Goal: Task Accomplishment & Management: Manage account settings

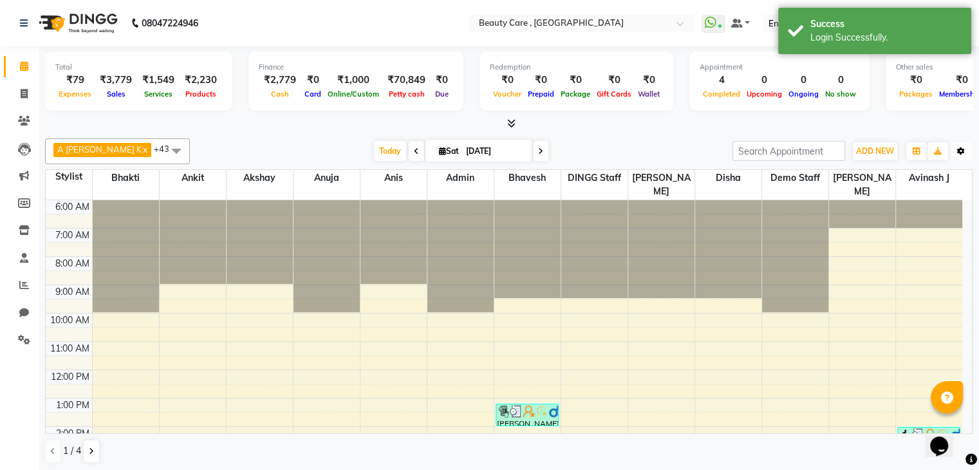
click at [959, 154] on button "Toggle Dropdown" at bounding box center [960, 151] width 21 height 18
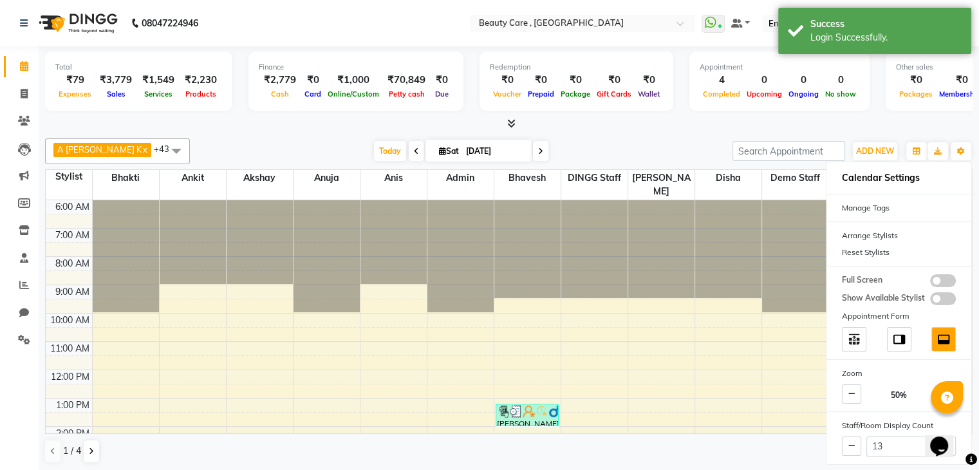
click at [667, 117] on div at bounding box center [508, 124] width 927 height 14
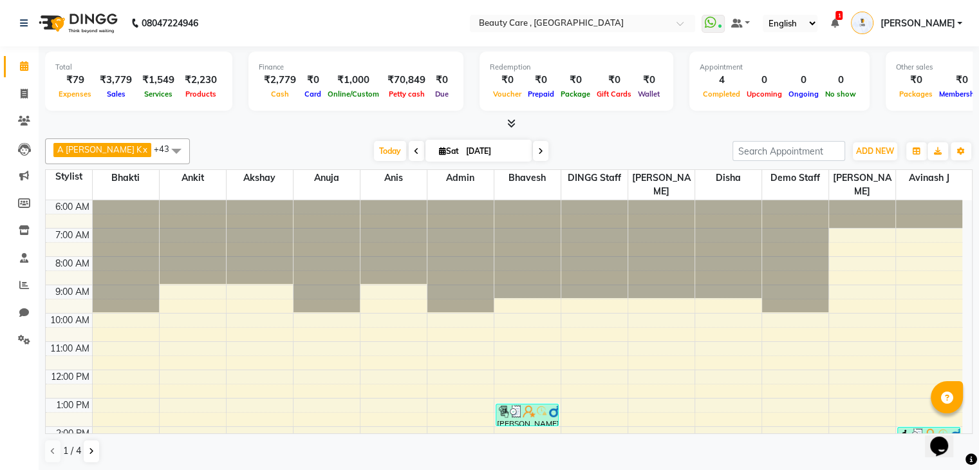
click at [259, 78] on div "₹2,779" at bounding box center [280, 80] width 42 height 15
click at [24, 24] on icon at bounding box center [24, 23] width 8 height 9
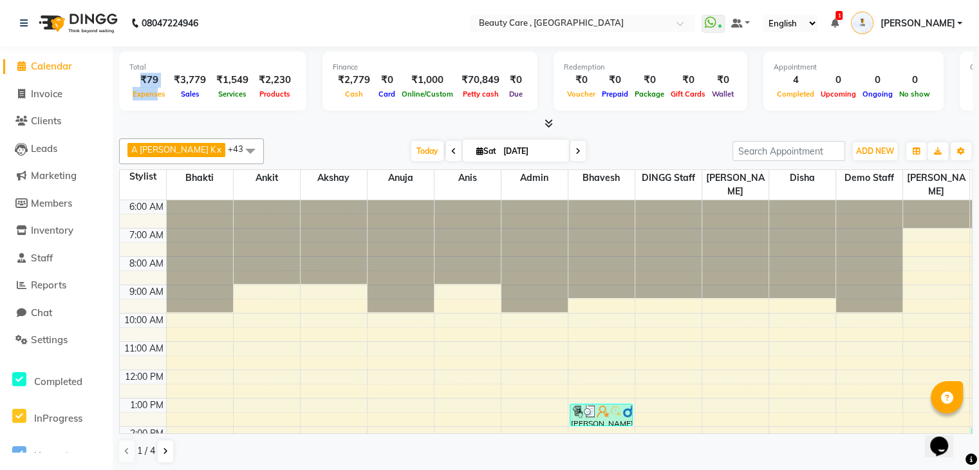
drag, startPoint x: 136, startPoint y: 86, endPoint x: 157, endPoint y: 91, distance: 21.8
click at [157, 91] on div "₹79 Expenses" at bounding box center [148, 87] width 39 height 28
click at [221, 127] on div at bounding box center [545, 124] width 853 height 14
click at [883, 149] on span "ADD NEW" at bounding box center [875, 151] width 38 height 10
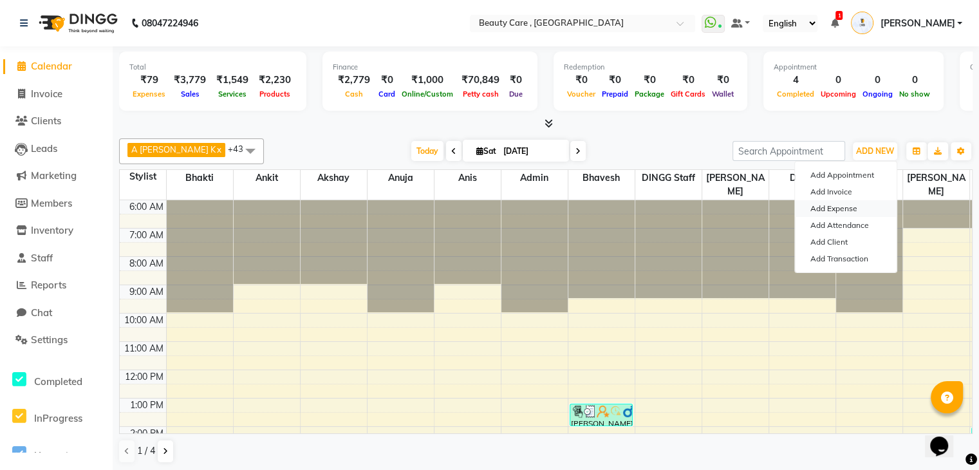
click at [846, 210] on link "Add Expense" at bounding box center [846, 208] width 102 height 17
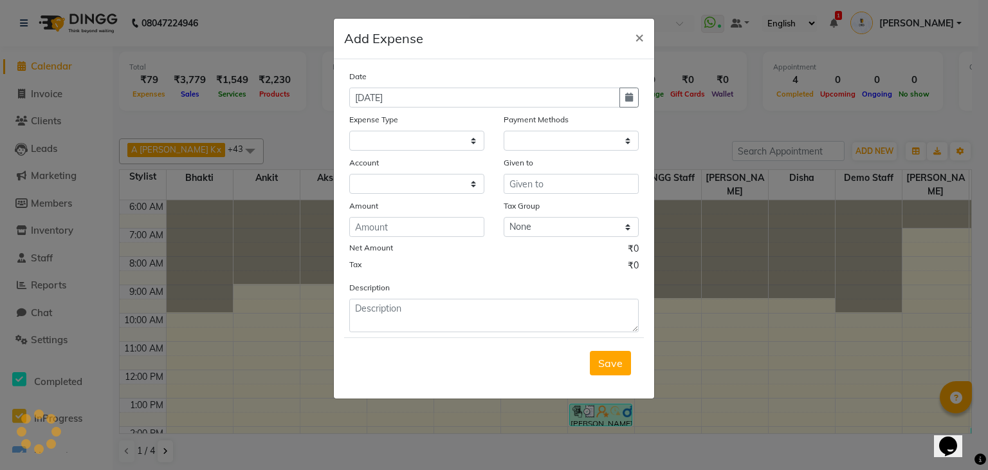
select select "1"
select select "2399"
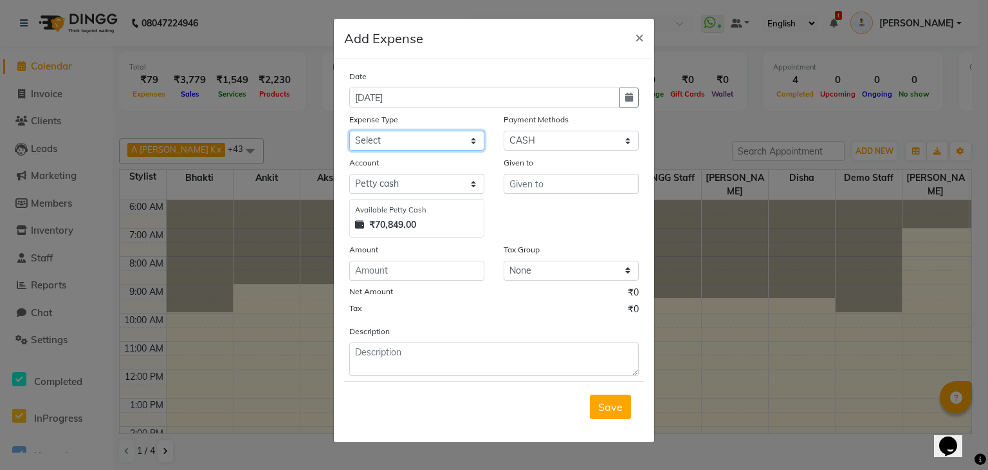
click at [450, 144] on select "Select Advance Salary Cash Handover to owner Cash paid to employees Client Snac…" at bounding box center [416, 141] width 135 height 20
click at [638, 42] on span "×" at bounding box center [639, 36] width 9 height 19
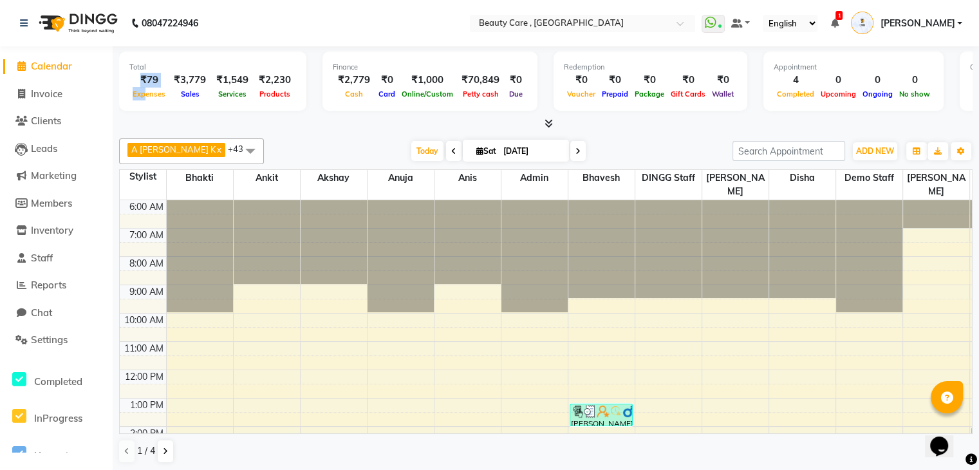
drag, startPoint x: 135, startPoint y: 78, endPoint x: 143, endPoint y: 93, distance: 17.0
click at [143, 93] on div "₹79 Expenses" at bounding box center [148, 87] width 39 height 28
drag, startPoint x: 171, startPoint y: 83, endPoint x: 208, endPoint y: 95, distance: 39.1
click at [208, 95] on div "₹79 Expenses ₹3,779 Sales ₹1,549 Services ₹2,230 Products" at bounding box center [212, 87] width 167 height 28
click at [201, 86] on div "₹3,779" at bounding box center [190, 80] width 42 height 15
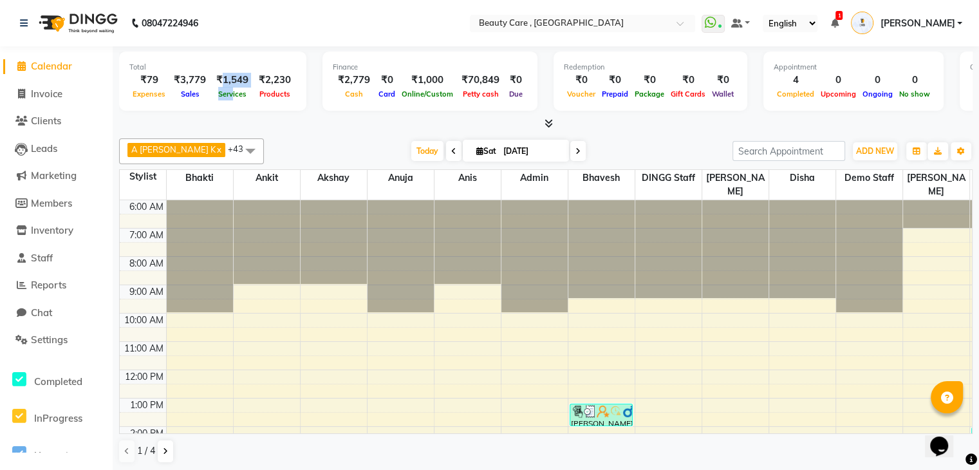
drag, startPoint x: 217, startPoint y: 82, endPoint x: 230, endPoint y: 110, distance: 31.1
click at [230, 110] on div "Total ₹79 Expenses ₹3,779 Sales ₹1,549 Services ₹2,230 Products" at bounding box center [212, 80] width 187 height 59
drag, startPoint x: 258, startPoint y: 80, endPoint x: 286, endPoint y: 104, distance: 36.5
click at [286, 104] on div "Total ₹79 Expenses ₹3,779 Sales ₹1,549 Services ₹2,230 Products" at bounding box center [212, 80] width 187 height 59
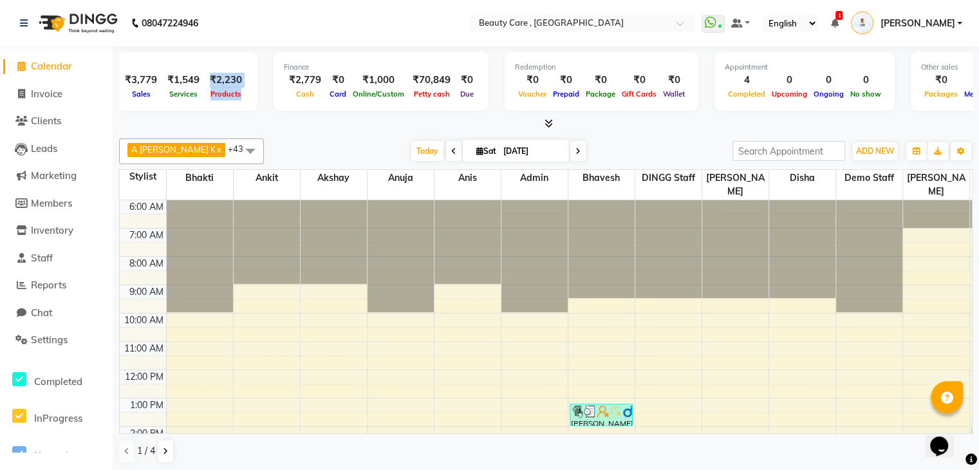
scroll to position [0, 64]
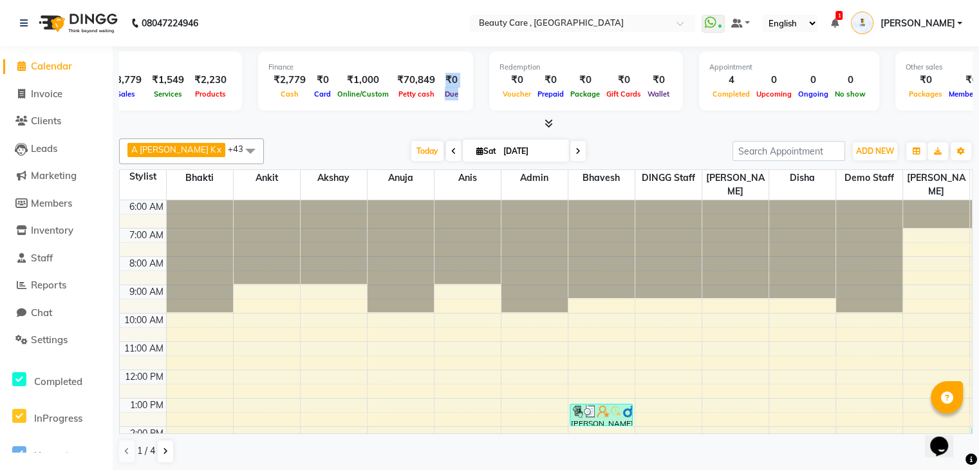
drag, startPoint x: 434, startPoint y: 80, endPoint x: 456, endPoint y: 98, distance: 27.4
click at [456, 98] on div "Finance ₹2,779 Cash ₹0 Card ₹1,000 Online/Custom ₹70,849 [PERSON_NAME] cash ₹0 …" at bounding box center [365, 80] width 215 height 59
drag, startPoint x: 498, startPoint y: 91, endPoint x: 632, endPoint y: 109, distance: 135.7
click at [632, 109] on div "Redemption ₹0 Voucher ₹0 Prepaid ₹0 Package ₹0 Gift Cards ₹0 Wallet" at bounding box center [586, 80] width 194 height 59
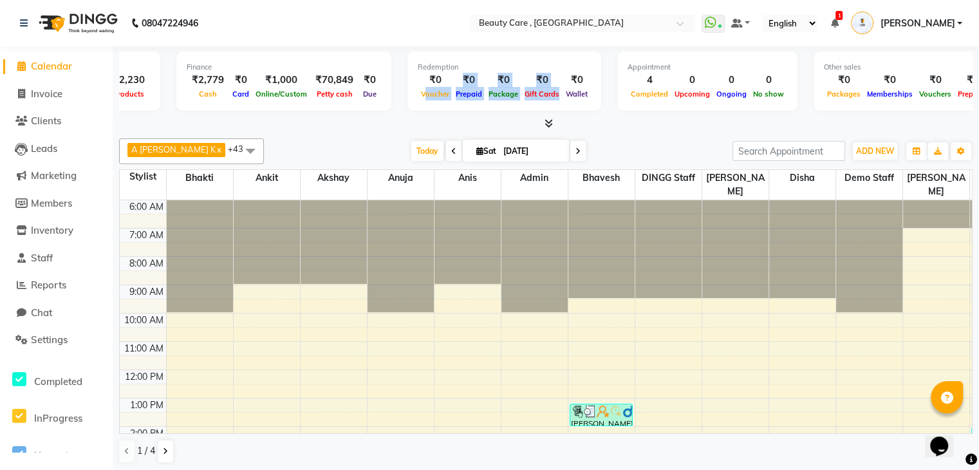
scroll to position [0, 153]
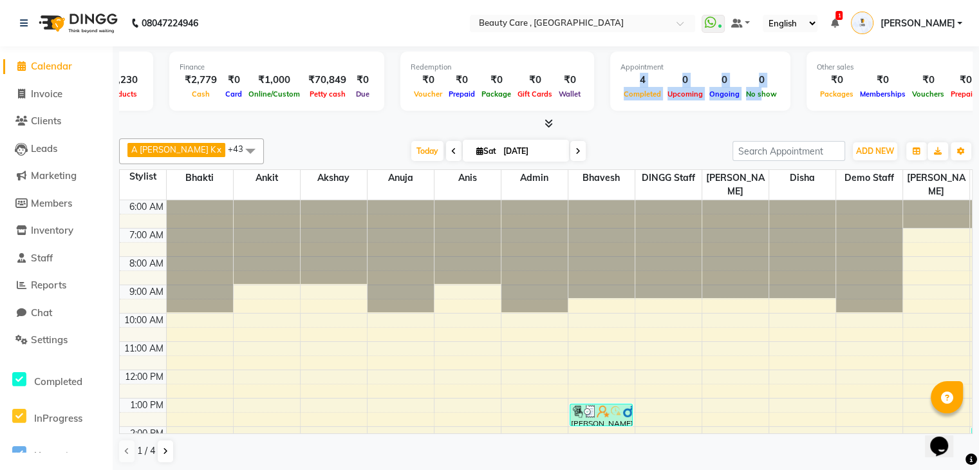
drag, startPoint x: 607, startPoint y: 85, endPoint x: 761, endPoint y: 95, distance: 154.1
click at [761, 95] on div "Appointment 4 Completed 0 Upcoming 0 Ongoing 0 No show" at bounding box center [700, 80] width 180 height 59
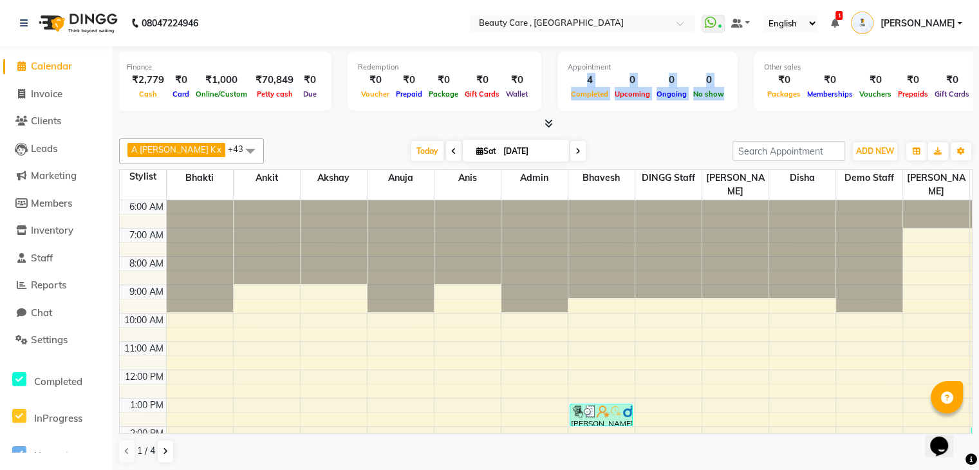
scroll to position [0, 213]
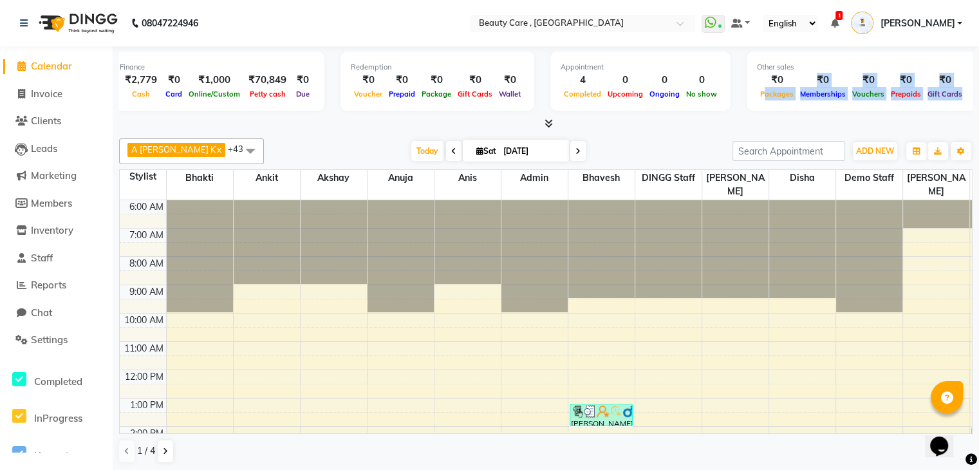
drag, startPoint x: 748, startPoint y: 87, endPoint x: 952, endPoint y: 98, distance: 204.2
click at [952, 98] on div "Other sales ₹0 Packages ₹0 Memberships ₹0 Vouchers ₹0 Prepaids ₹0 Gift Cards" at bounding box center [860, 80] width 229 height 59
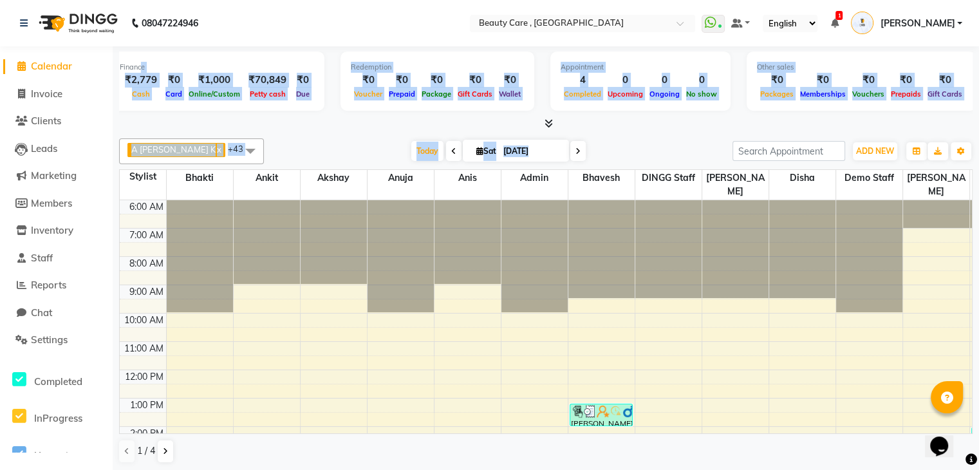
drag, startPoint x: 139, startPoint y: 69, endPoint x: 806, endPoint y: 164, distance: 673.3
click at [806, 164] on div "Total ₹79 Expenses ₹3,779 Sales ₹1,549 Services ₹2,230 Products Finance ₹2,779 …" at bounding box center [546, 258] width 866 height 425
click at [795, 102] on div "Other sales ₹0 Packages ₹0 Memberships ₹0 Vouchers ₹0 Prepaids ₹0 Gift Cards" at bounding box center [860, 80] width 229 height 59
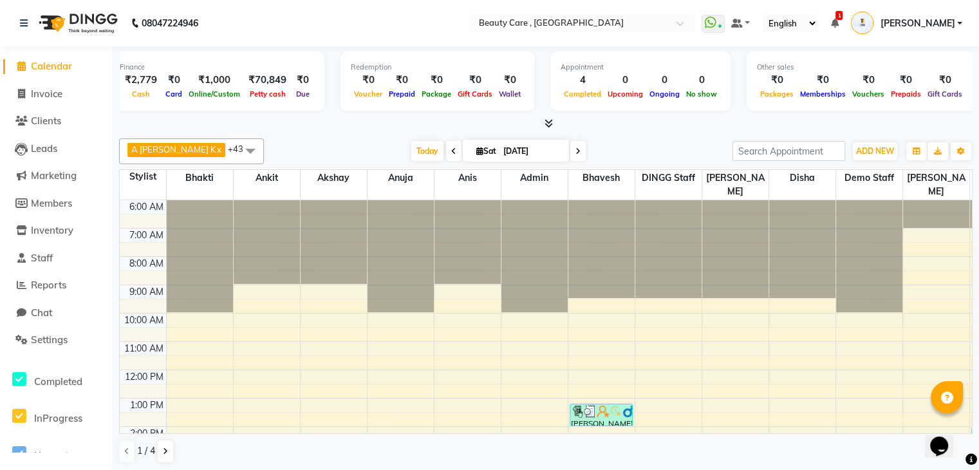
click at [544, 122] on icon at bounding box center [548, 123] width 8 height 10
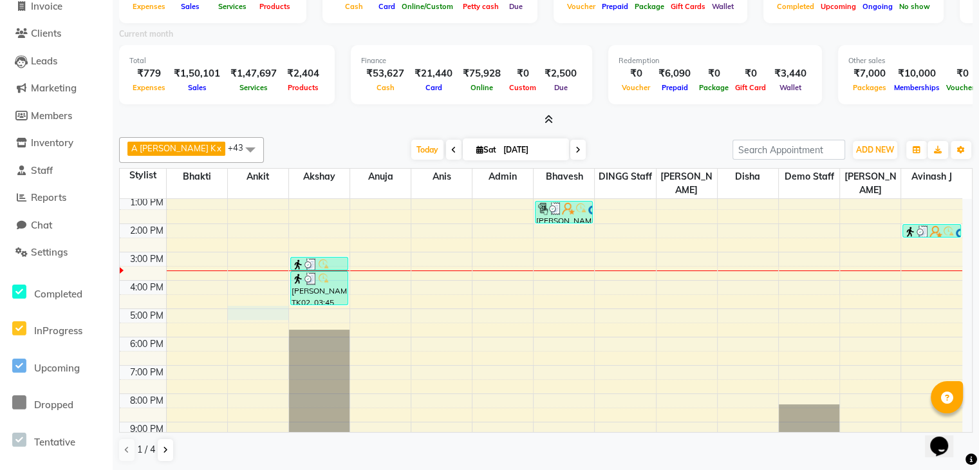
scroll to position [3, 0]
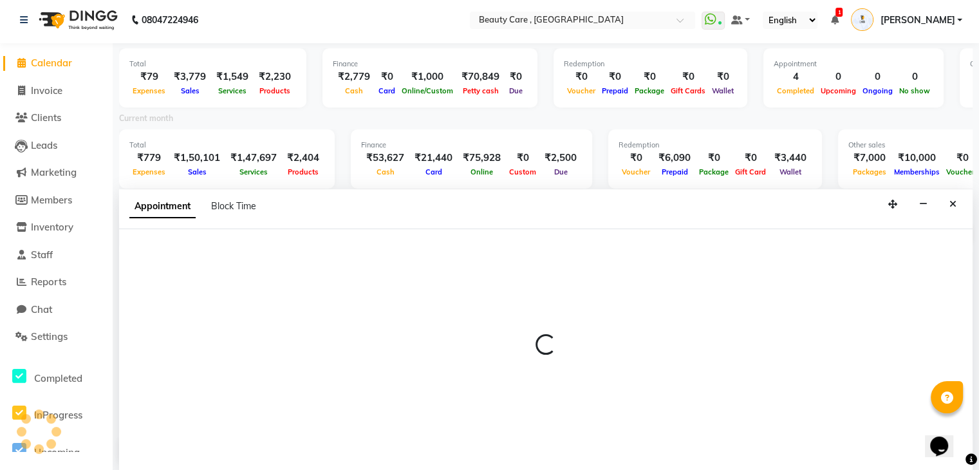
select select "35489"
select select "1020"
select select "tentative"
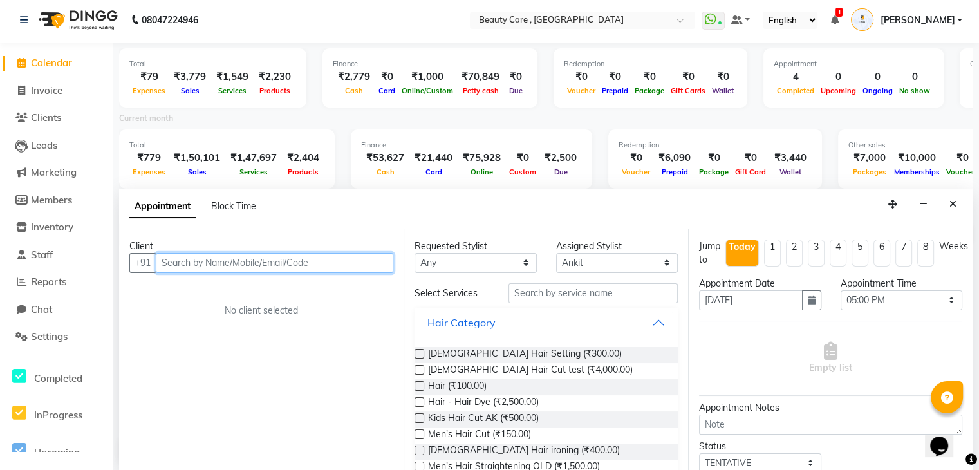
click at [317, 259] on input "text" at bounding box center [274, 263] width 237 height 20
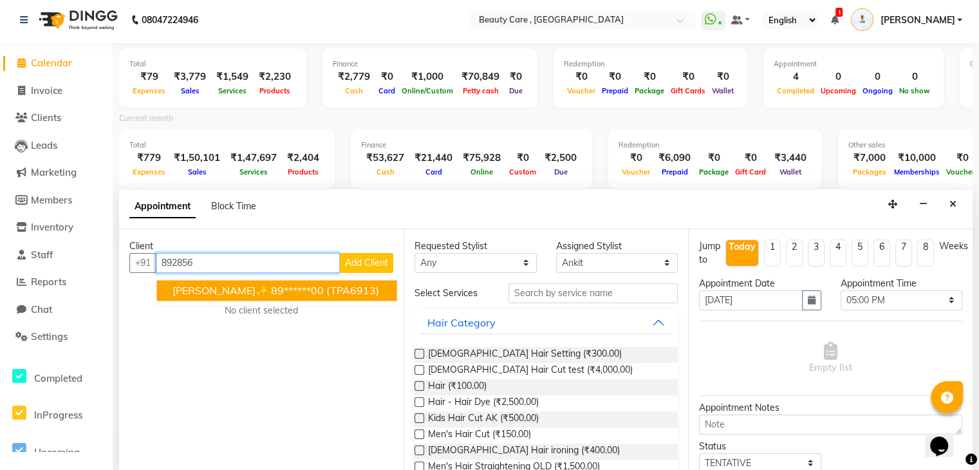
click at [271, 288] on ngb-highlight "89******00" at bounding box center [297, 290] width 53 height 13
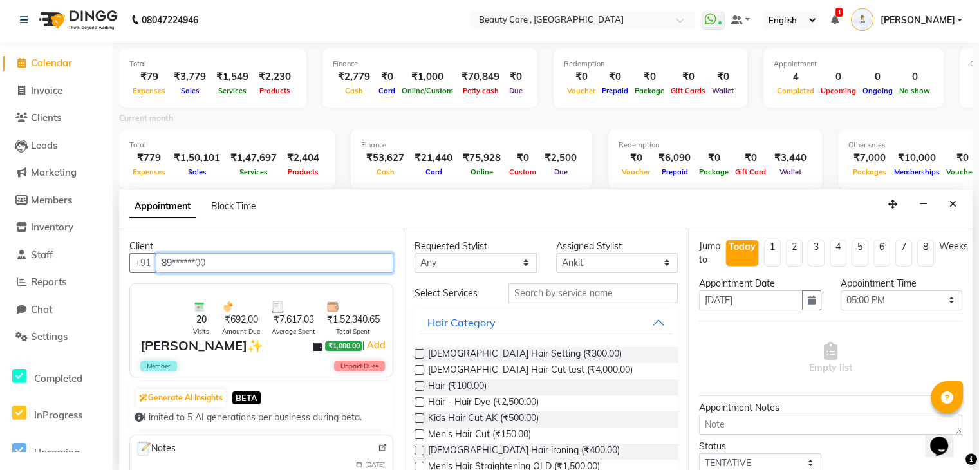
type input "89******00"
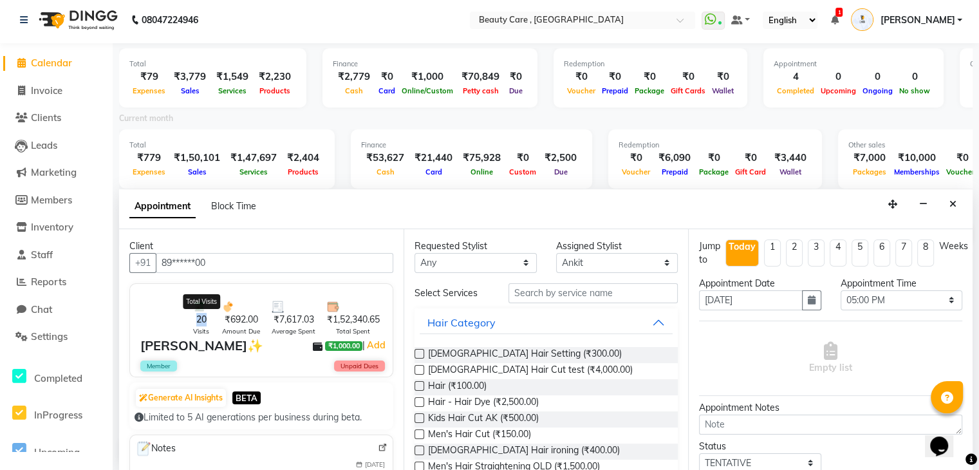
drag, startPoint x: 187, startPoint y: 318, endPoint x: 203, endPoint y: 319, distance: 16.8
click at [203, 319] on div "20 Visits Total Visits ₹692.00 Amount Due ₹7,617.03 Average Spent ₹1,52,340.65 …" at bounding box center [289, 312] width 216 height 47
drag, startPoint x: 229, startPoint y: 315, endPoint x: 247, endPoint y: 322, distance: 19.6
click at [247, 322] on span "₹692.00" at bounding box center [241, 320] width 33 height 14
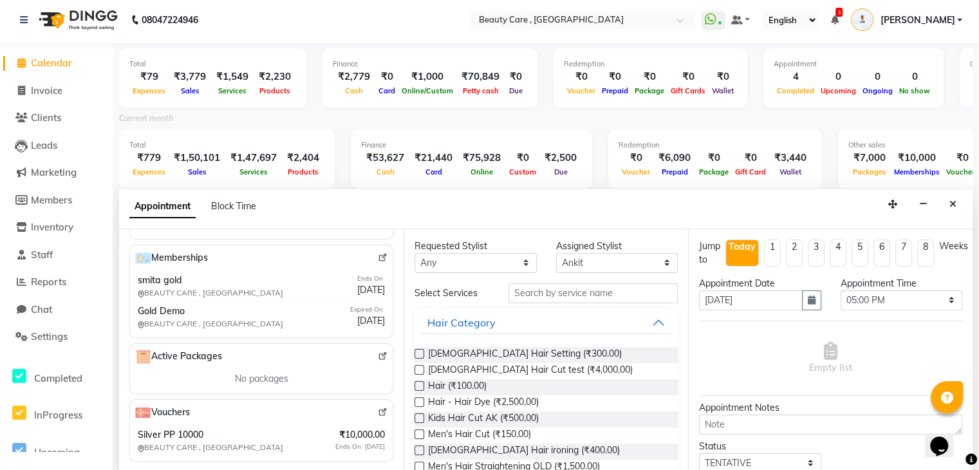
scroll to position [0, 0]
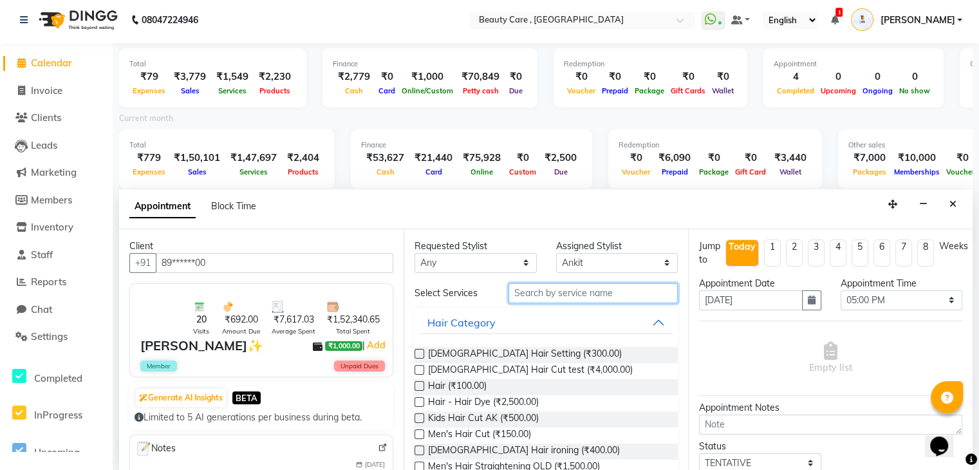
click at [596, 284] on input "text" at bounding box center [592, 293] width 169 height 20
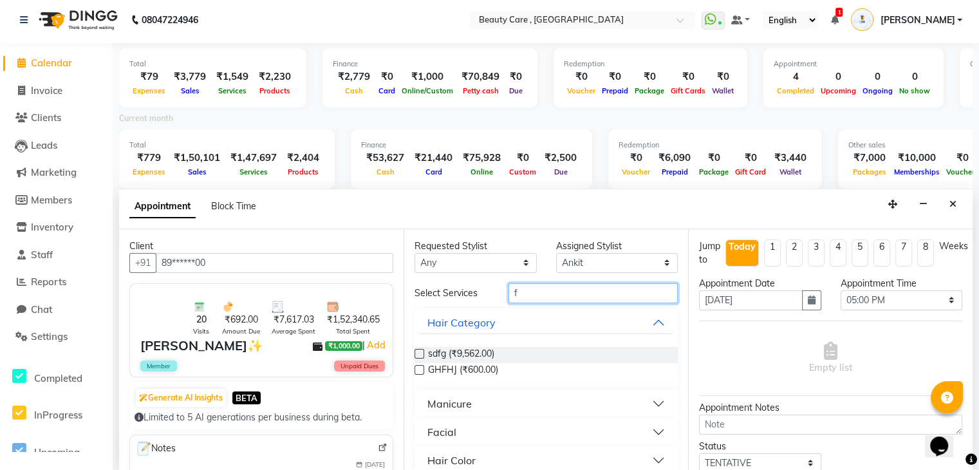
type input "f"
click at [444, 401] on div "Manicure" at bounding box center [449, 403] width 44 height 15
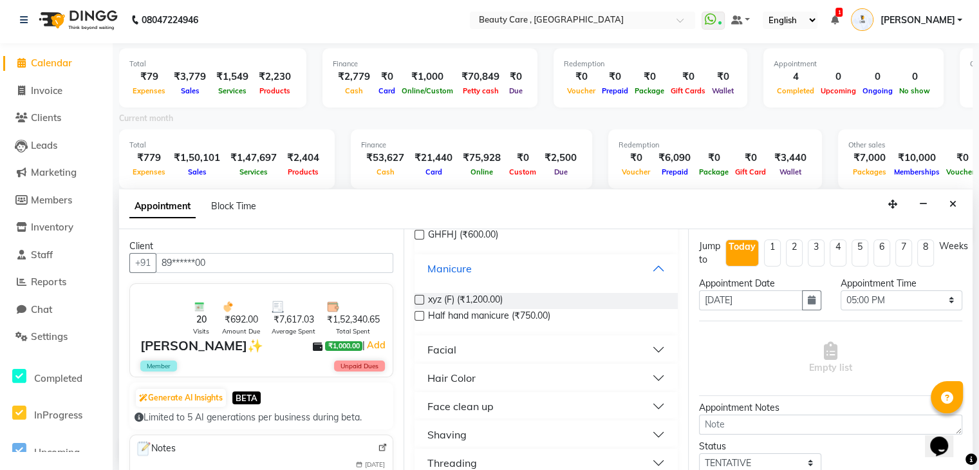
scroll to position [178, 0]
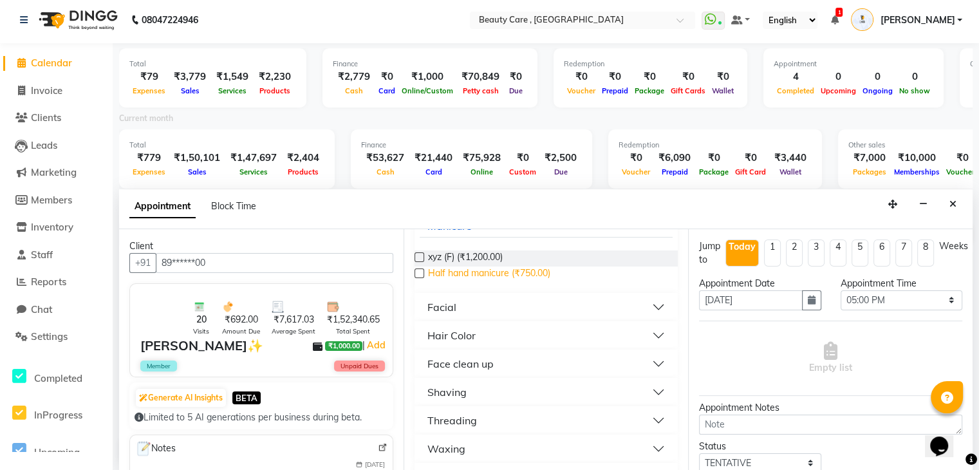
click at [462, 272] on span "Half hand manicure (₹750.00)" at bounding box center [489, 274] width 122 height 16
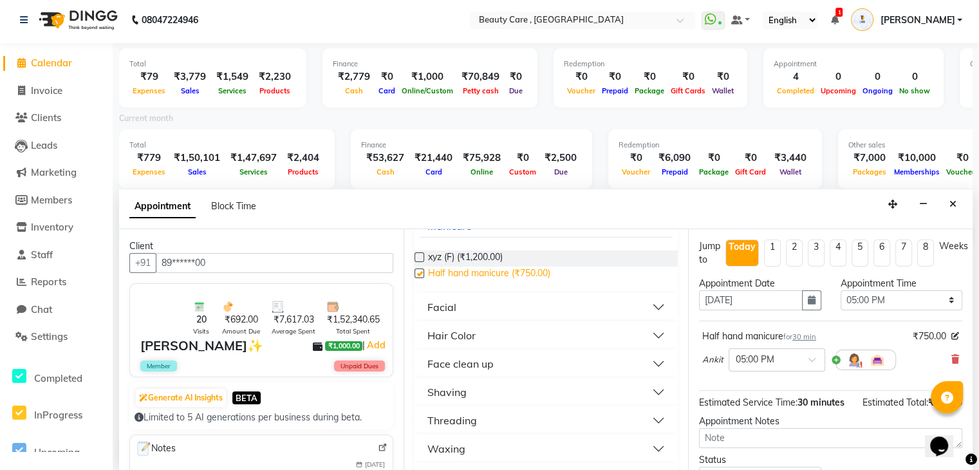
checkbox input "false"
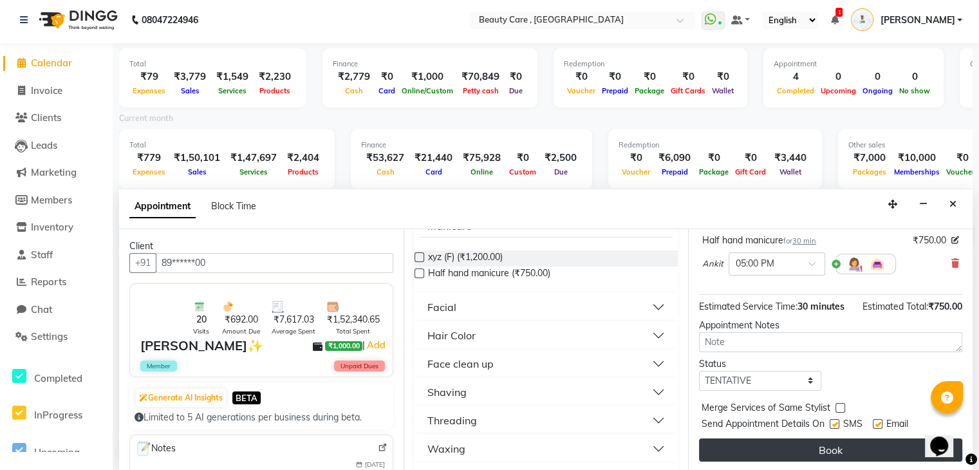
click at [783, 442] on button "Book" at bounding box center [830, 449] width 263 height 23
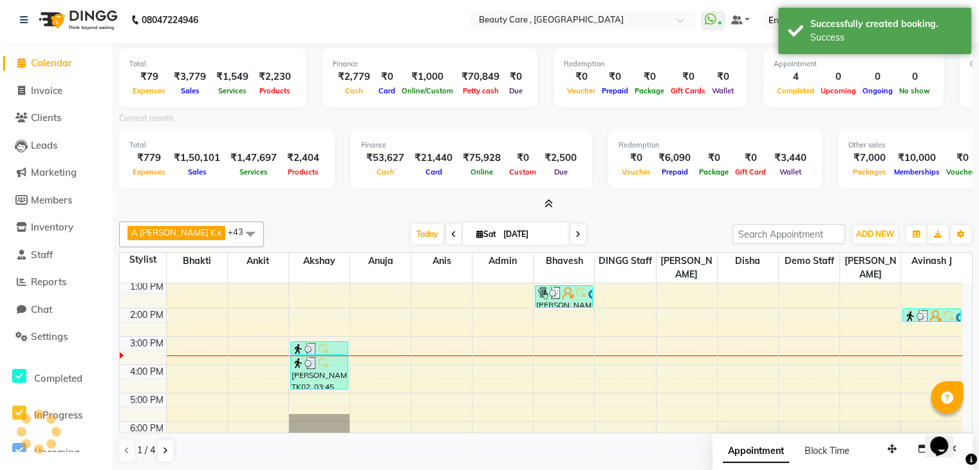
scroll to position [0, 0]
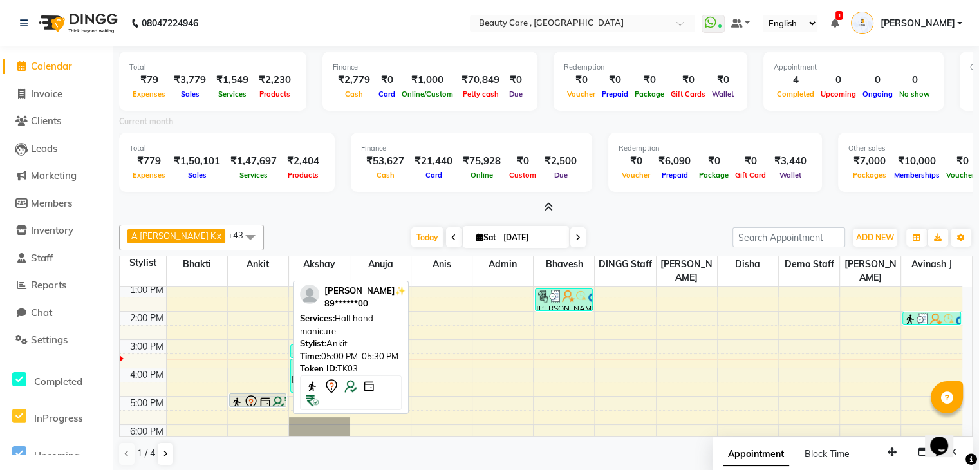
click at [257, 394] on icon at bounding box center [250, 401] width 15 height 15
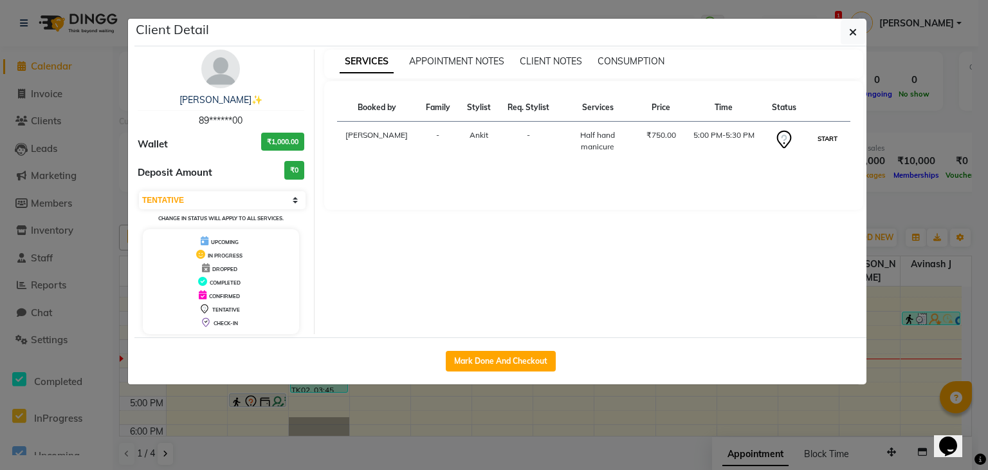
click at [818, 138] on button "START" at bounding box center [828, 139] width 26 height 16
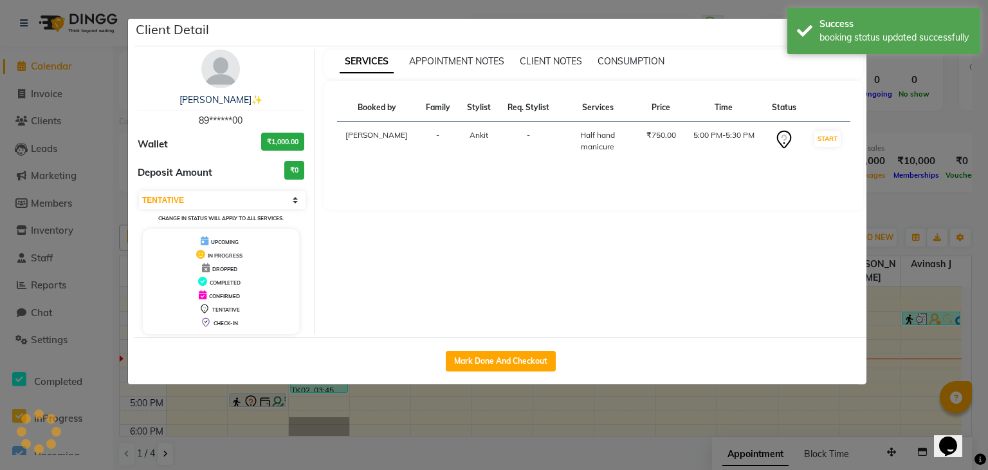
click at [854, 32] on body "08047224946 Select Location × Beauty Care , [GEOGRAPHIC_DATA] WhatsApp Status ✕…" at bounding box center [494, 235] width 988 height 470
select select "1"
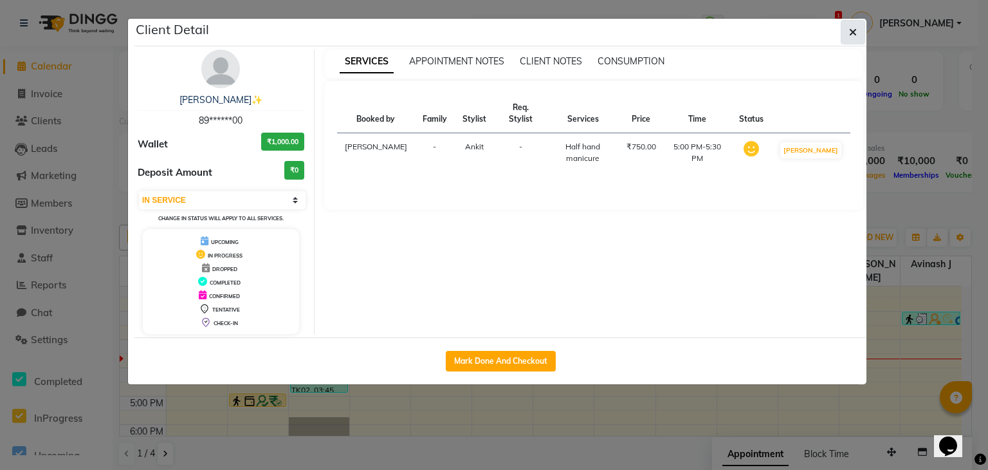
click at [857, 31] on icon "button" at bounding box center [853, 32] width 8 height 10
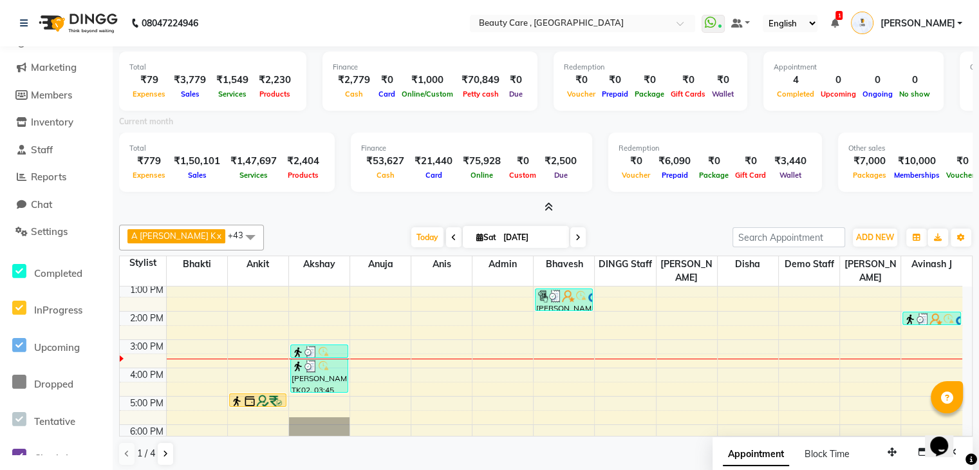
scroll to position [109, 0]
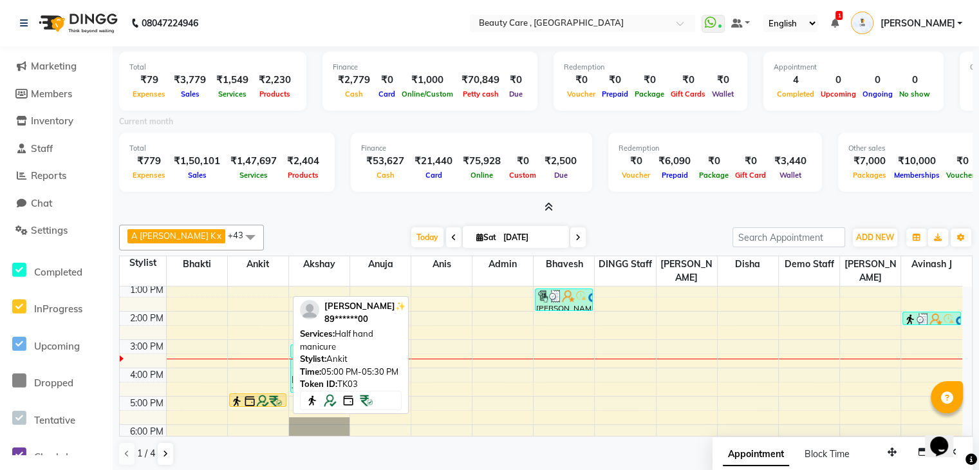
click at [245, 394] on img at bounding box center [249, 400] width 13 height 13
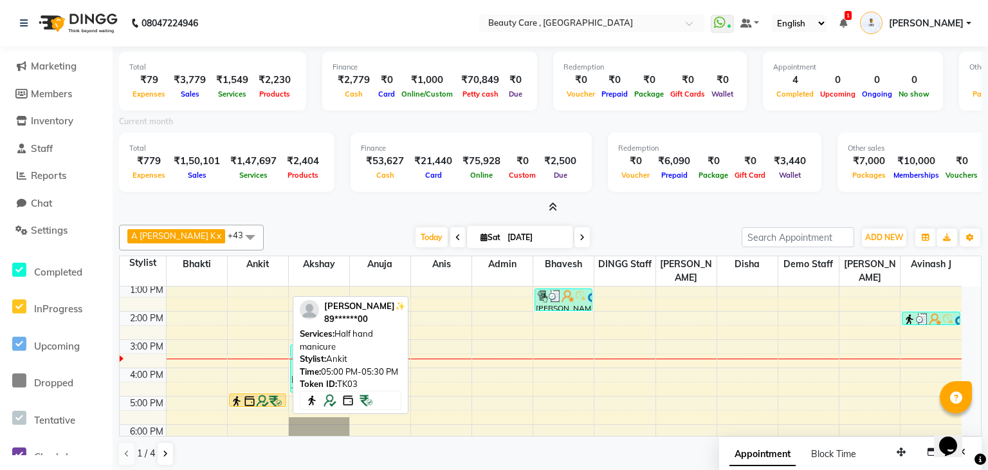
select select "1"
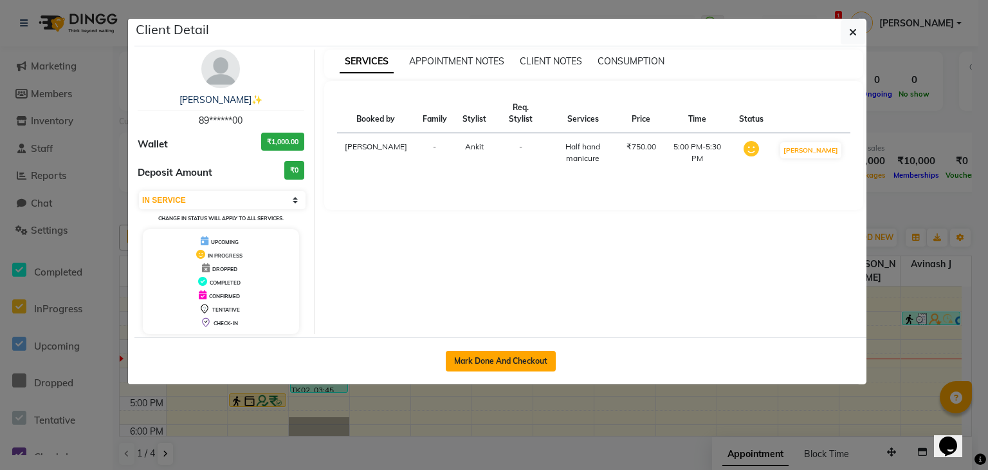
click at [505, 360] on button "Mark Done And Checkout" at bounding box center [501, 361] width 110 height 21
select select "service"
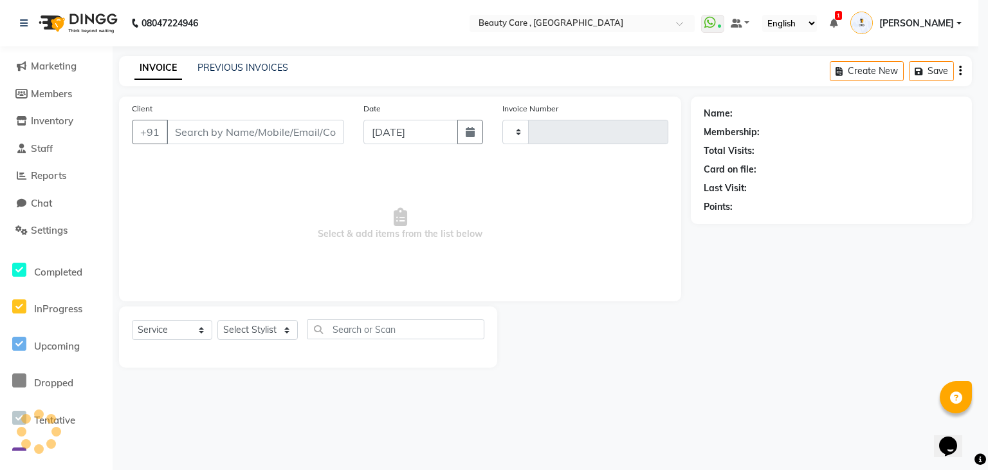
type input "3097"
select select "5646"
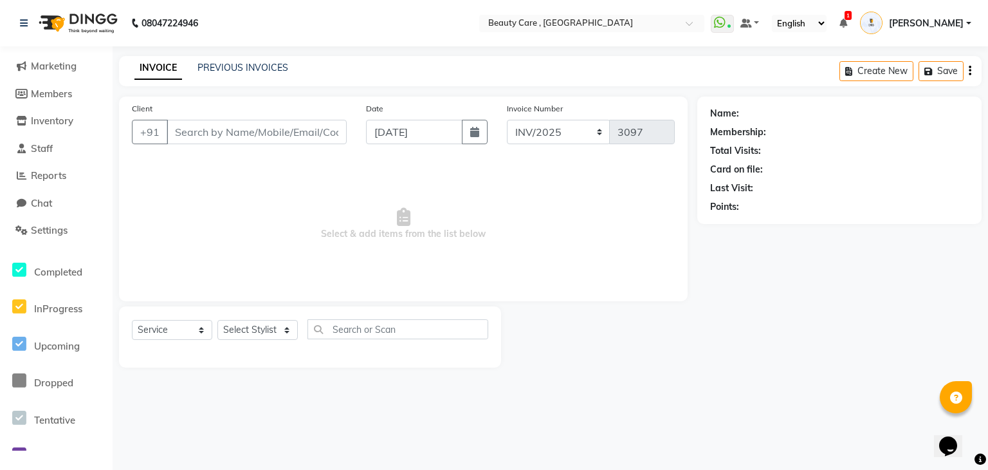
type input "89******00"
select select "35489"
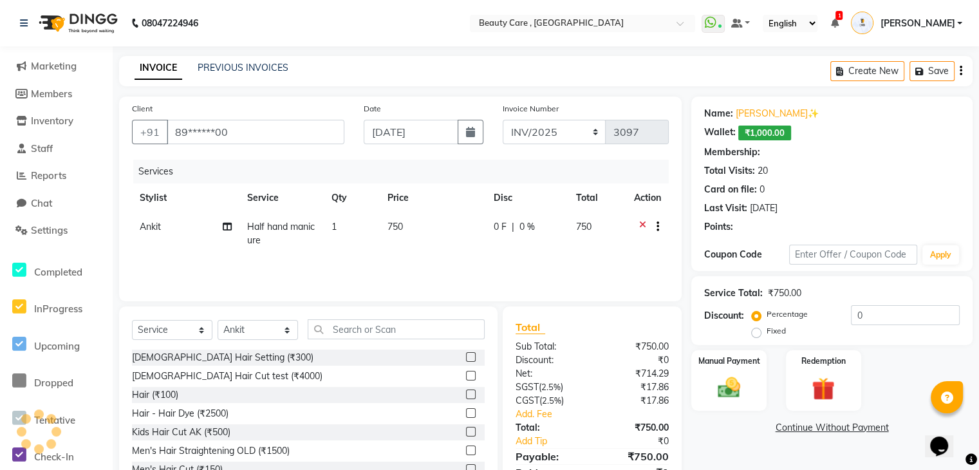
select select "2: Object"
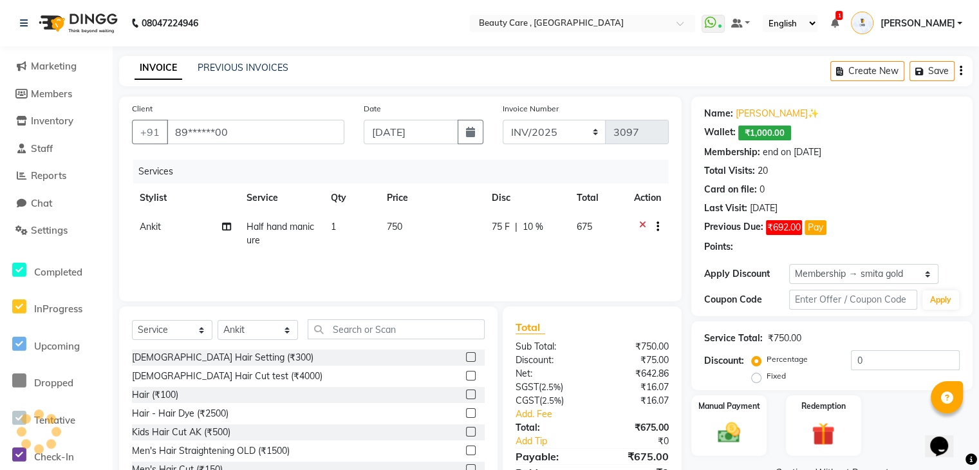
type input "10"
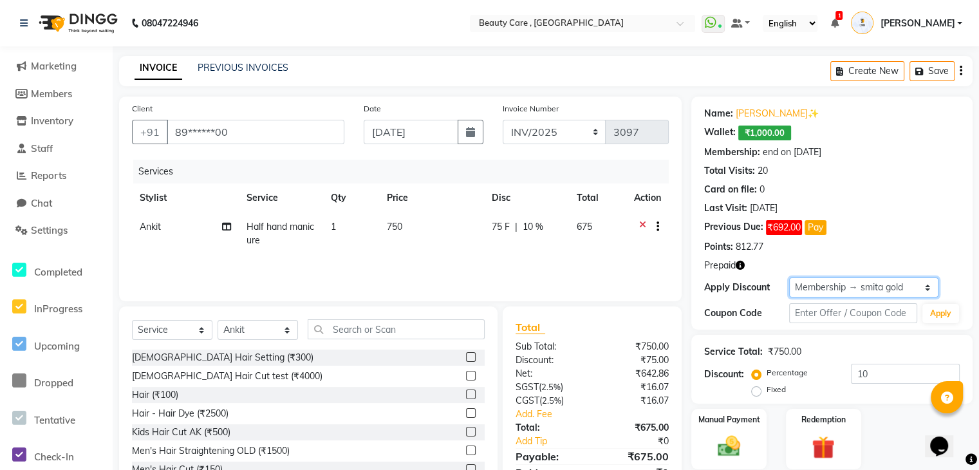
click at [869, 288] on select "Select Membership → smita gold Loyalty → All Members → Level 11 Coupon → Instac…" at bounding box center [863, 287] width 149 height 20
select select "0:"
click at [789, 277] on select "Select Membership → smita gold Loyalty → All Members → Level 11 Coupon → Instac…" at bounding box center [863, 287] width 149 height 20
type input "0"
click at [409, 225] on td "750" at bounding box center [433, 233] width 106 height 42
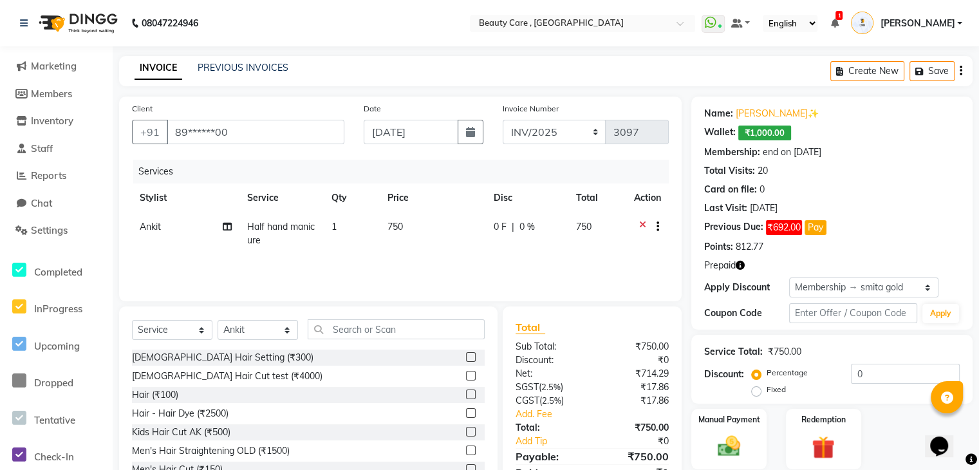
select select "35489"
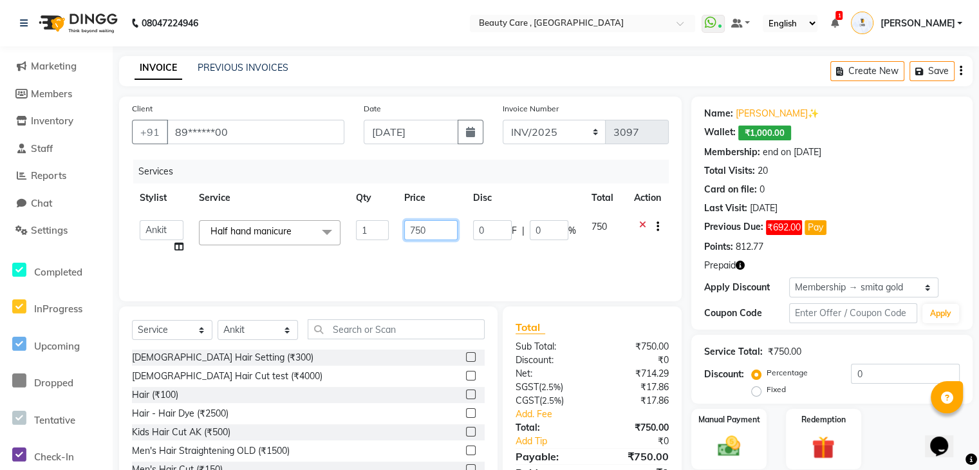
click at [438, 229] on input "750" at bounding box center [430, 230] width 53 height 20
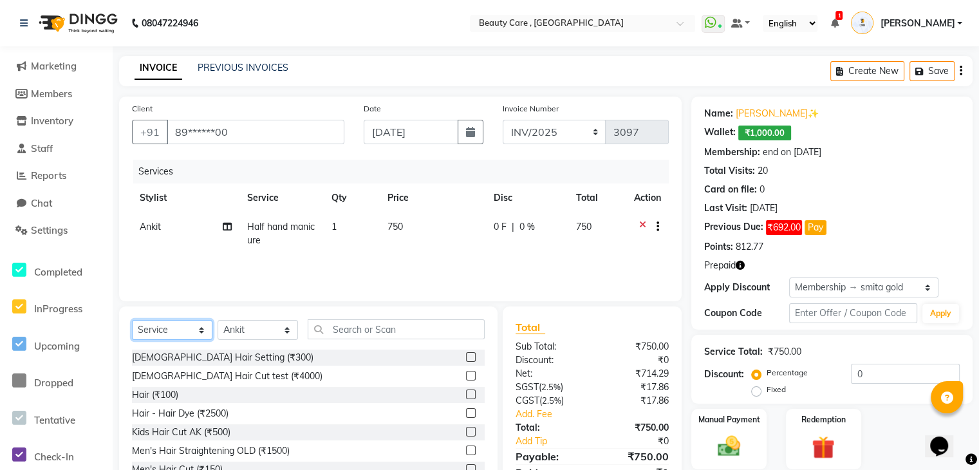
click at [163, 333] on select "Select Service Product Membership Package Voucher Prepaid Gift Card" at bounding box center [172, 330] width 80 height 20
select select "product"
click at [132, 320] on select "Select Service Product Membership Package Voucher Prepaid Gift Card" at bounding box center [172, 330] width 80 height 20
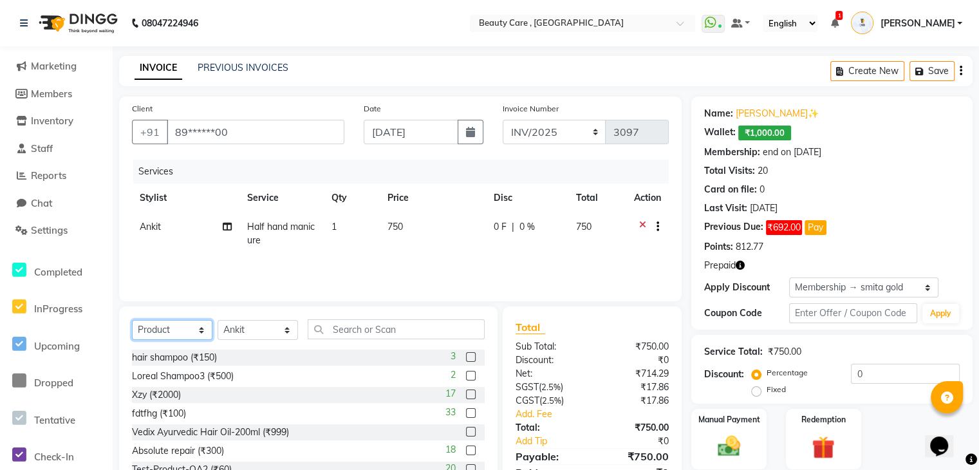
scroll to position [39, 0]
click at [466, 415] on label at bounding box center [471, 412] width 10 height 10
click at [466, 415] on input "checkbox" at bounding box center [470, 412] width 8 height 8
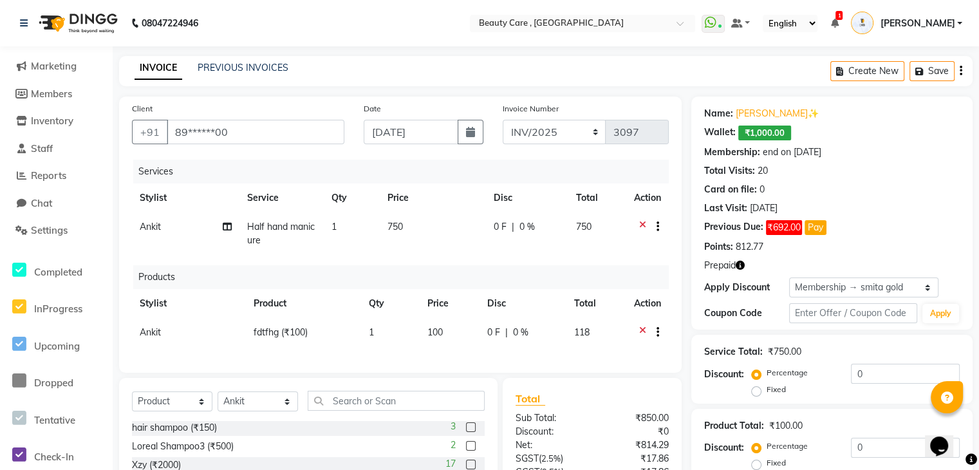
checkbox input "false"
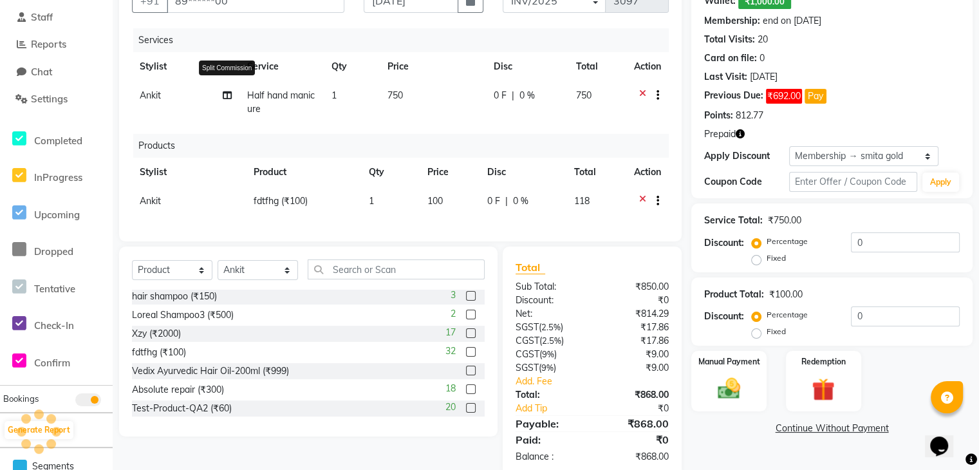
click at [226, 98] on icon at bounding box center [227, 95] width 9 height 9
select select "35489"
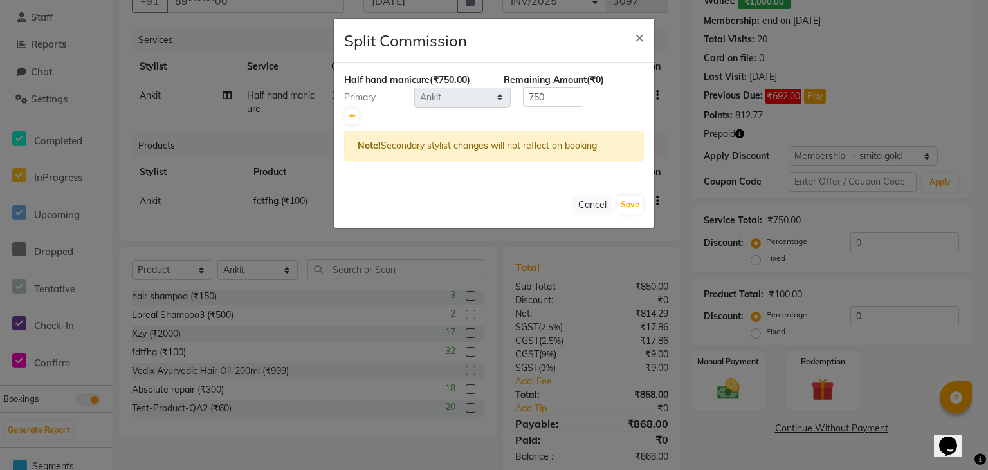
click at [358, 117] on div at bounding box center [494, 116] width 300 height 18
click at [353, 115] on icon at bounding box center [352, 117] width 7 height 8
type input "375"
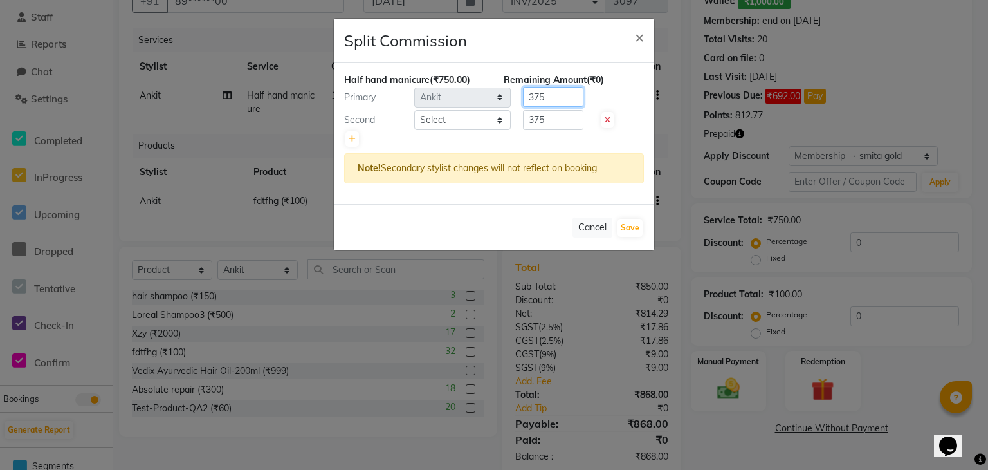
click at [562, 92] on input "375" at bounding box center [553, 97] width 60 height 20
click at [564, 132] on div at bounding box center [494, 139] width 300 height 18
click at [641, 37] on span "×" at bounding box center [639, 36] width 9 height 19
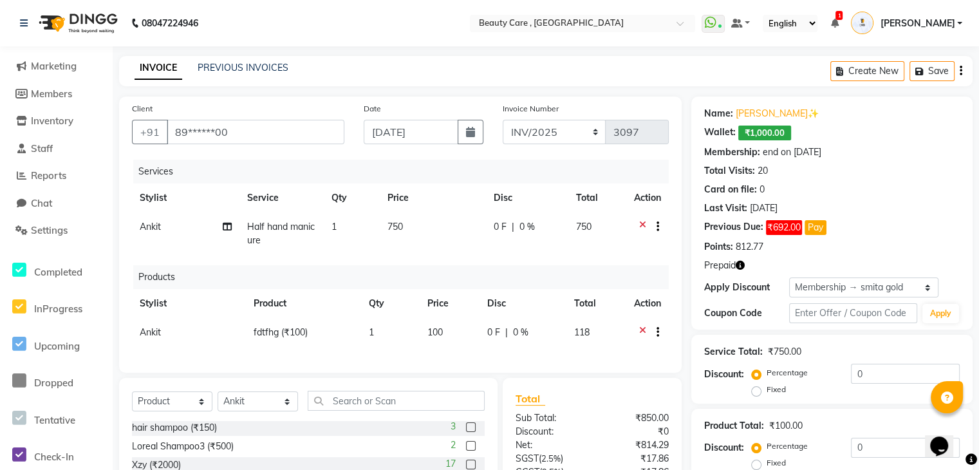
scroll to position [167, 0]
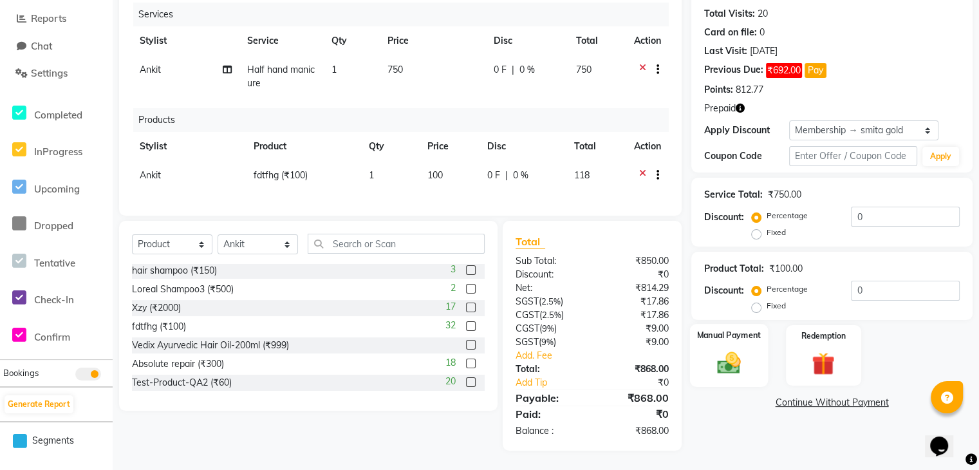
click at [706, 353] on div "Manual Payment" at bounding box center [729, 355] width 78 height 63
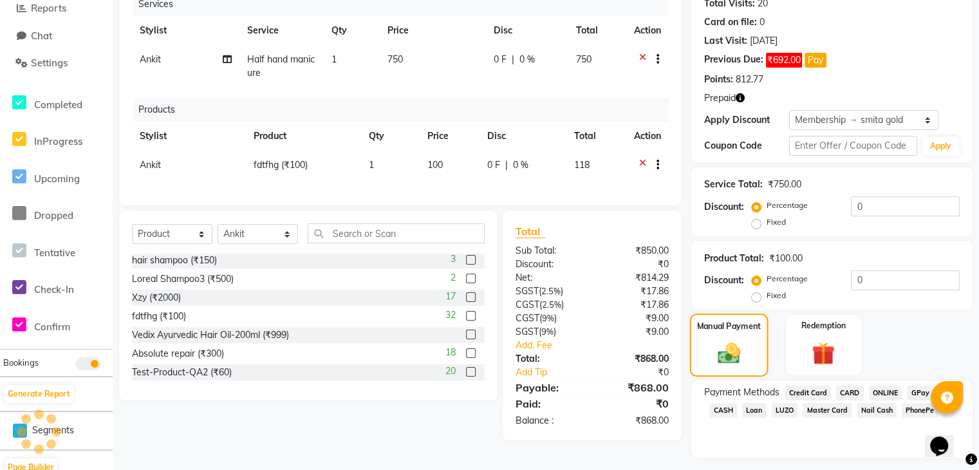
scroll to position [201, 0]
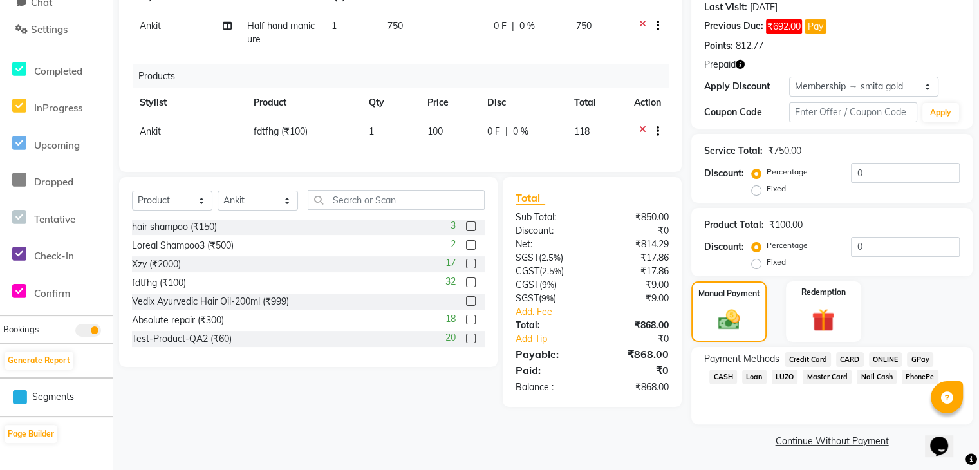
click at [924, 358] on span "GPay" at bounding box center [920, 359] width 26 height 15
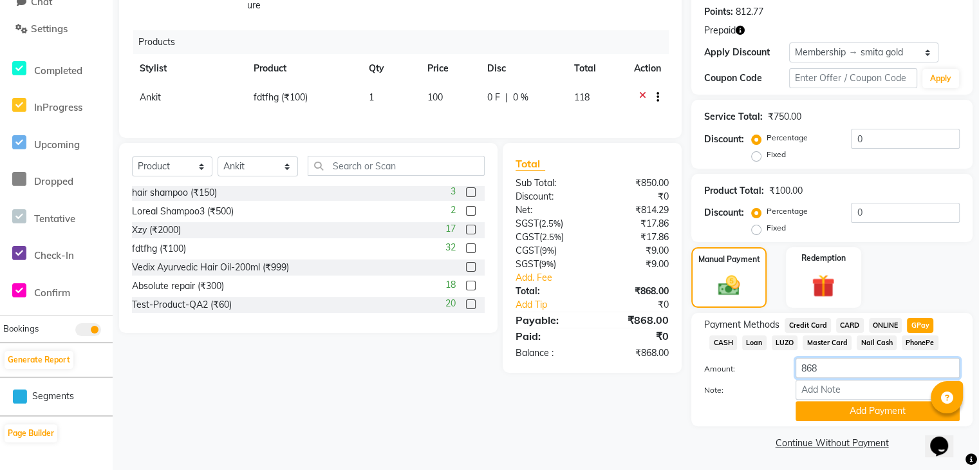
click at [838, 371] on input "868" at bounding box center [877, 368] width 164 height 20
type input "8"
type input "500"
click at [839, 410] on button "Add Payment" at bounding box center [877, 411] width 164 height 20
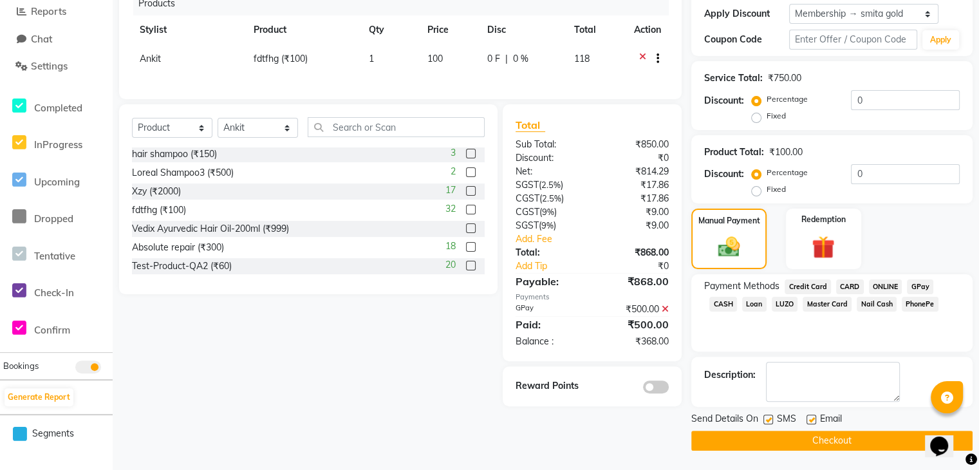
scroll to position [0, 0]
click at [721, 300] on span "CASH" at bounding box center [723, 304] width 28 height 15
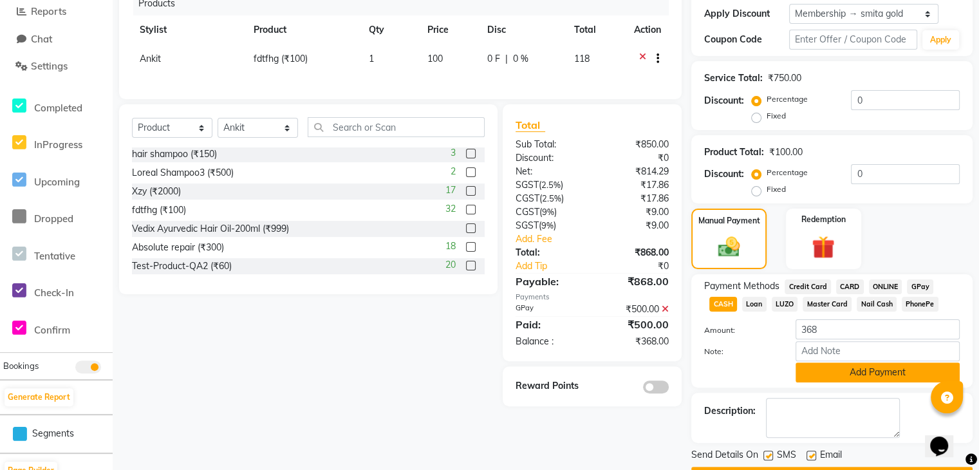
click at [821, 366] on button "Add Payment" at bounding box center [877, 372] width 164 height 20
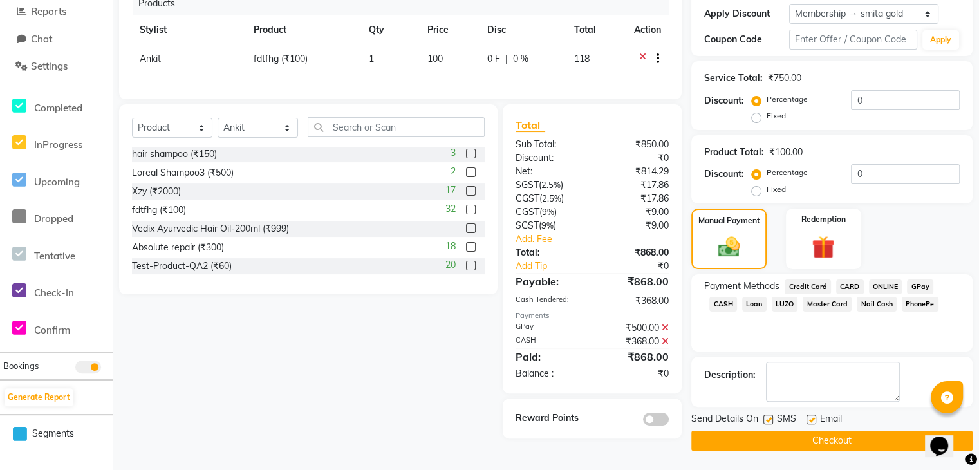
click at [800, 439] on button "Checkout" at bounding box center [831, 440] width 281 height 20
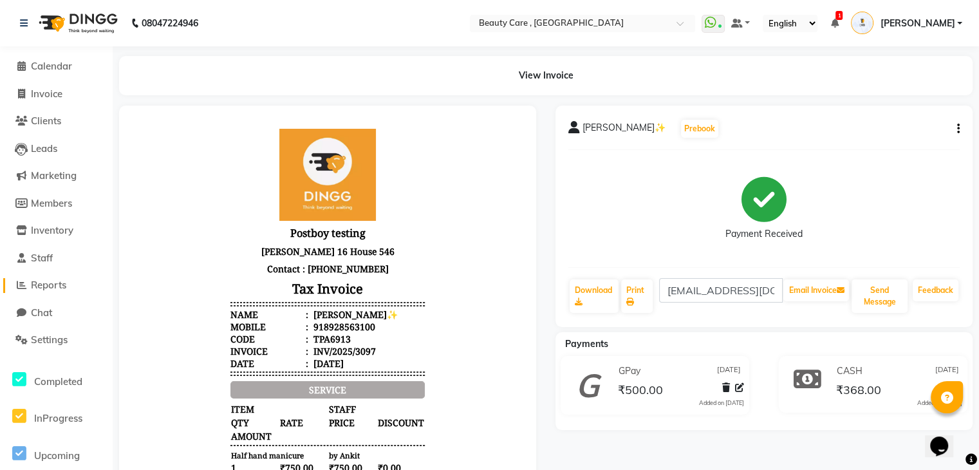
click at [50, 286] on span "Reports" at bounding box center [48, 285] width 35 height 12
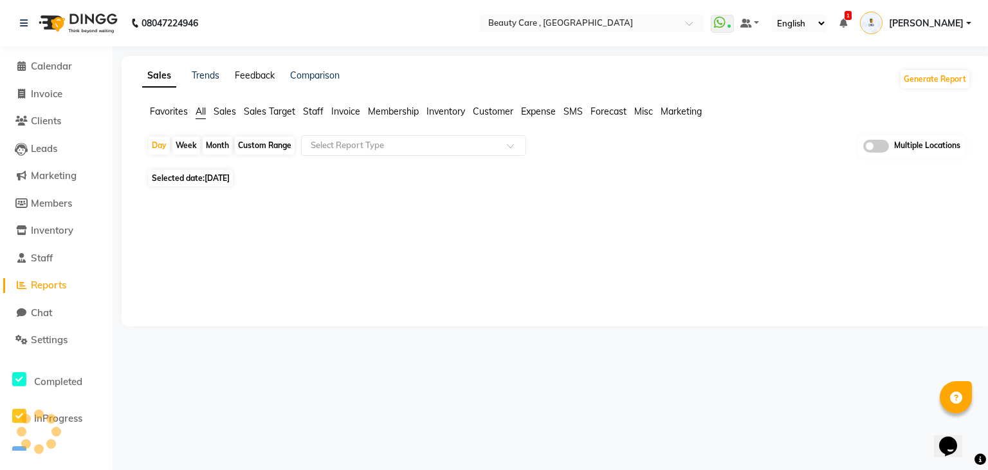
click at [252, 77] on link "Feedback" at bounding box center [255, 75] width 40 height 12
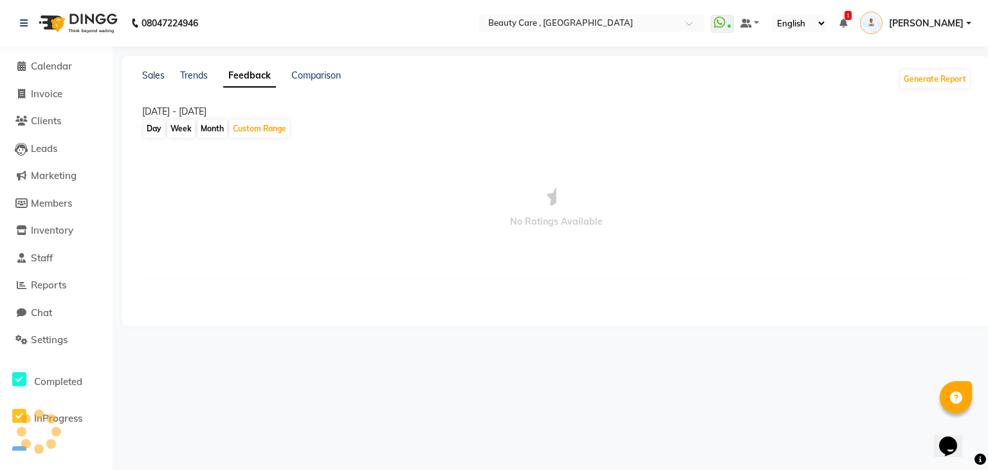
click at [155, 128] on div "Day" at bounding box center [153, 129] width 21 height 18
select select "10"
select select "2025"
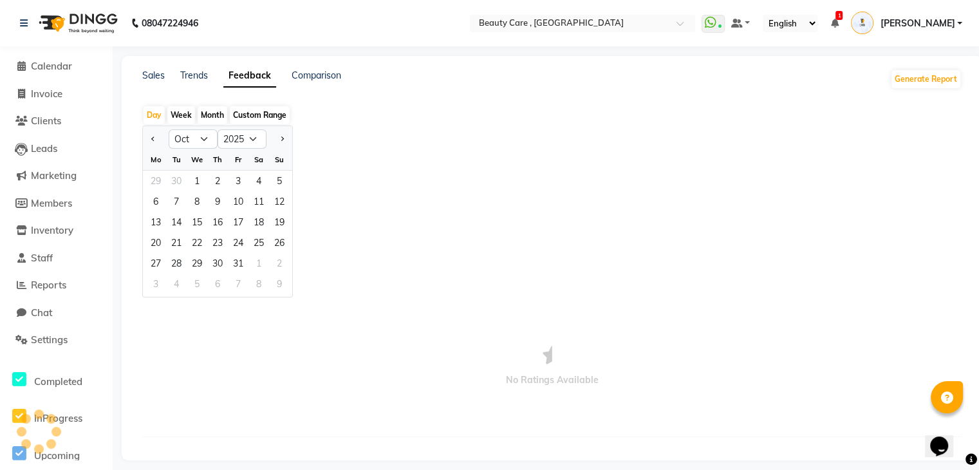
click at [210, 116] on div "Month" at bounding box center [213, 115] width 30 height 18
select select "10"
select select "2025"
click at [199, 141] on select "Jan Feb Mar Apr May Jun [DATE] Aug Sep Oct Nov Dec" at bounding box center [193, 138] width 49 height 19
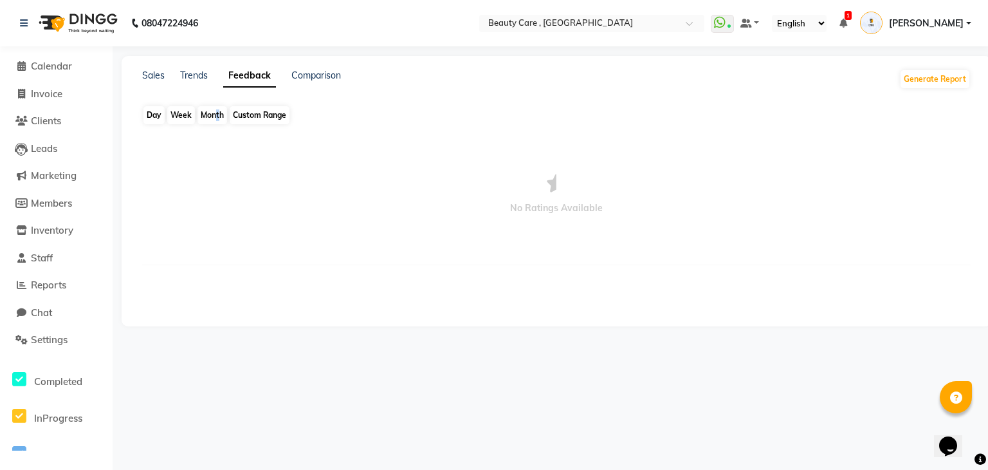
click at [217, 115] on div "Month" at bounding box center [213, 115] width 30 height 18
select select "10"
select select "2025"
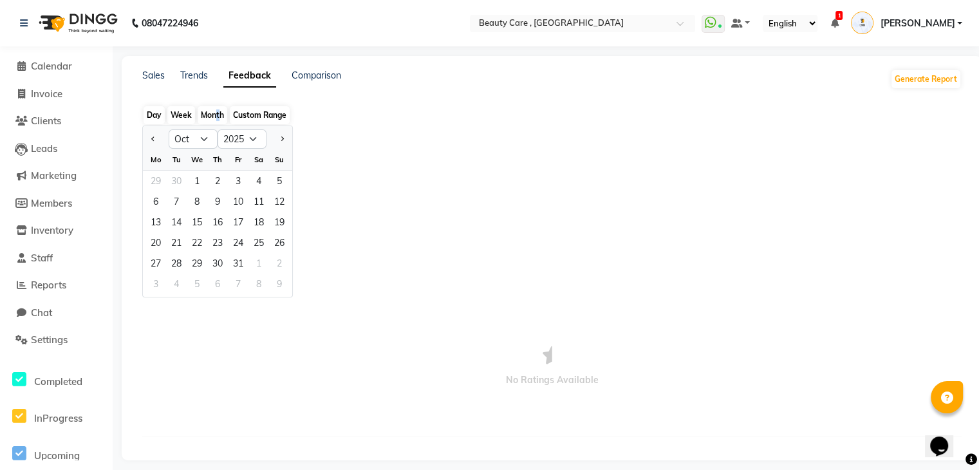
click at [217, 115] on div "Month" at bounding box center [213, 115] width 30 height 18
click at [194, 136] on select "Jan Feb Mar Apr May Jun [DATE] Aug Sep Oct Nov Dec" at bounding box center [193, 138] width 49 height 19
select select "9"
click at [169, 143] on select "Jan Feb Mar Apr May Jun [DATE] Aug Sep Oct Nov Dec" at bounding box center [193, 138] width 49 height 19
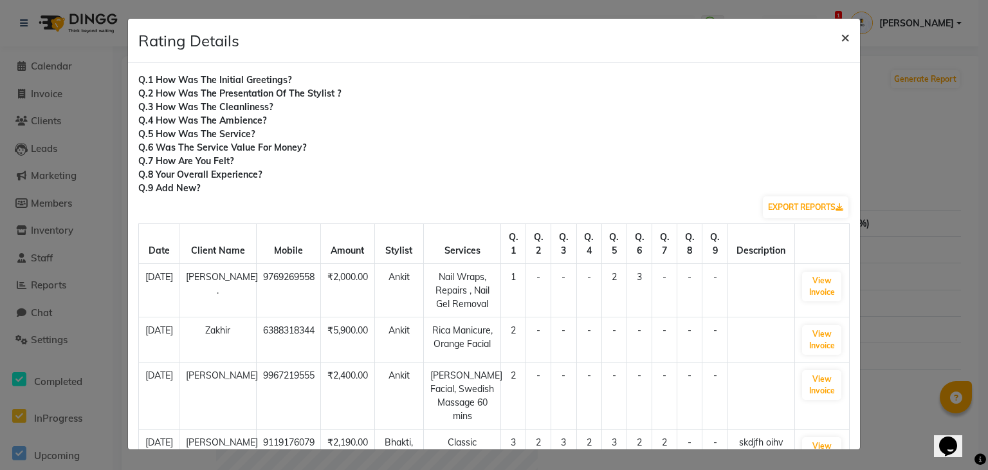
click at [844, 36] on span "×" at bounding box center [845, 36] width 9 height 19
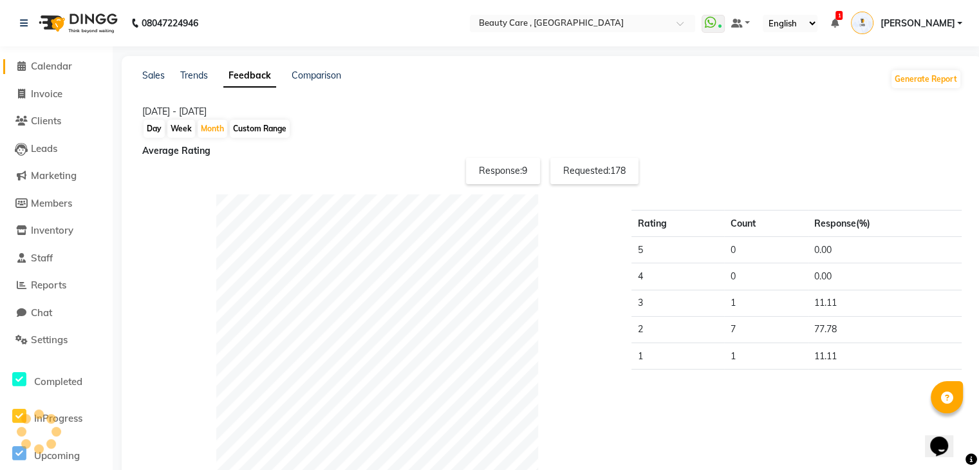
click at [64, 70] on span "Calendar" at bounding box center [51, 66] width 41 height 12
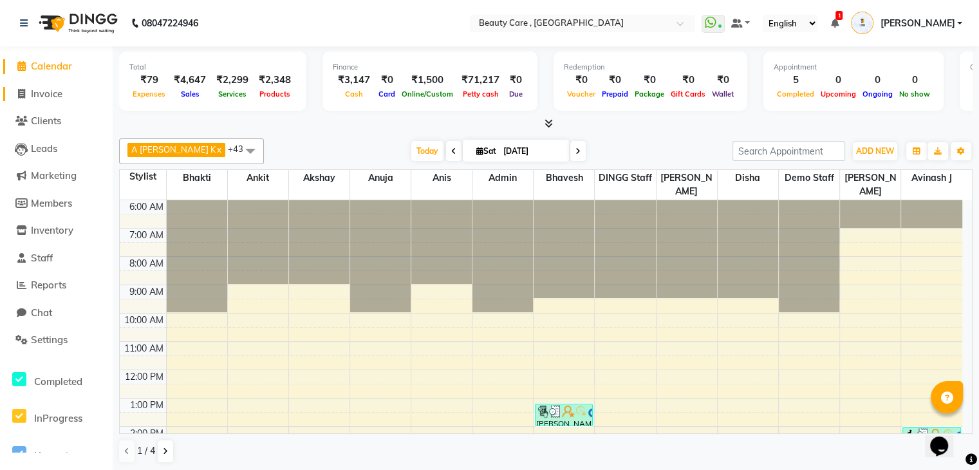
click at [55, 93] on span "Invoice" at bounding box center [47, 94] width 32 height 12
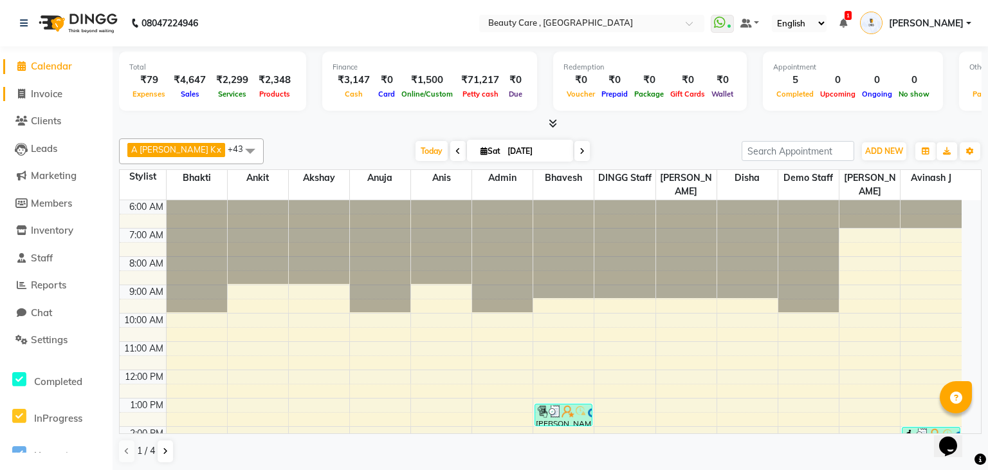
select select "service"
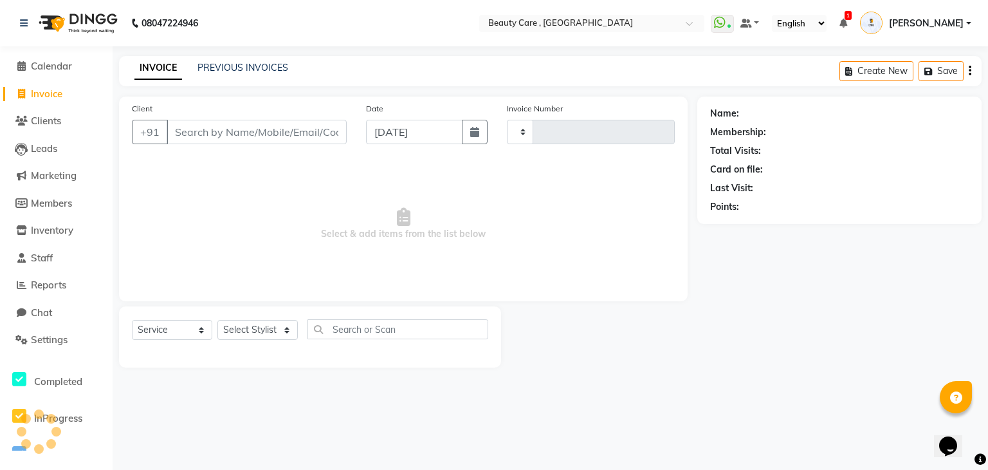
type input "3098"
select select "5646"
click at [194, 330] on select "Select Service Product Membership Package Voucher Prepaid Gift Card" at bounding box center [172, 330] width 80 height 20
select select "membership"
click at [132, 320] on select "Select Service Product Membership Package Voucher Prepaid Gift Card" at bounding box center [172, 330] width 80 height 20
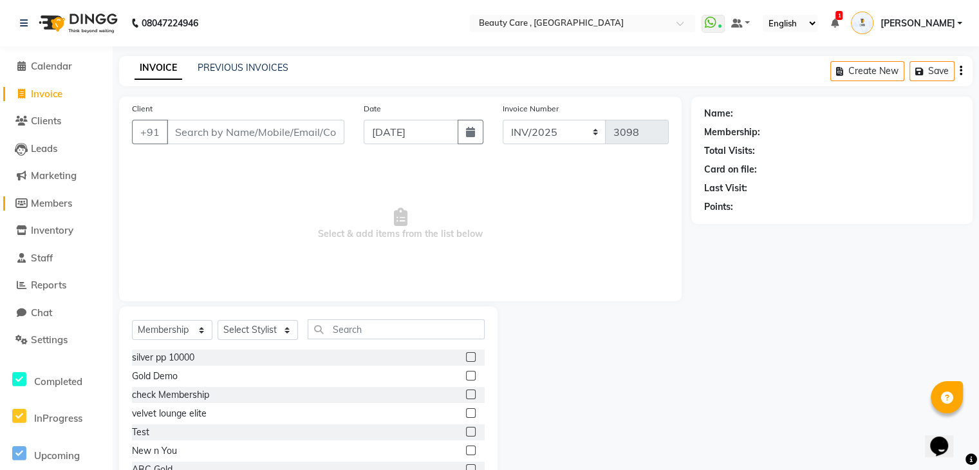
click at [64, 200] on span "Members" at bounding box center [51, 203] width 41 height 12
select select
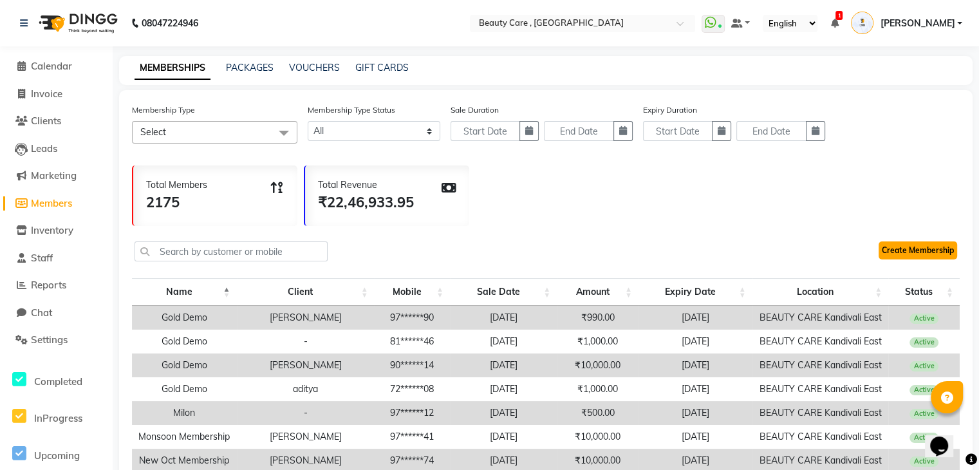
click at [928, 253] on link "Create Membership" at bounding box center [917, 250] width 78 height 18
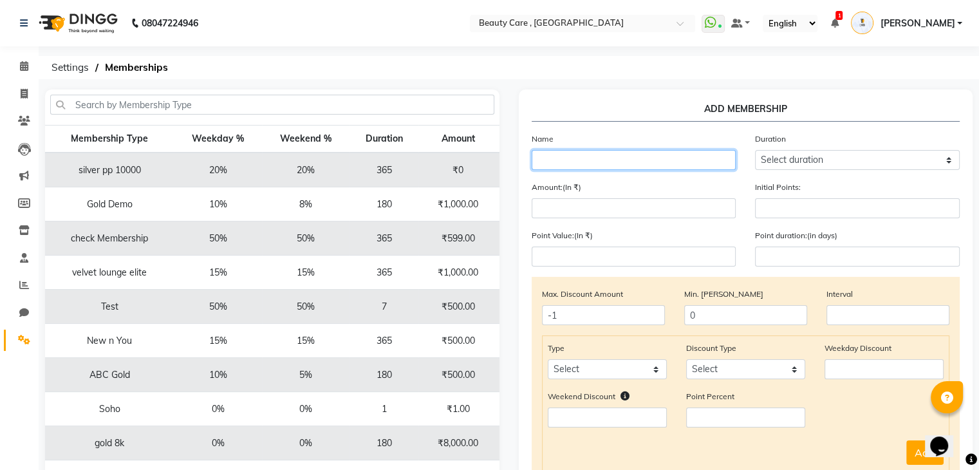
click at [578, 159] on input "text" at bounding box center [633, 160] width 205 height 20
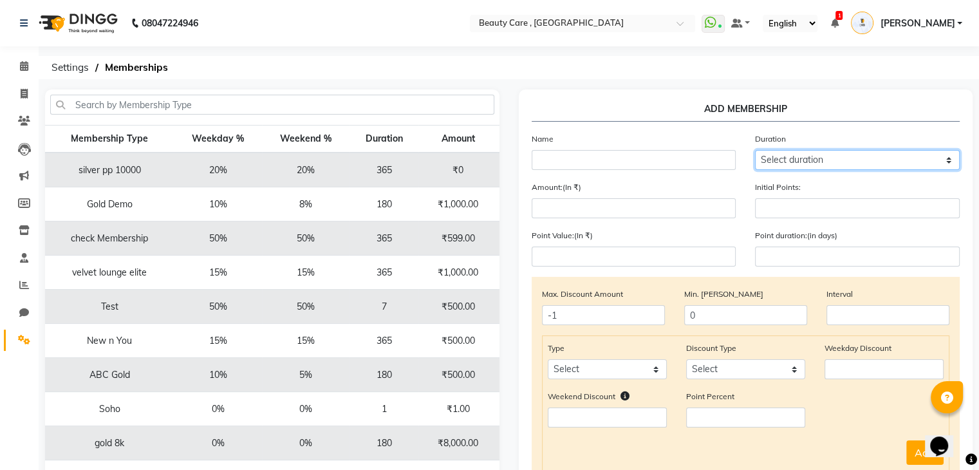
click at [773, 169] on select "Select duration Week Half-month Month Year Life Time 4 Months 8 Months 6 Months…" at bounding box center [857, 160] width 205 height 20
select select "4: 365"
click at [755, 151] on select "Select duration Week Half-month Month Year Life Time 4 Months 8 Months 6 Months…" at bounding box center [857, 160] width 205 height 20
type input "365"
drag, startPoint x: 376, startPoint y: 169, endPoint x: 404, endPoint y: 170, distance: 28.3
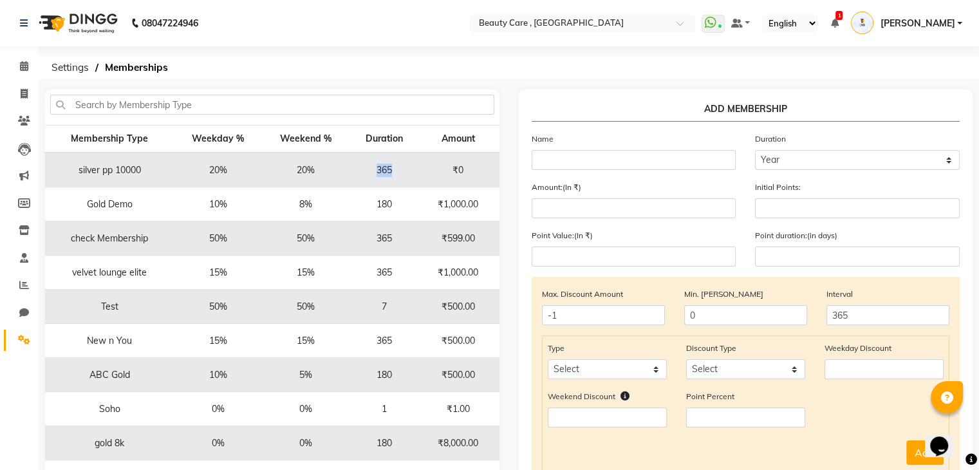
click at [404, 170] on td "365" at bounding box center [383, 169] width 68 height 35
drag, startPoint x: 288, startPoint y: 167, endPoint x: 322, endPoint y: 170, distance: 34.3
click at [322, 170] on td "20%" at bounding box center [306, 169] width 88 height 35
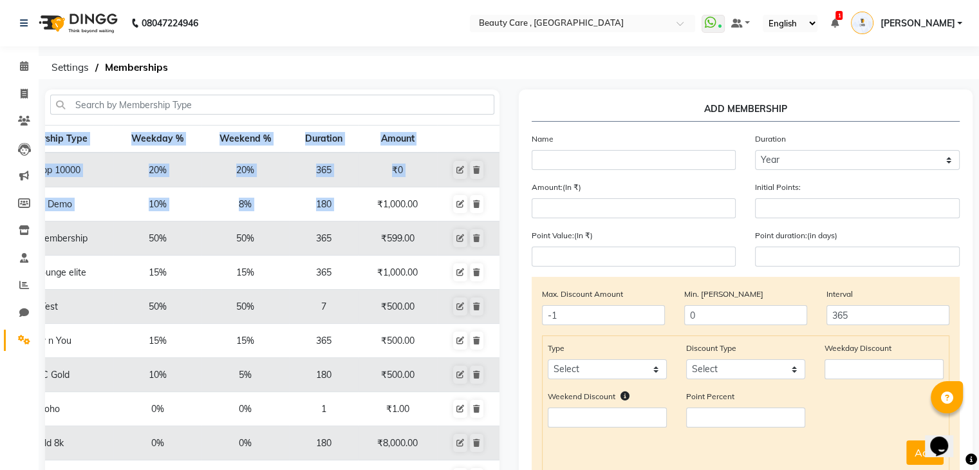
drag, startPoint x: 437, startPoint y: 201, endPoint x: 496, endPoint y: 203, distance: 59.2
click at [496, 203] on div "Membership Type Weekday % Weekend % Duration Amount silver pp 10000 20% 20% 365…" at bounding box center [272, 311] width 454 height 373
click at [28, 18] on link at bounding box center [26, 23] width 13 height 36
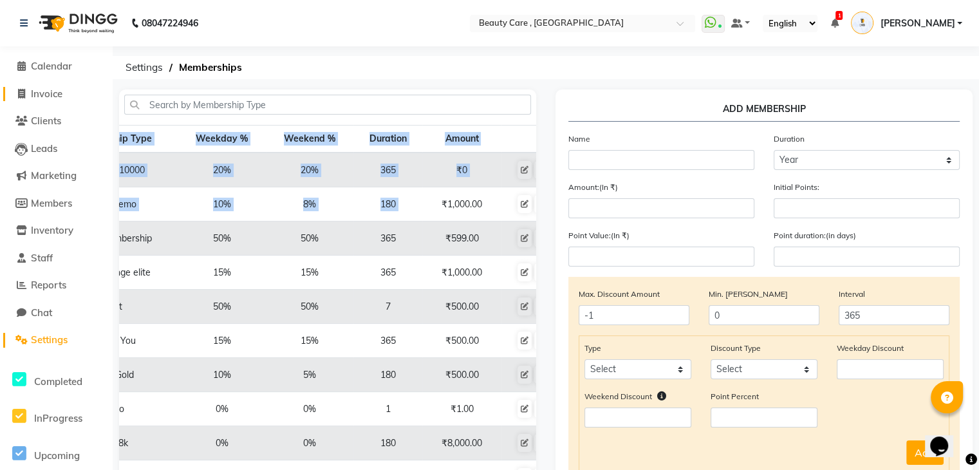
click at [40, 91] on span "Invoice" at bounding box center [47, 94] width 32 height 12
select select "service"
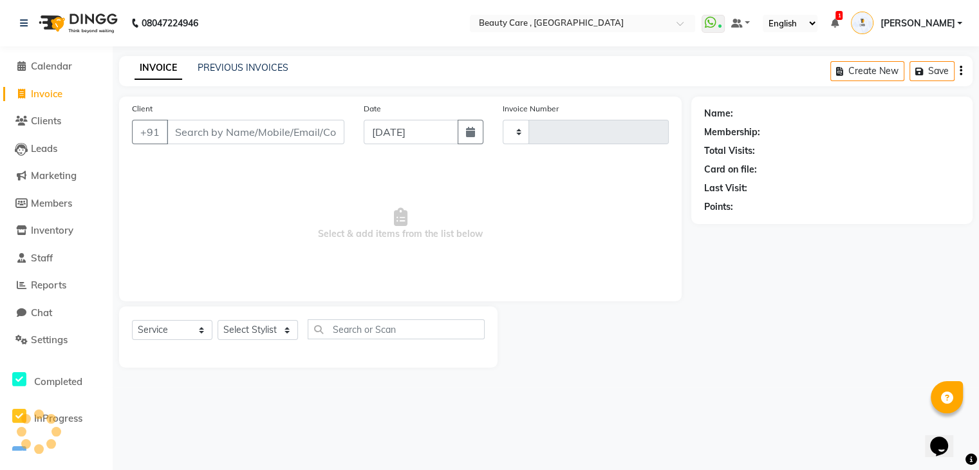
type input "3098"
select select "5646"
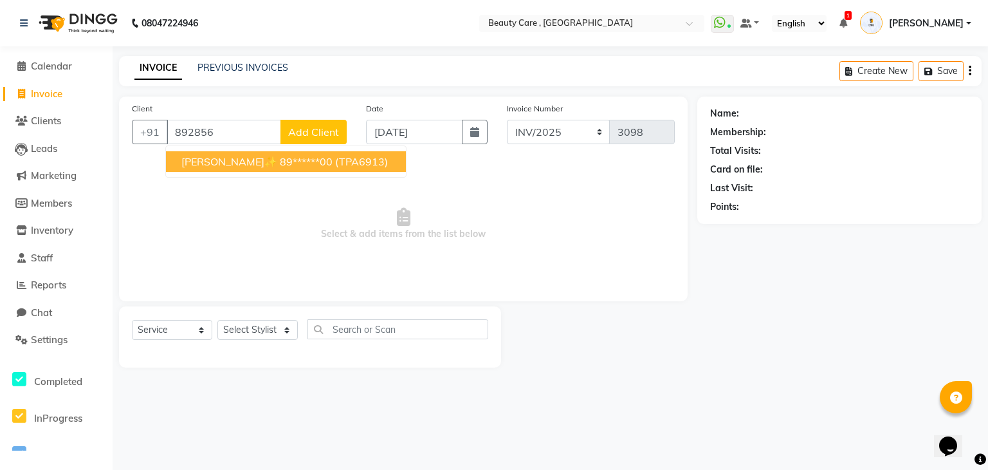
click at [232, 164] on span "[PERSON_NAME]✨" at bounding box center [229, 161] width 96 height 13
type input "89******00"
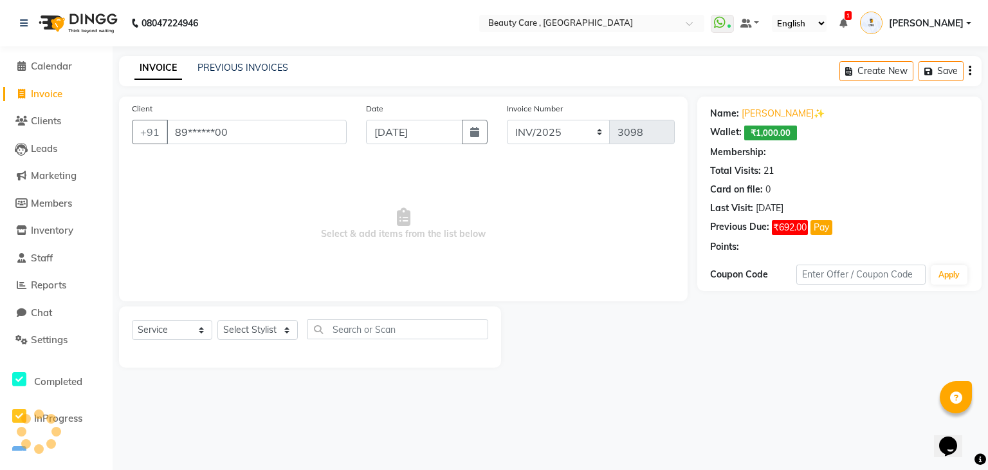
select select "2: Object"
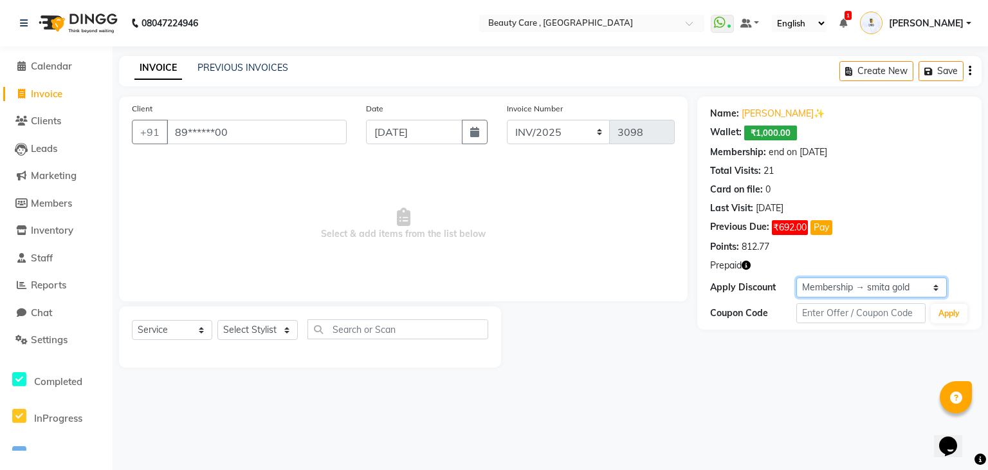
click at [831, 291] on select "Select Membership → smita gold Loyalty → All Members → Level 11 Coupon → Instac…" at bounding box center [872, 287] width 151 height 20
drag, startPoint x: 770, startPoint y: 151, endPoint x: 816, endPoint y: 158, distance: 47.5
click at [816, 158] on div "end on [DATE]" at bounding box center [798, 152] width 59 height 14
drag, startPoint x: 174, startPoint y: 327, endPoint x: 174, endPoint y: 242, distance: 85.6
click at [174, 242] on div "Client +91 89******00 Date 04 October 2025 Invoice Number INV/2025 SER-25 INV/2…" at bounding box center [403, 232] width 588 height 271
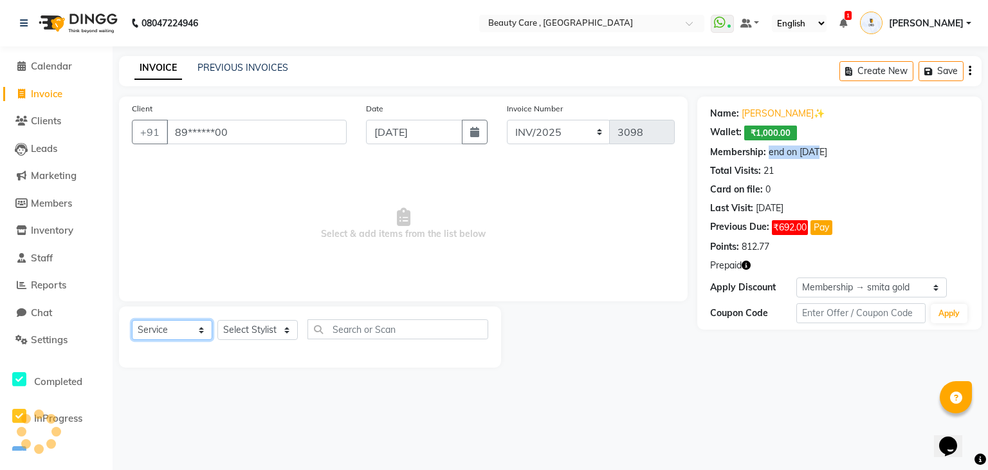
select select "membership"
click at [132, 320] on select "Select Service Product Membership Package Voucher Prepaid Gift Card" at bounding box center [172, 330] width 80 height 20
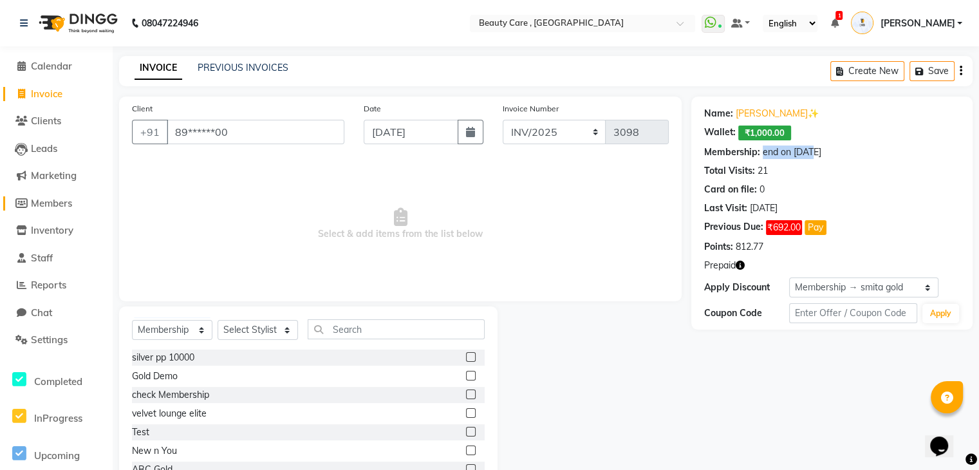
click at [56, 207] on span "Members" at bounding box center [51, 203] width 41 height 12
select select
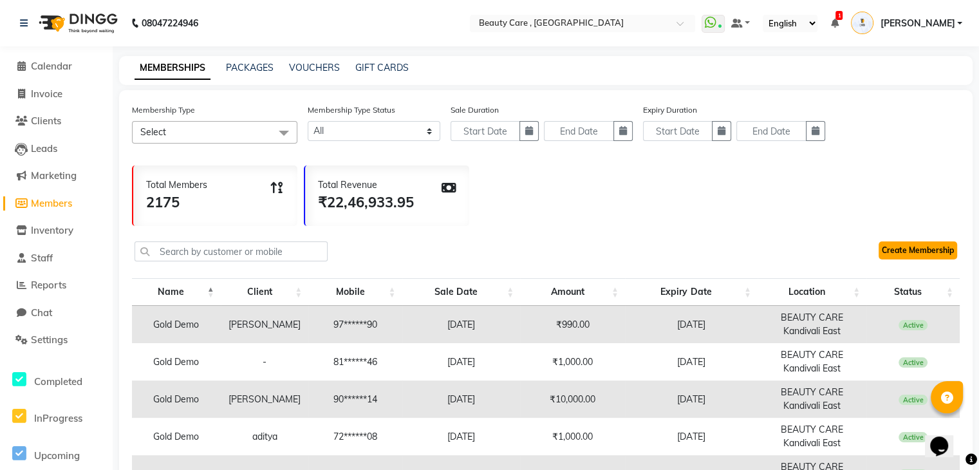
click at [908, 246] on link "Create Membership" at bounding box center [917, 250] width 78 height 18
click at [860, 21] on ul "WhatsApp Status ✕ Status: Connected Most Recent Message: 04 October 2025 03:48 …" at bounding box center [834, 23] width 267 height 21
click at [838, 21] on icon at bounding box center [834, 23] width 8 height 9
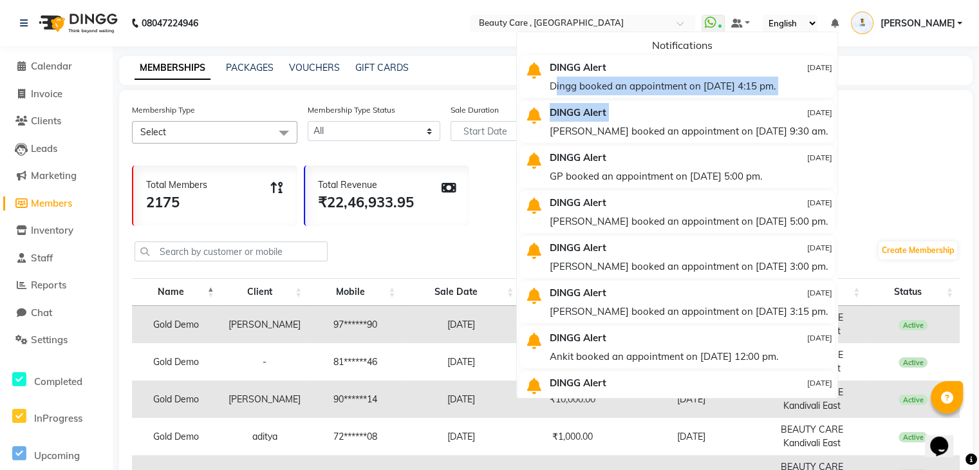
drag, startPoint x: 565, startPoint y: 86, endPoint x: 774, endPoint y: 104, distance: 209.9
click at [774, 104] on ul "Notifications DINGG Alert 03 October 2025 Dingg booked an appointment on 03-10-…" at bounding box center [677, 215] width 322 height 367
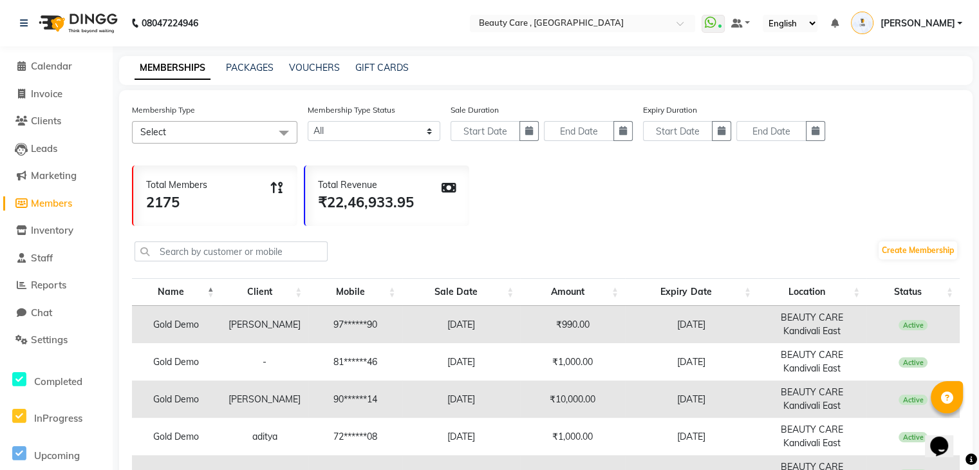
click at [851, 24] on ul "WhatsApp Status ✕ Status: Connected Most Recent Message: 04 October 2025 03:48 …" at bounding box center [834, 23] width 267 height 21
click at [838, 24] on icon at bounding box center [834, 23] width 8 height 9
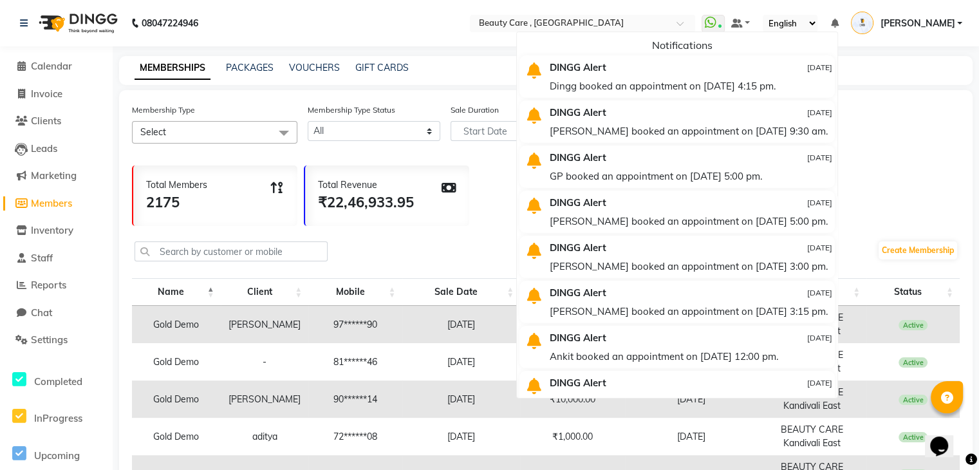
click at [425, 9] on nav "08047224946 Select Location × Beauty Care , Kandivali East WhatsApp Status ✕ St…" at bounding box center [489, 23] width 979 height 46
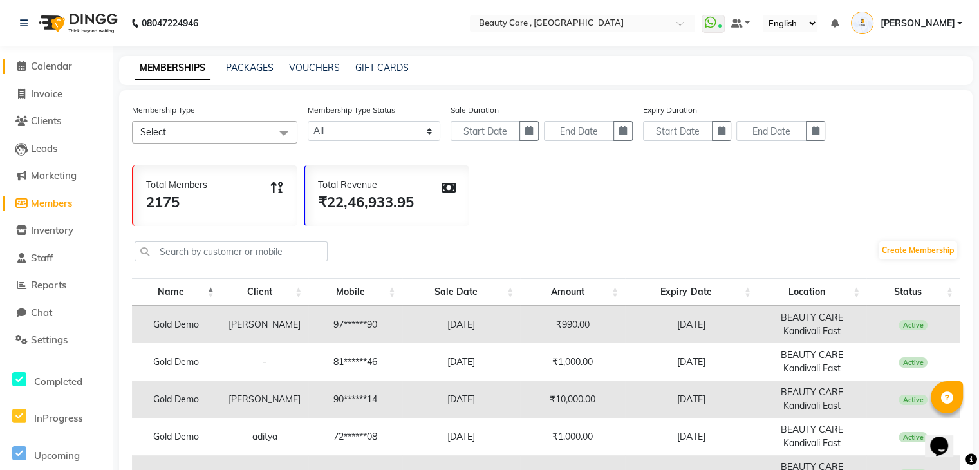
click at [54, 64] on span "Calendar" at bounding box center [51, 66] width 41 height 12
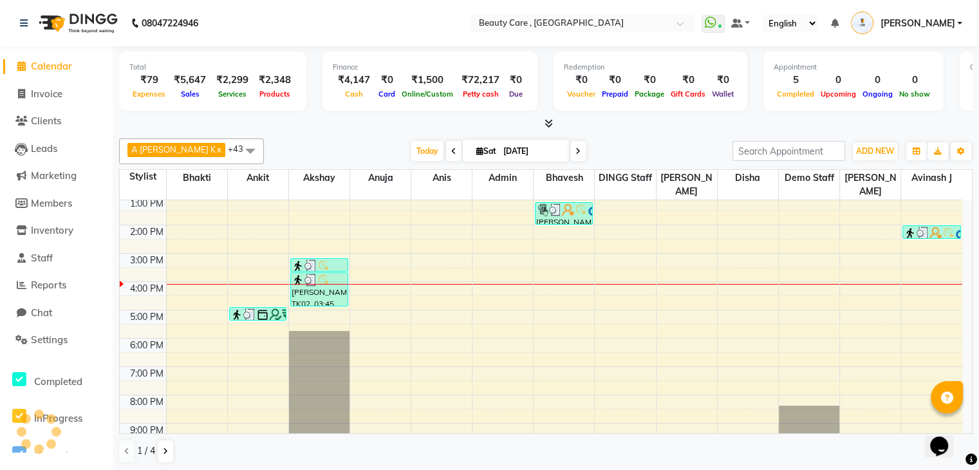
scroll to position [1, 0]
click at [570, 154] on span at bounding box center [577, 150] width 15 height 20
type input "05 October 2025"
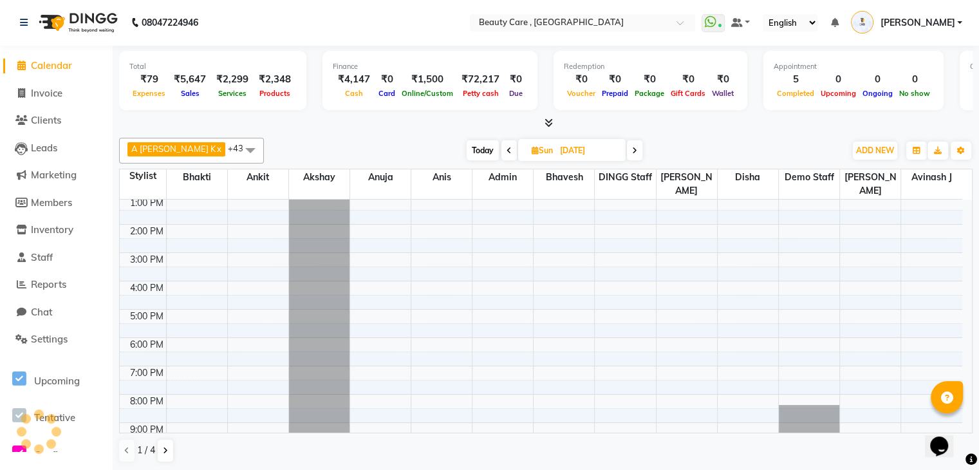
scroll to position [0, 0]
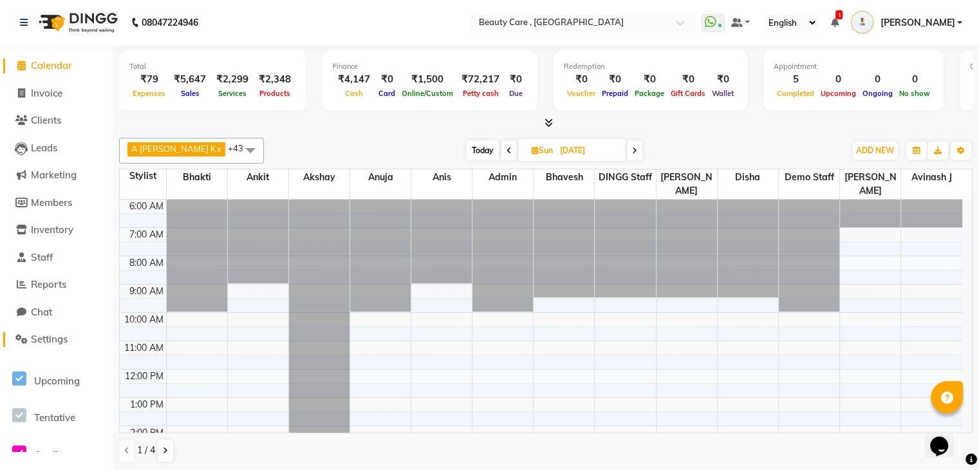
click at [62, 340] on span "Settings" at bounding box center [49, 339] width 37 height 12
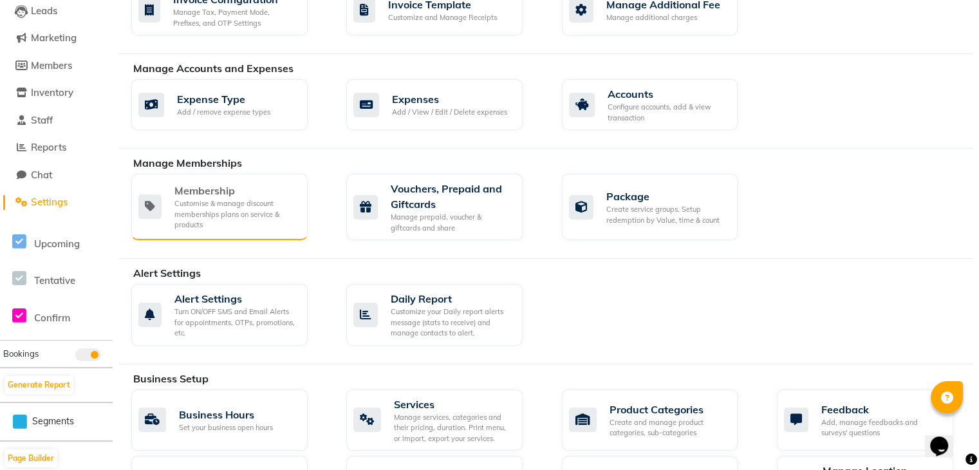
scroll to position [139, 0]
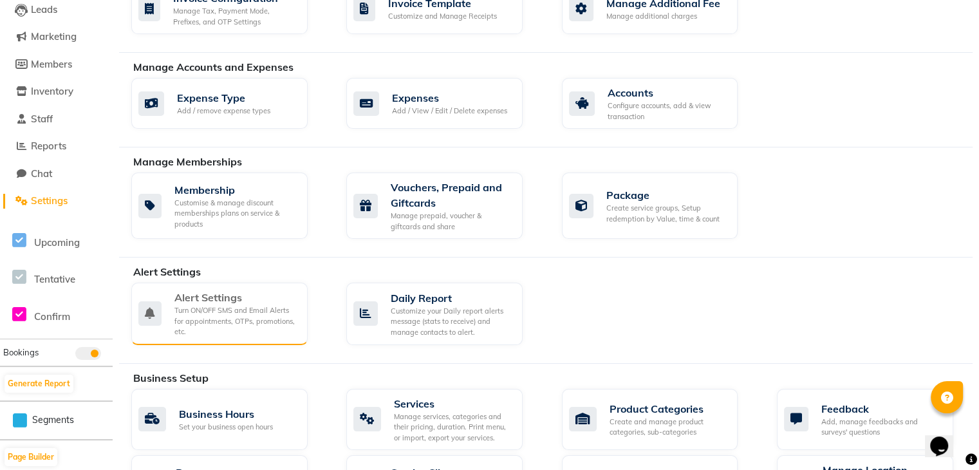
click at [238, 314] on div "Turn ON/OFF SMS and Email Alerts for appointments, OTPs, promotions, etc." at bounding box center [235, 321] width 123 height 32
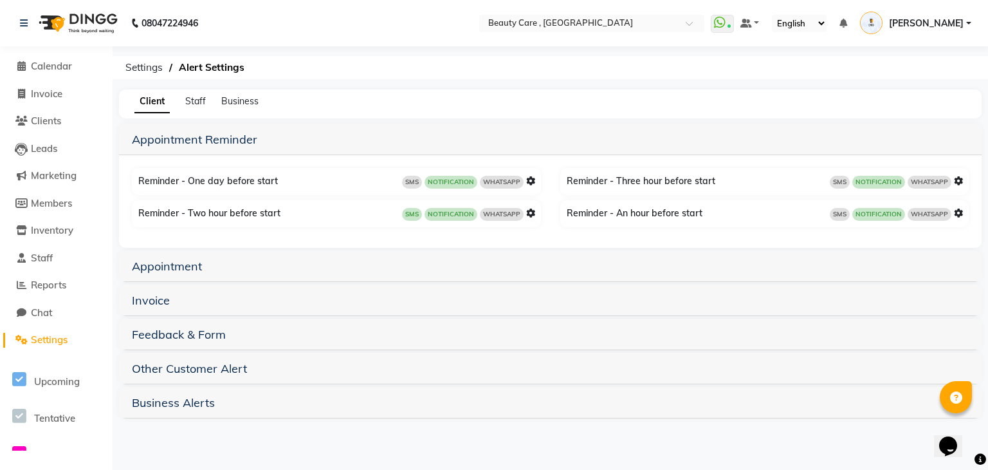
drag, startPoint x: 945, startPoint y: 3, endPoint x: 540, endPoint y: 88, distance: 413.5
click at [540, 88] on div "08047224946 Select Location × Beauty Care , Kandivali East WhatsApp Status ✕ St…" at bounding box center [494, 235] width 988 height 470
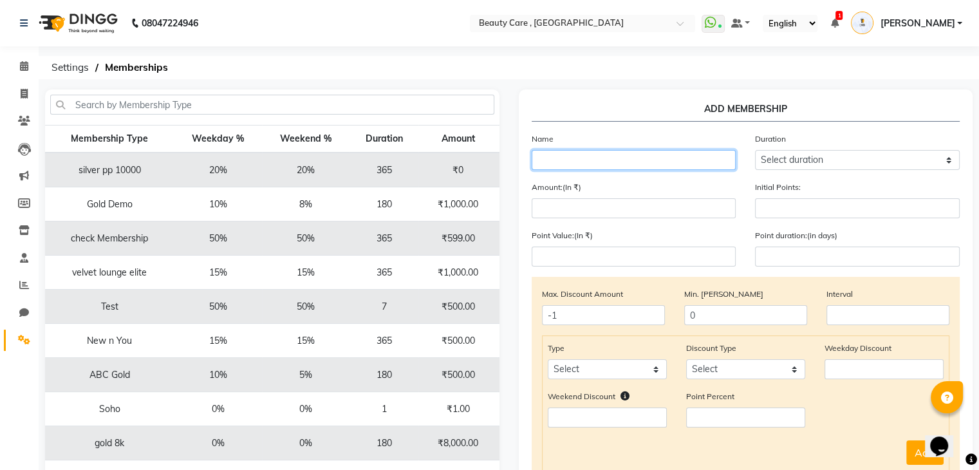
click at [622, 163] on input "text" at bounding box center [633, 160] width 205 height 20
type input "ankit member"
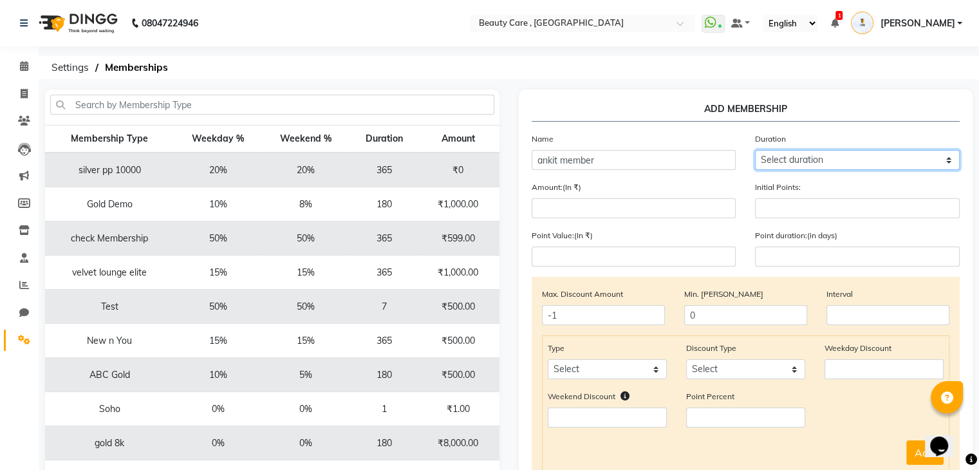
click at [851, 152] on select "Select duration Week Half-month Month Year Life Time 4 Months 8 Months 6 Months…" at bounding box center [857, 160] width 205 height 20
select select "4: 365"
click at [755, 151] on select "Select duration Week Half-month Month Year Life Time 4 Months 8 Months 6 Months…" at bounding box center [857, 160] width 205 height 20
type input "365"
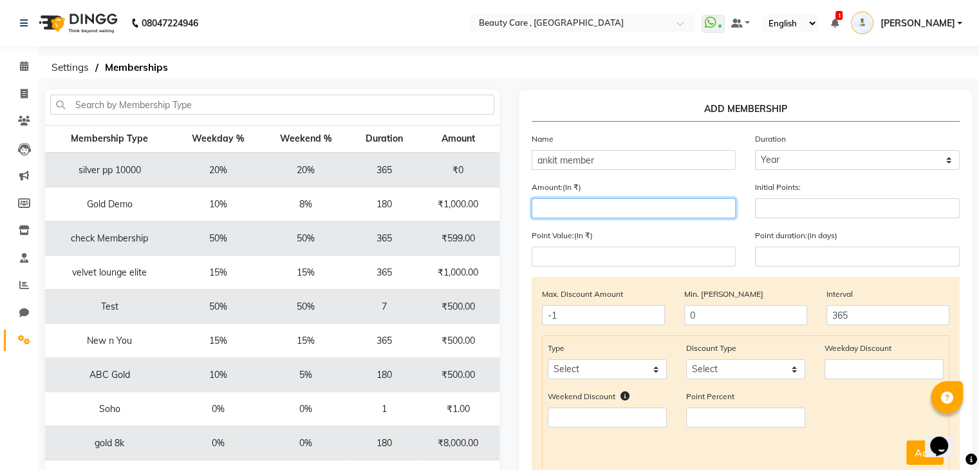
click at [621, 216] on input "number" at bounding box center [633, 208] width 205 height 20
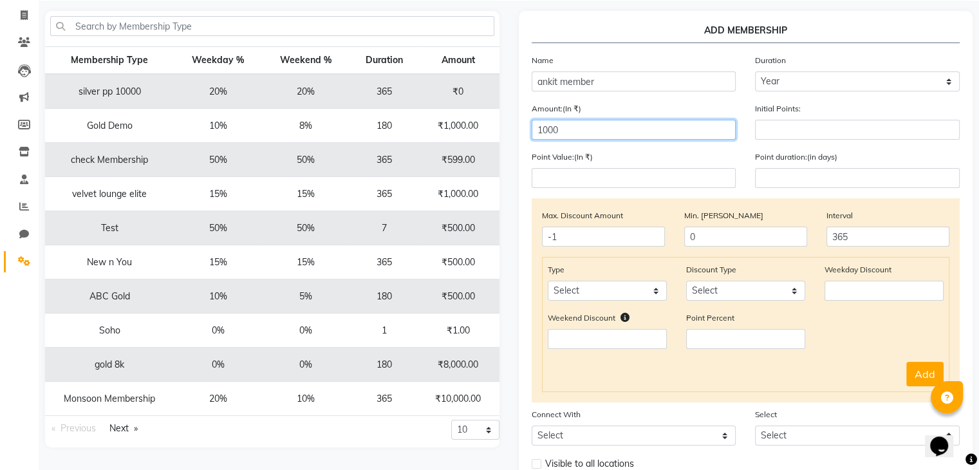
scroll to position [82, 0]
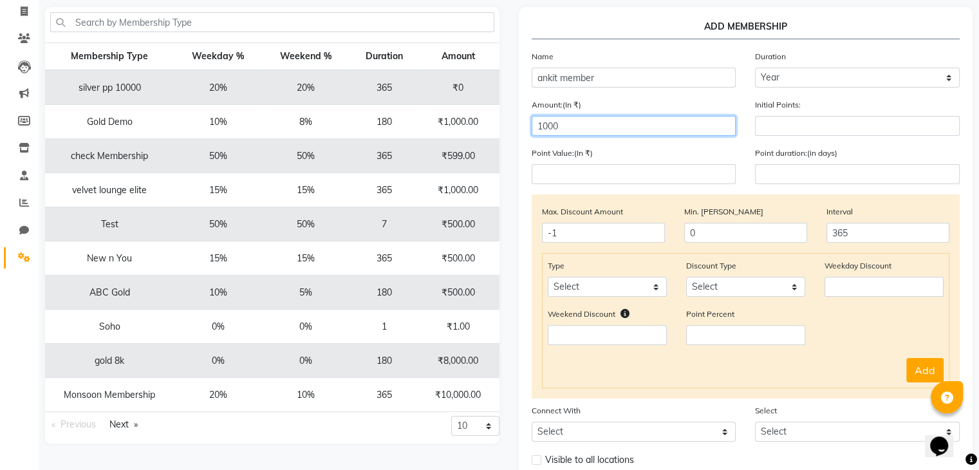
type input "1000"
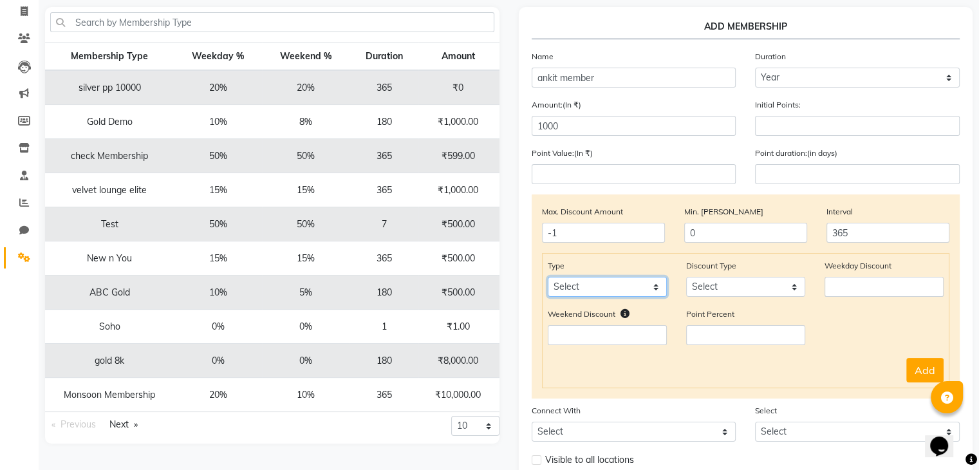
click at [634, 291] on select "Select Service Product Package Prepaid Voucher" at bounding box center [607, 287] width 119 height 20
select select "service"
click at [548, 280] on select "Select Service Product Package Prepaid Voucher" at bounding box center [607, 287] width 119 height 20
drag, startPoint x: 710, startPoint y: 293, endPoint x: 715, endPoint y: 327, distance: 35.2
click at [715, 327] on div "Type Select Service Product Package Prepaid Voucher Discount Type Select Percen…" at bounding box center [746, 320] width 408 height 135
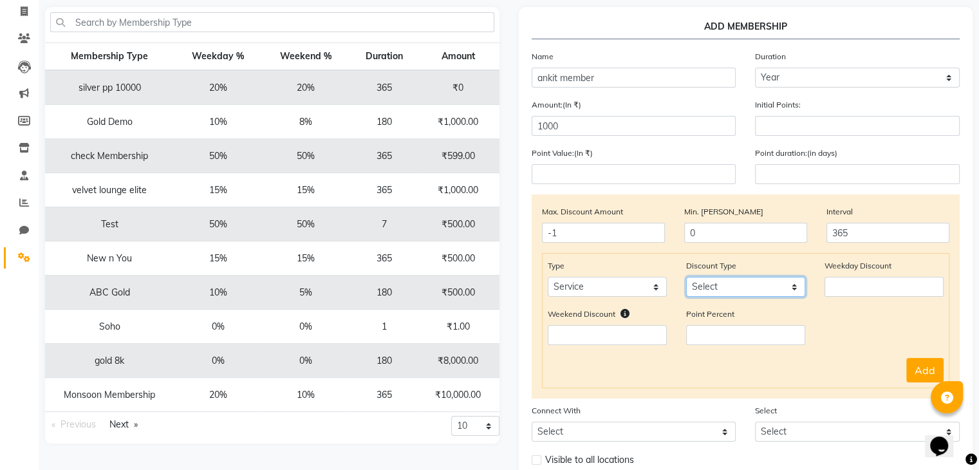
select select "Percent"
click at [686, 280] on select "Select Percent Flat" at bounding box center [745, 287] width 119 height 20
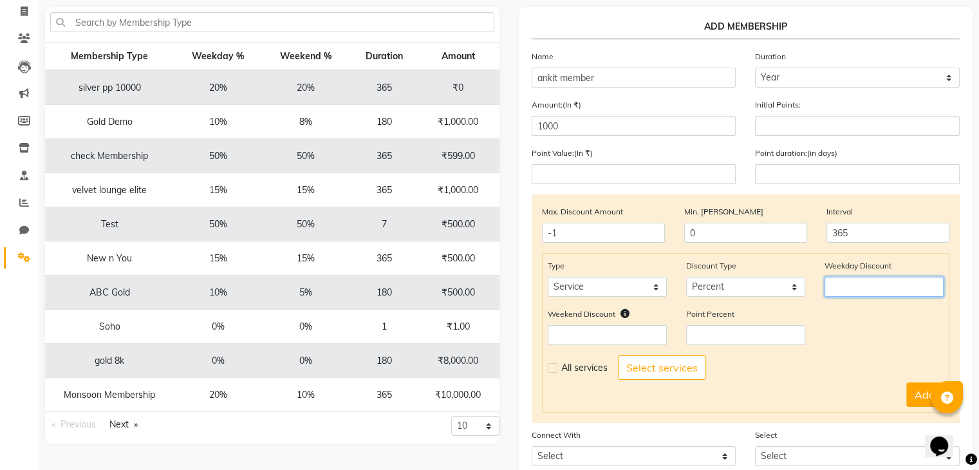
click at [860, 287] on input "number" at bounding box center [883, 287] width 119 height 20
type input "20"
click at [576, 335] on input "number" at bounding box center [607, 335] width 119 height 20
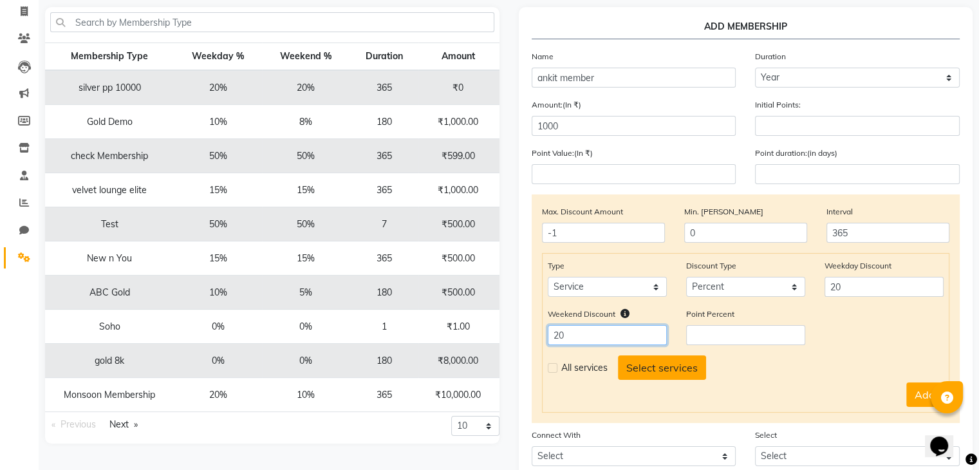
type input "20"
click at [655, 366] on button "Select services" at bounding box center [662, 367] width 88 height 24
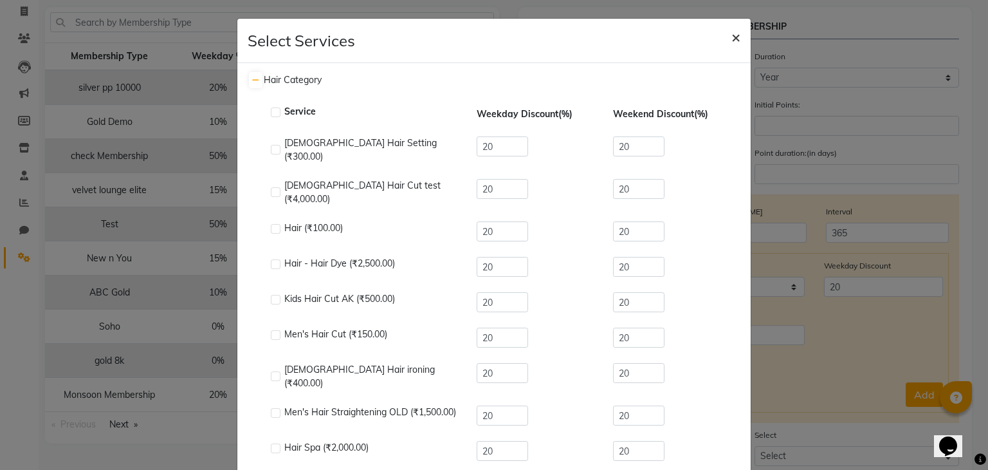
click at [732, 35] on span "×" at bounding box center [736, 36] width 9 height 19
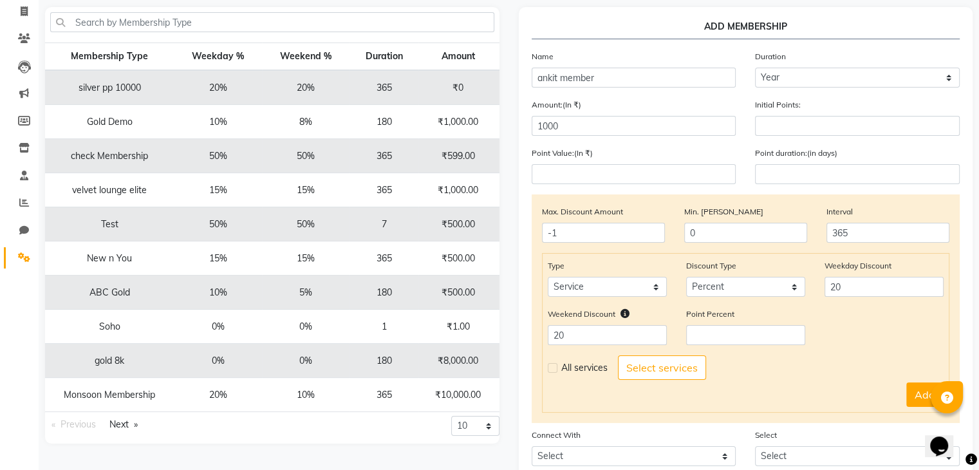
click at [552, 372] on label at bounding box center [553, 368] width 10 height 10
click at [552, 372] on input "checkbox" at bounding box center [552, 368] width 8 height 8
checkbox input "true"
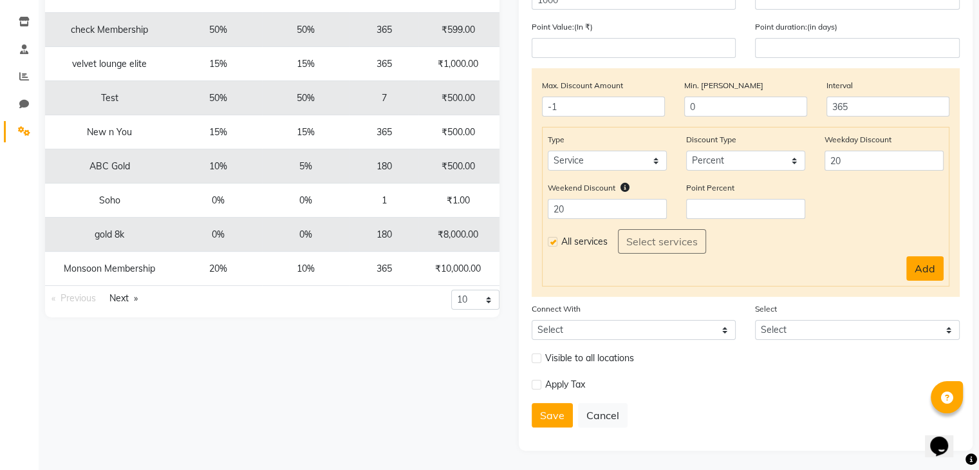
click at [919, 271] on button "Add" at bounding box center [924, 268] width 37 height 24
select select
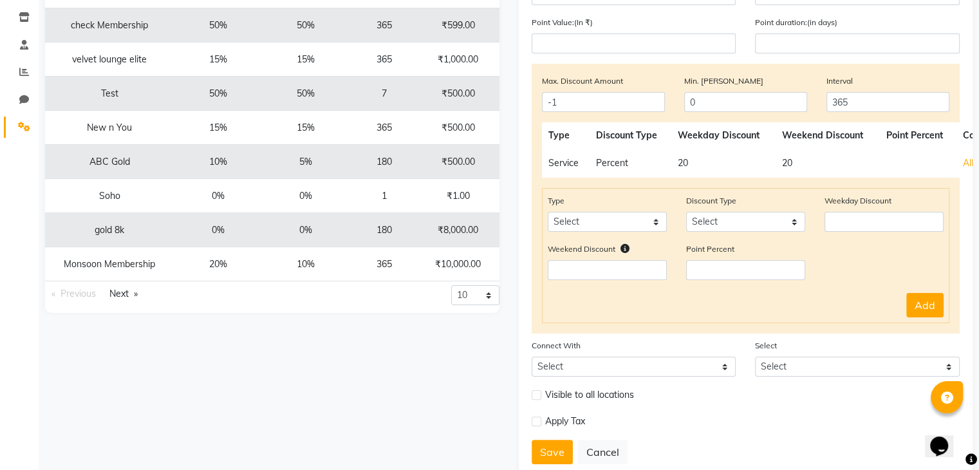
scroll to position [254, 0]
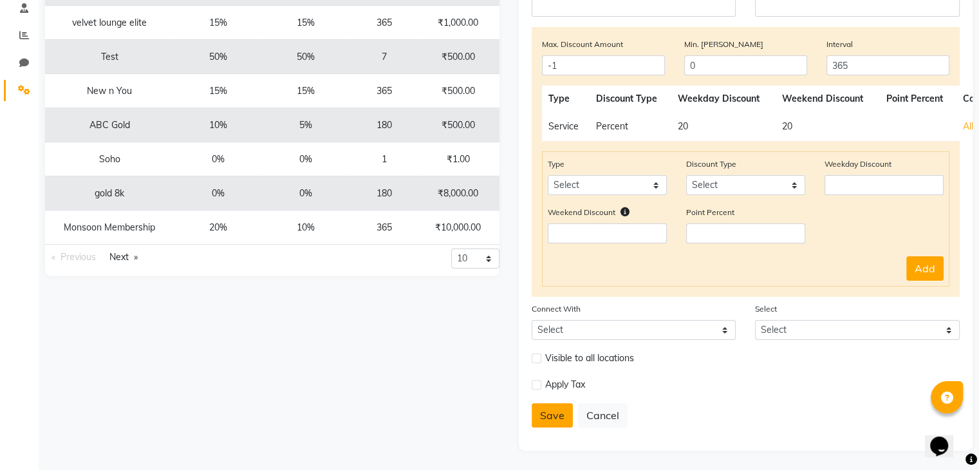
click at [557, 412] on button "Save" at bounding box center [551, 415] width 41 height 24
select select
type input "0"
select select
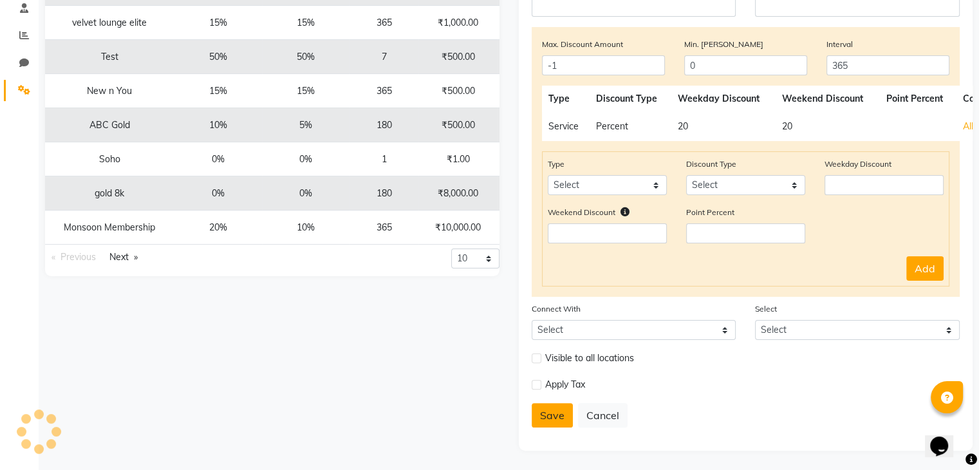
checkbox input "false"
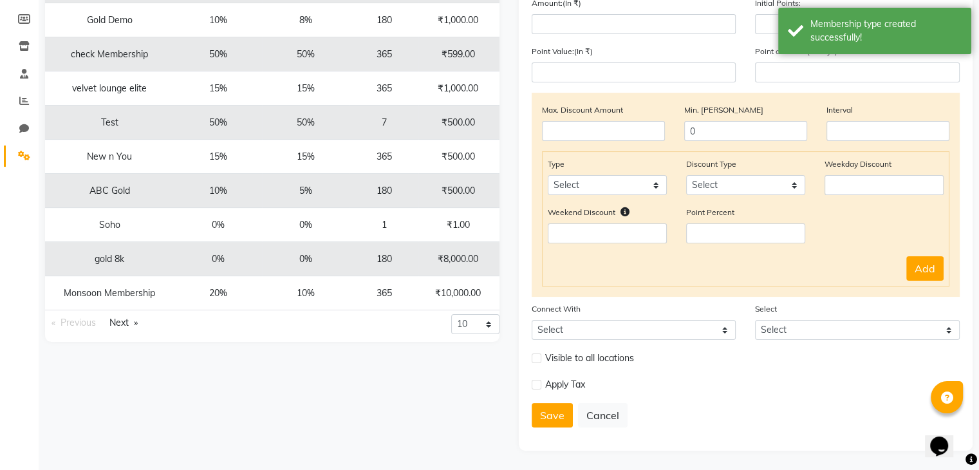
scroll to position [0, 0]
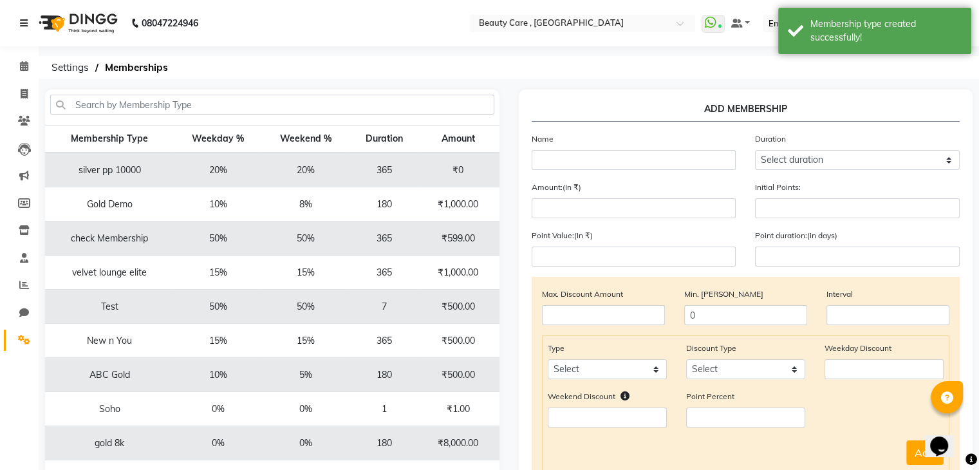
click at [28, 24] on link at bounding box center [26, 23] width 13 height 36
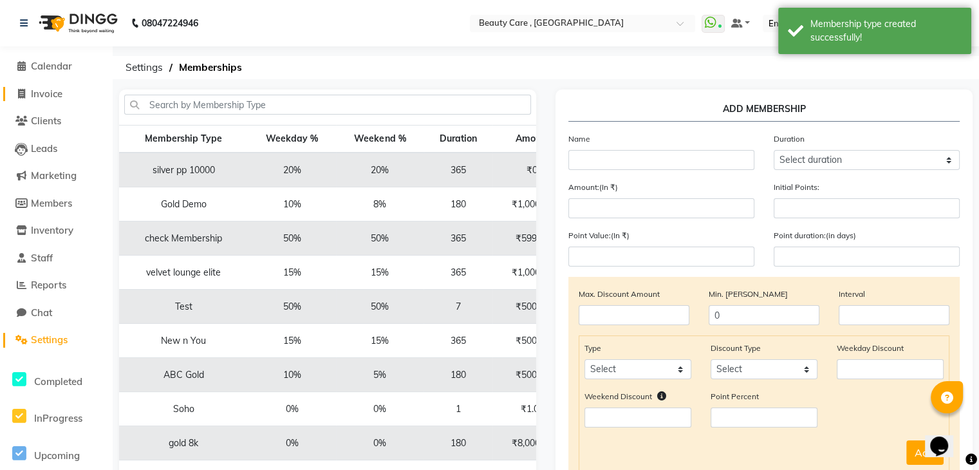
click at [49, 95] on span "Invoice" at bounding box center [47, 94] width 32 height 12
select select "service"
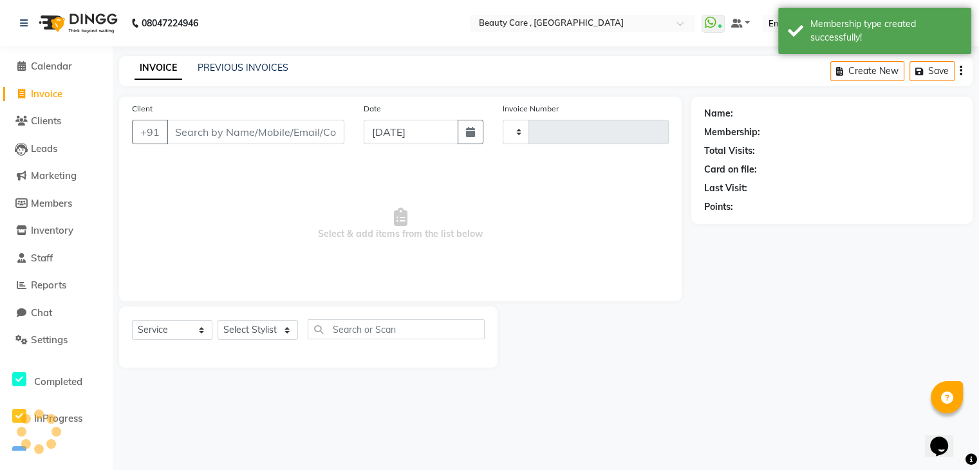
type input "3098"
select select "5646"
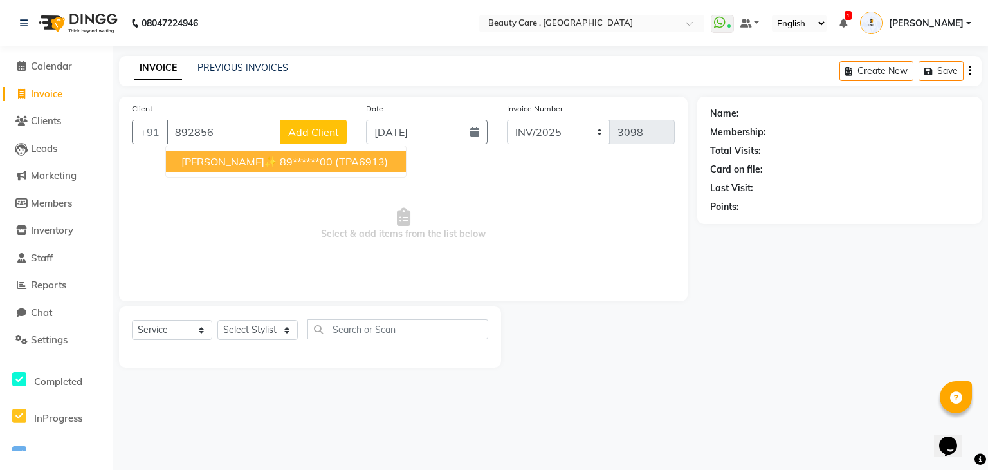
click at [217, 169] on button "Ankit Yadav✨ 89******00 (TPA6913)" at bounding box center [286, 161] width 240 height 21
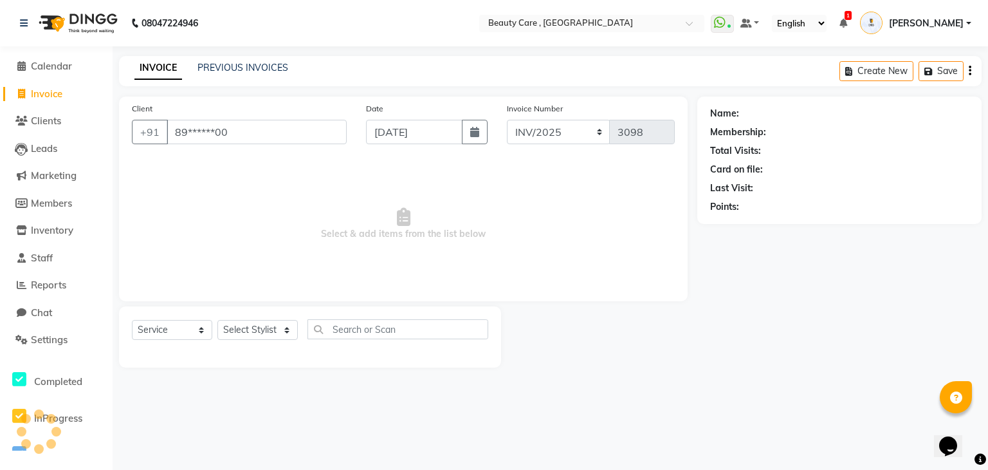
type input "89******00"
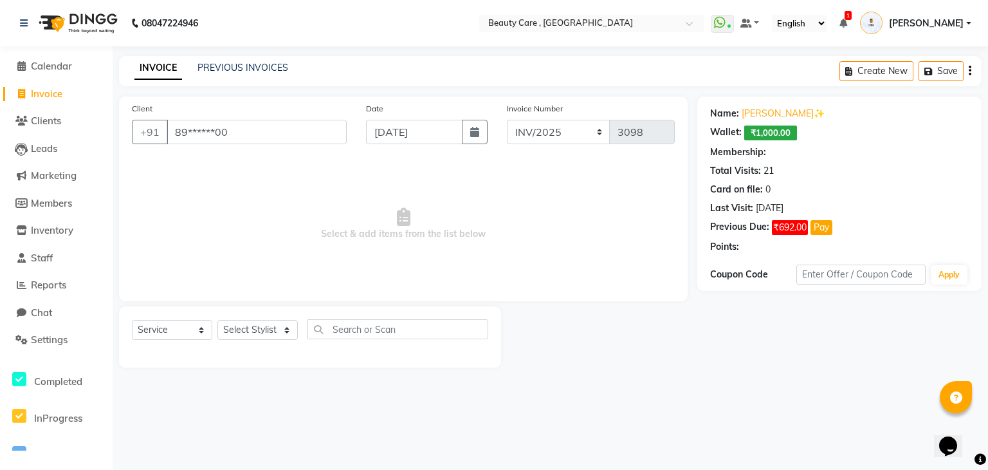
select select "2: Object"
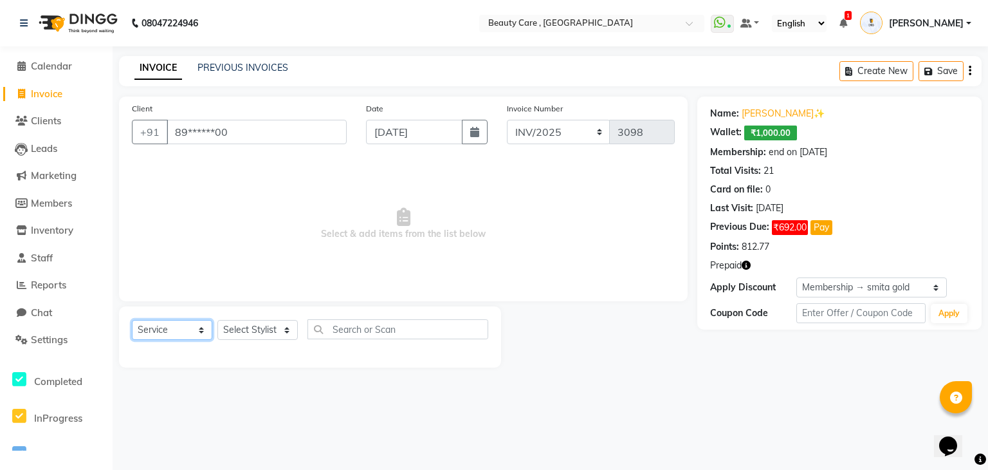
click at [178, 338] on select "Select Service Product Membership Package Voucher Prepaid Gift Card" at bounding box center [172, 330] width 80 height 20
select select "membership"
click at [132, 320] on select "Select Service Product Membership Package Voucher Prepaid Gift Card" at bounding box center [172, 330] width 80 height 20
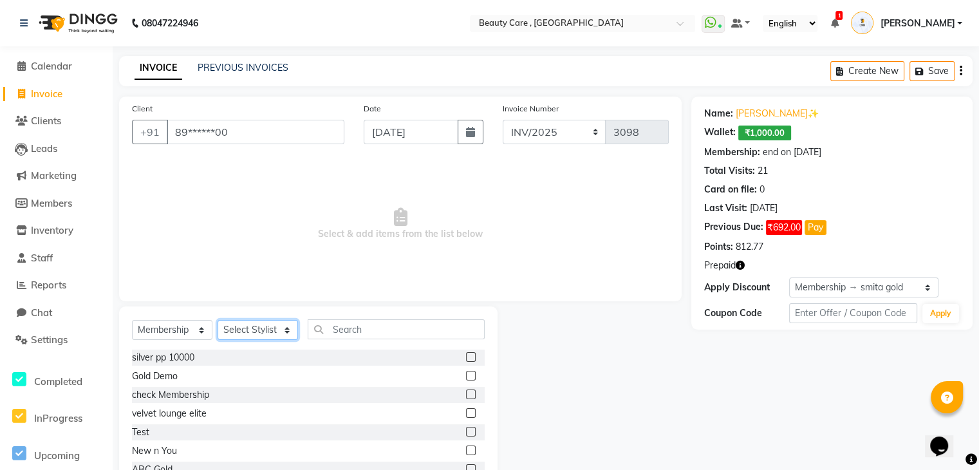
click at [243, 331] on select "Select Stylist Admin Akshay Anis Ankit Anuja Avinash Avinash J Avneesh Bhakti b…" at bounding box center [257, 330] width 80 height 20
select select "35489"
click at [217, 320] on select "Select Stylist Admin Akshay Anis Ankit Anuja Avinash Avinash J Avneesh Bhakti b…" at bounding box center [257, 330] width 80 height 20
click at [347, 329] on input "text" at bounding box center [396, 329] width 177 height 20
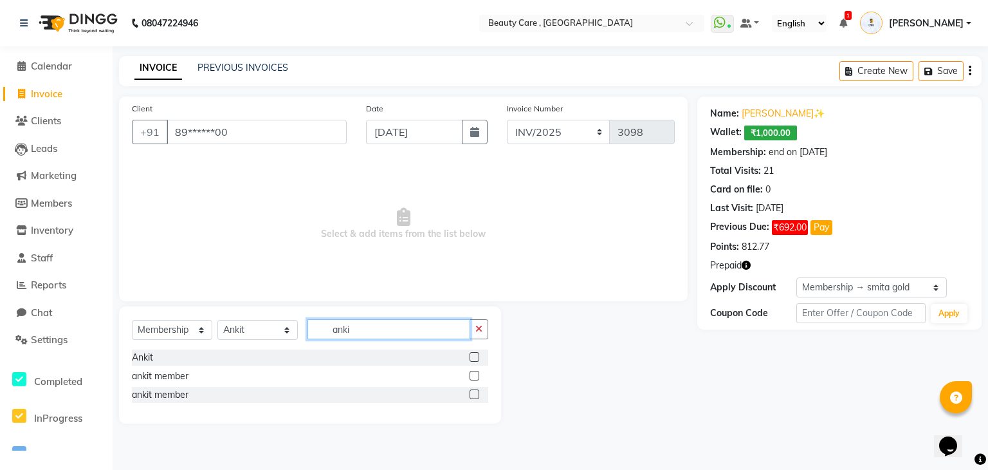
type input "anki"
click at [475, 396] on label at bounding box center [475, 394] width 10 height 10
click at [475, 396] on input "checkbox" at bounding box center [474, 395] width 8 height 8
select select "select"
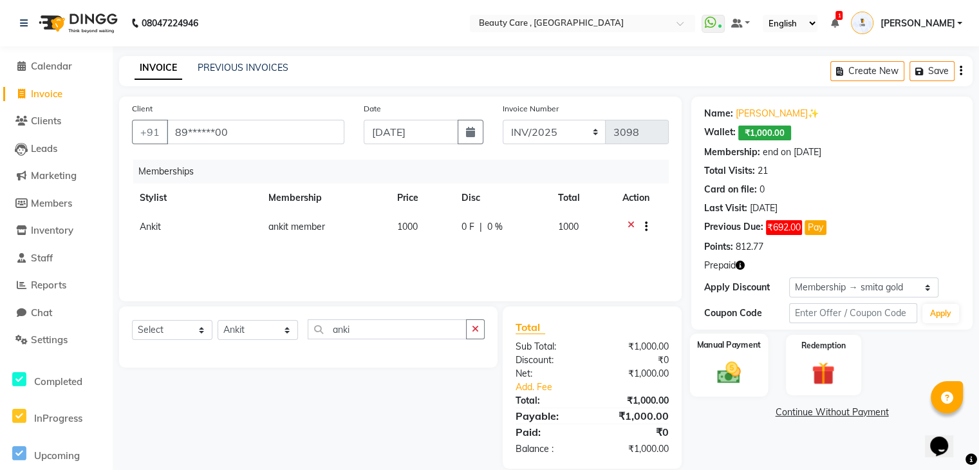
click at [705, 360] on div "Manual Payment" at bounding box center [729, 364] width 78 height 63
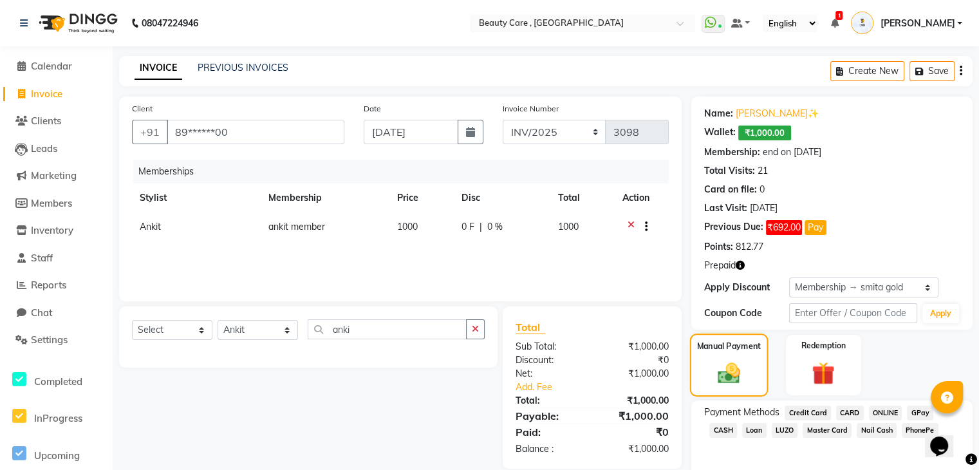
scroll to position [53, 0]
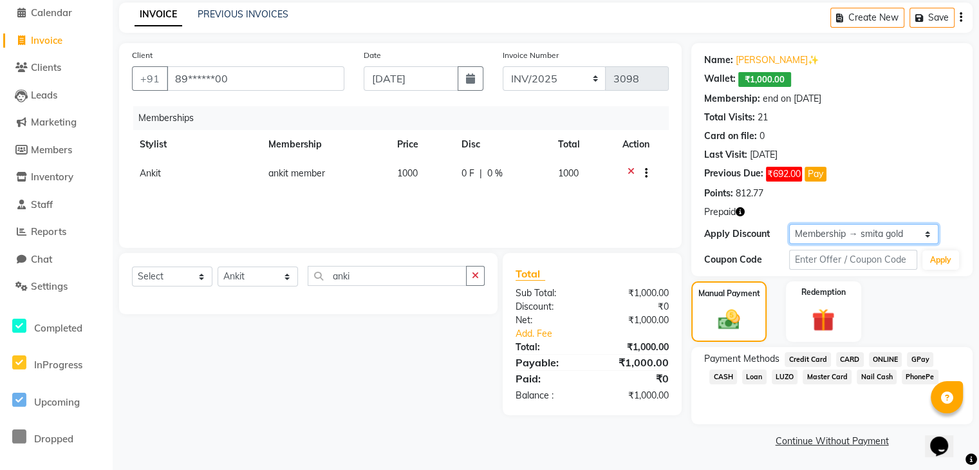
click at [821, 237] on select "Select Membership → smita gold Loyalty → All Members → Level 11 Coupon → Instac…" at bounding box center [863, 234] width 149 height 20
click at [723, 373] on span "CASH" at bounding box center [723, 376] width 28 height 15
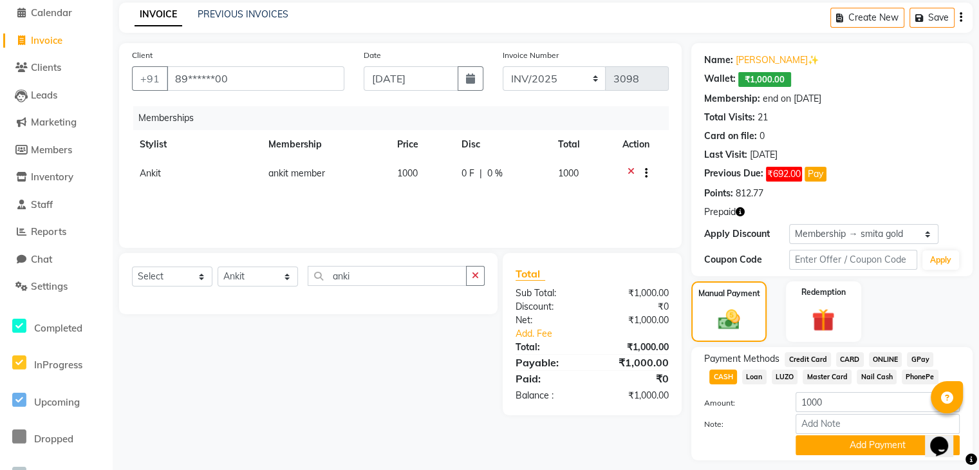
scroll to position [91, 0]
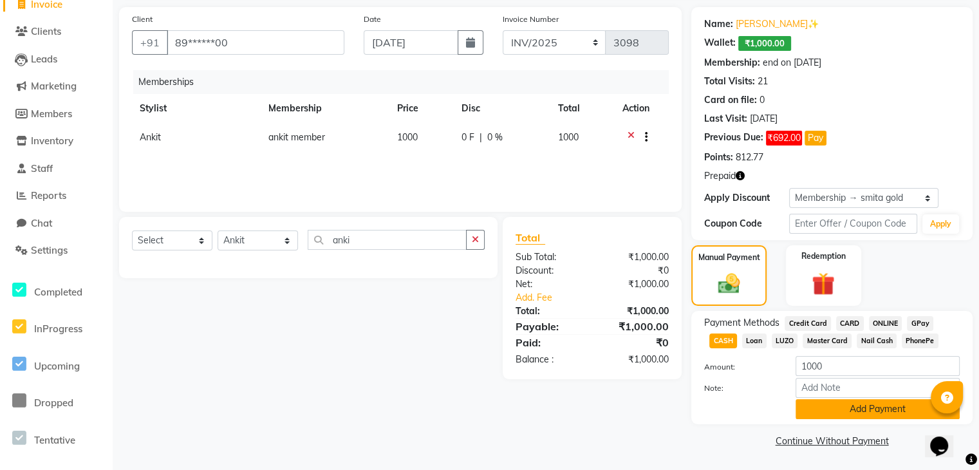
click at [831, 407] on button "Add Payment" at bounding box center [877, 409] width 164 height 20
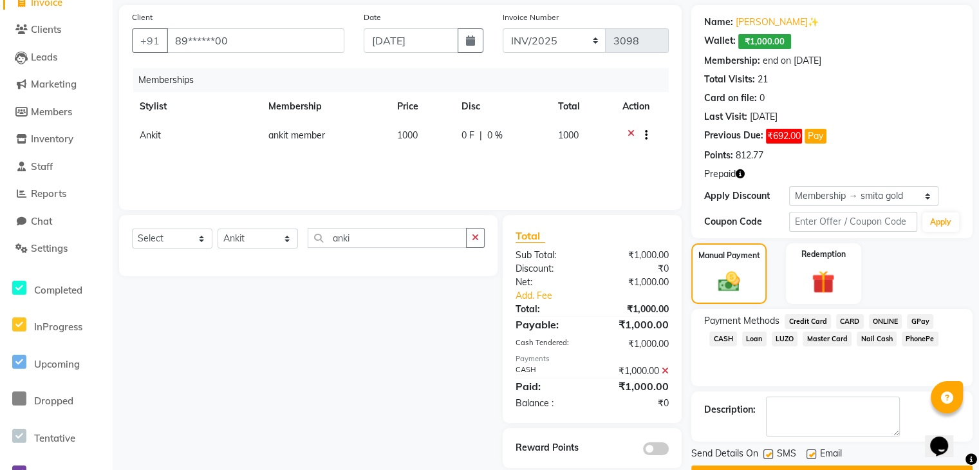
scroll to position [125, 0]
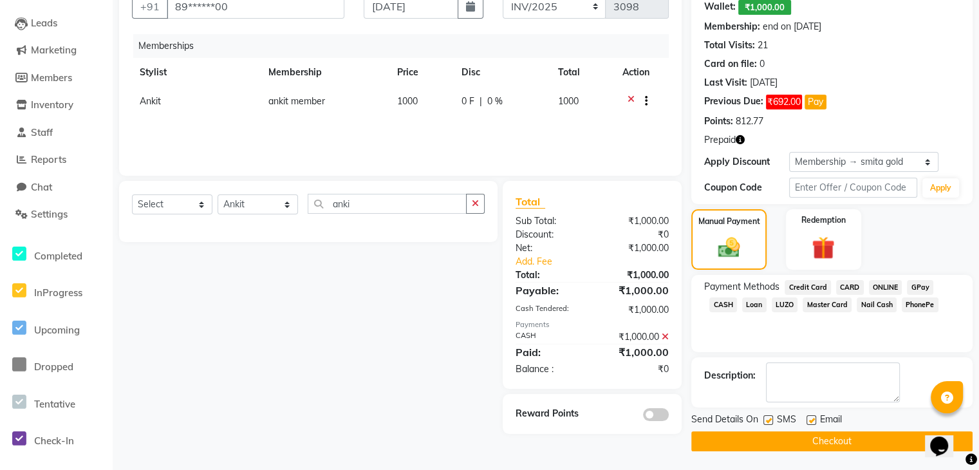
click at [823, 441] on button "Checkout" at bounding box center [831, 441] width 281 height 20
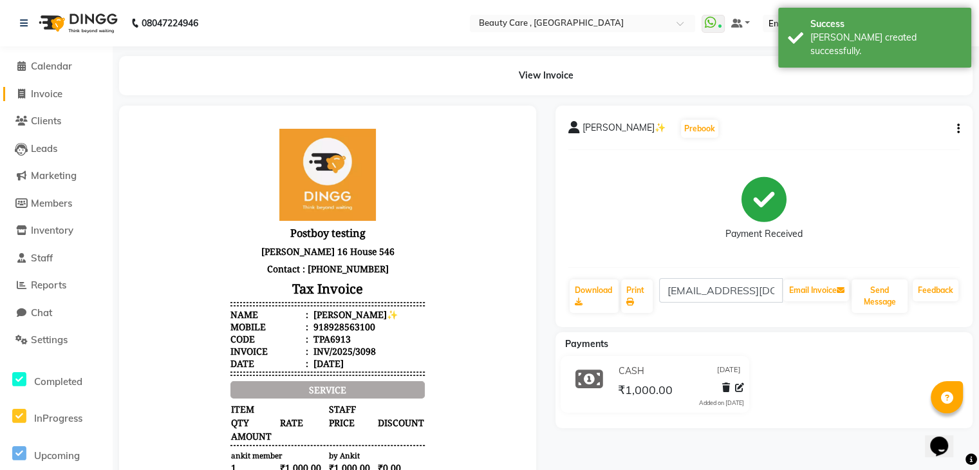
click at [51, 91] on span "Invoice" at bounding box center [47, 94] width 32 height 12
select select "service"
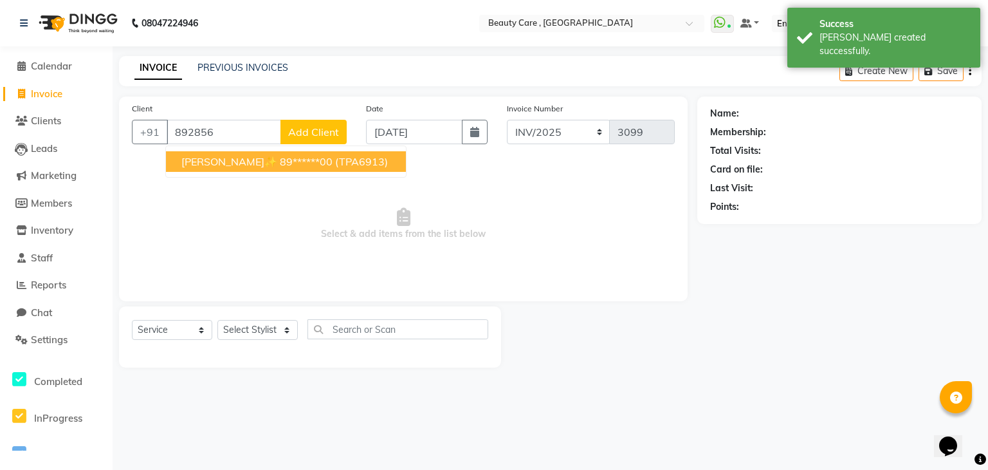
click at [249, 164] on span "[PERSON_NAME]✨" at bounding box center [229, 161] width 96 height 13
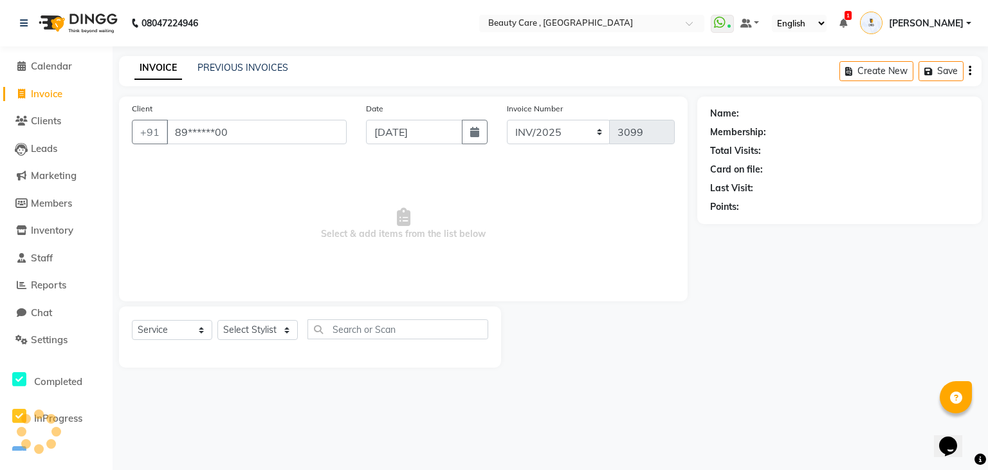
type input "89******00"
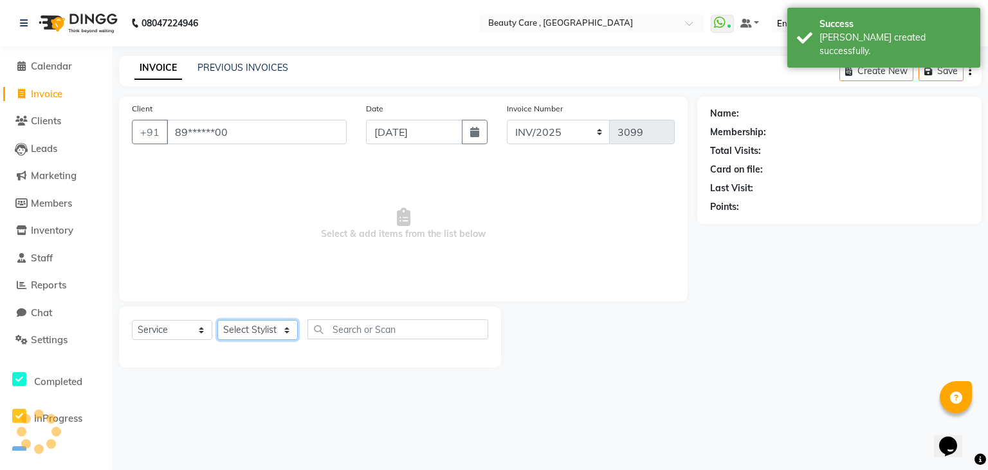
click at [254, 335] on select "Select Stylist Admin Akshay Anis Ankit Anuja Avinash Avinash J Avneesh Bhakti b…" at bounding box center [257, 330] width 80 height 20
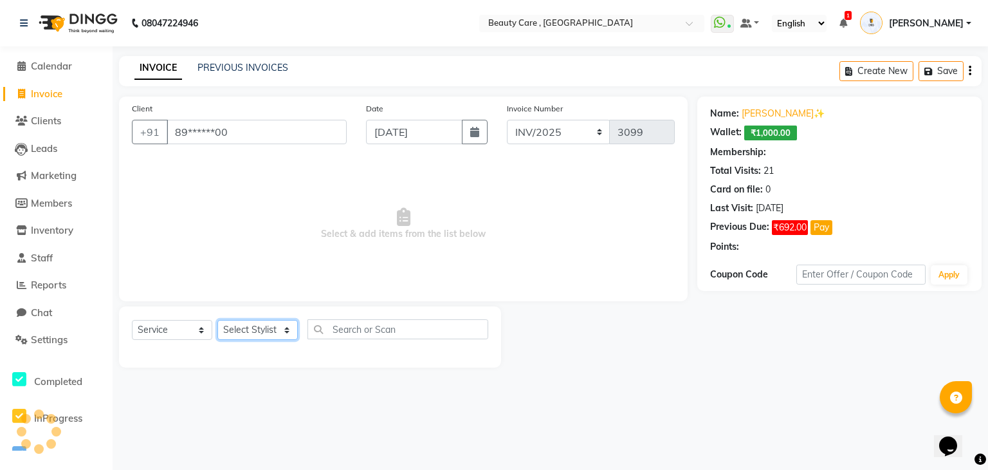
select select "75415"
click at [217, 320] on select "Select Stylist Admin Akshay Anis Ankit Anuja Avinash Avinash J Avneesh Bhakti b…" at bounding box center [257, 330] width 80 height 20
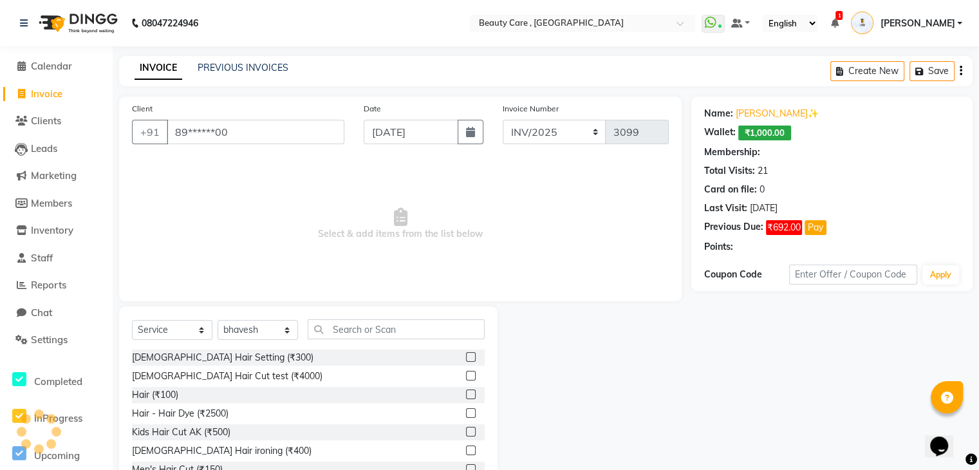
click at [466, 356] on label at bounding box center [471, 357] width 10 height 10
click at [466, 356] on input "checkbox" at bounding box center [470, 357] width 8 height 8
checkbox input "true"
select select "2: Object"
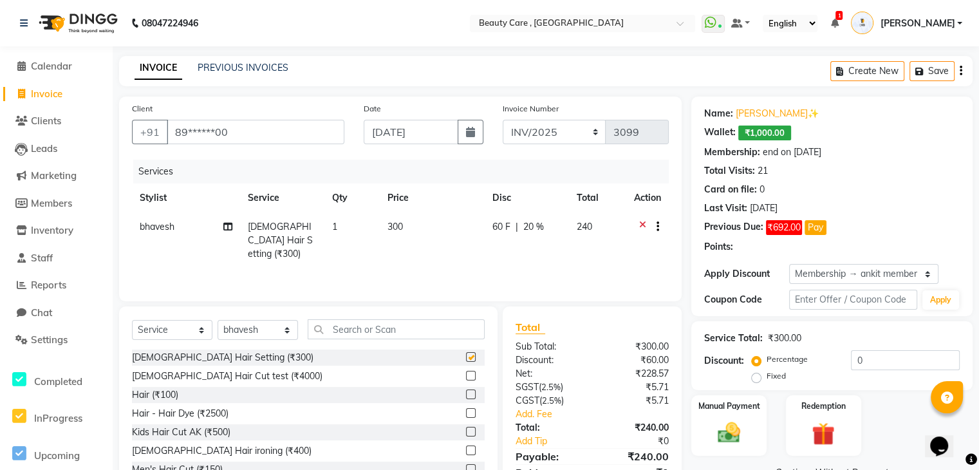
type input "20"
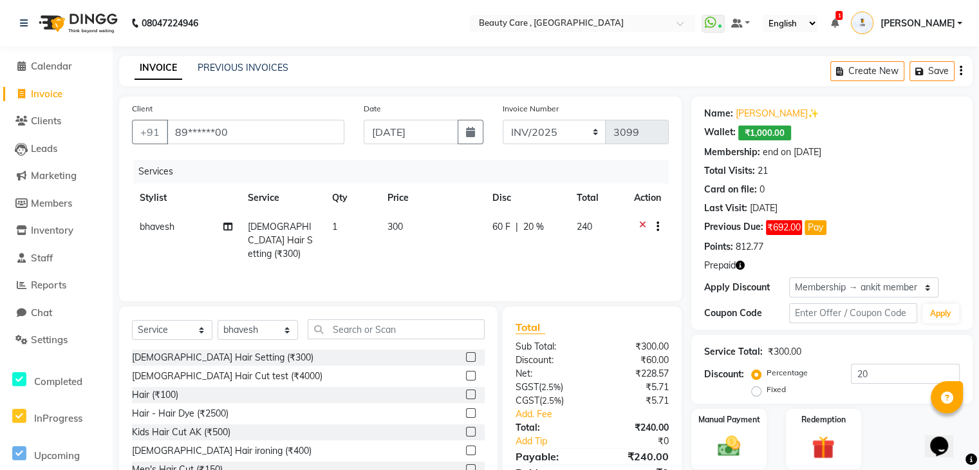
checkbox input "false"
click at [252, 71] on link "PREVIOUS INVOICES" at bounding box center [243, 68] width 91 height 12
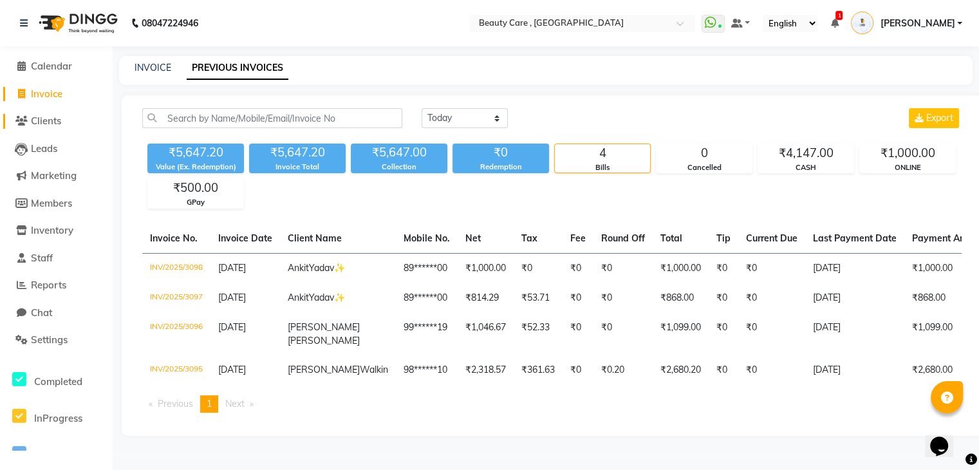
click at [38, 124] on span "Clients" at bounding box center [46, 121] width 30 height 12
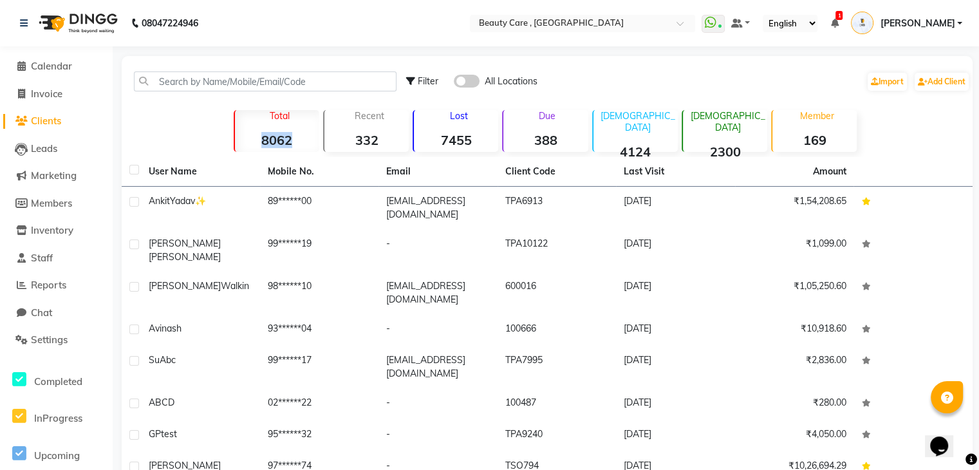
drag, startPoint x: 253, startPoint y: 133, endPoint x: 293, endPoint y: 140, distance: 40.5
click at [293, 140] on strong "8062" at bounding box center [277, 140] width 84 height 16
drag, startPoint x: 350, startPoint y: 136, endPoint x: 379, endPoint y: 137, distance: 29.0
click at [379, 137] on strong "332" at bounding box center [366, 140] width 84 height 16
drag, startPoint x: 430, startPoint y: 140, endPoint x: 480, endPoint y: 149, distance: 51.0
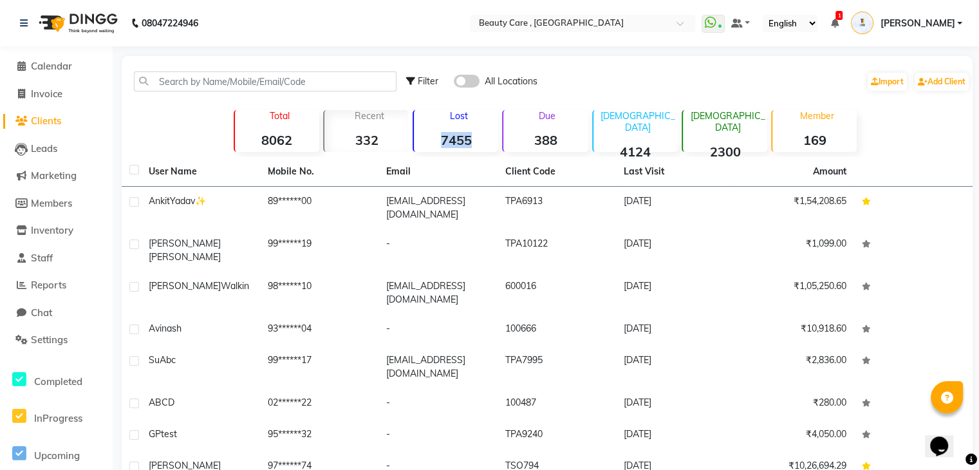
click at [480, 149] on div "Lost 7455" at bounding box center [455, 131] width 86 height 42
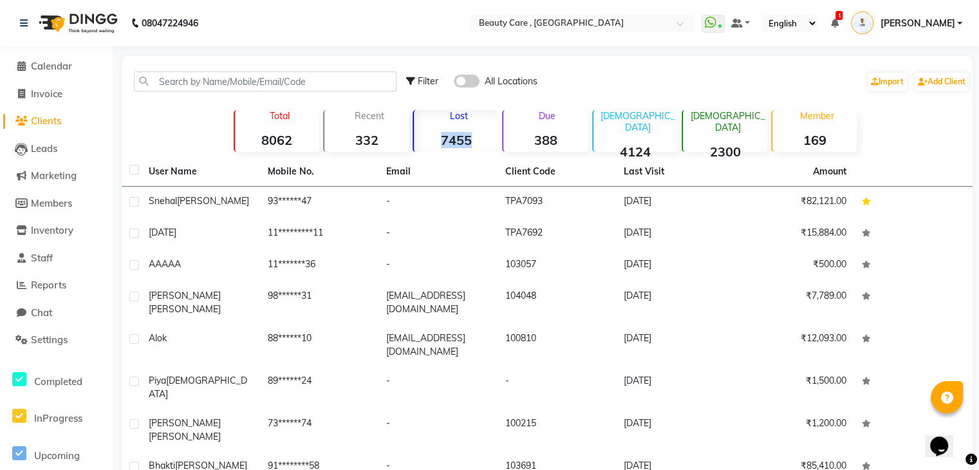
click at [480, 149] on div "Lost 7455" at bounding box center [455, 131] width 86 height 42
drag, startPoint x: 441, startPoint y: 132, endPoint x: 476, endPoint y: 142, distance: 36.1
click at [476, 142] on strong "7455" at bounding box center [456, 140] width 84 height 16
click at [549, 151] on div "Due 388" at bounding box center [545, 131] width 86 height 42
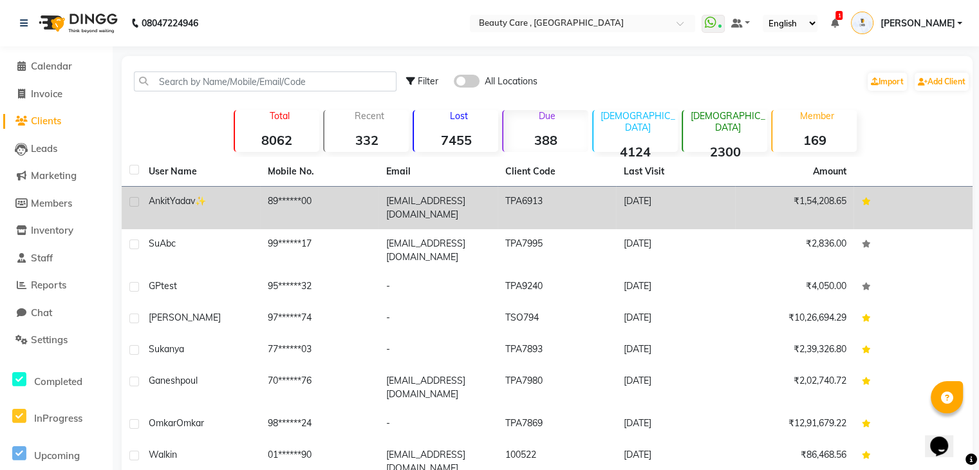
click at [549, 203] on td "TPA6913" at bounding box center [556, 208] width 119 height 42
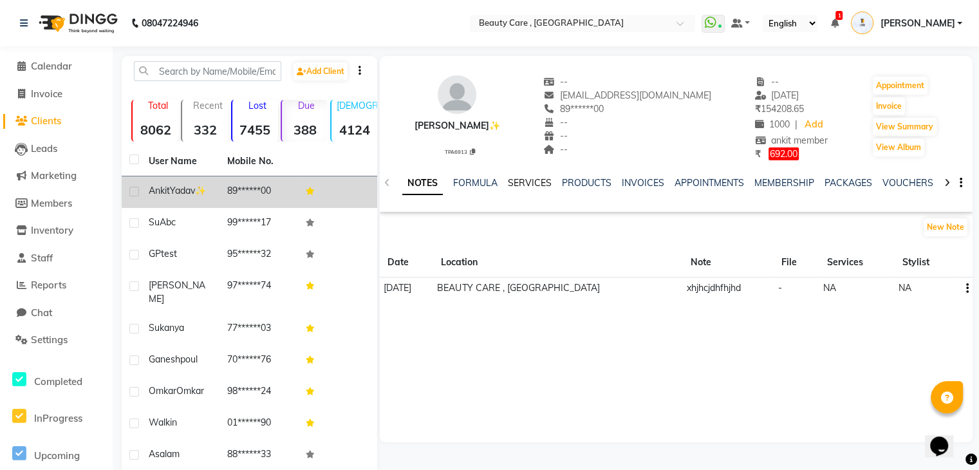
click at [521, 182] on link "SERVICES" at bounding box center [530, 183] width 44 height 12
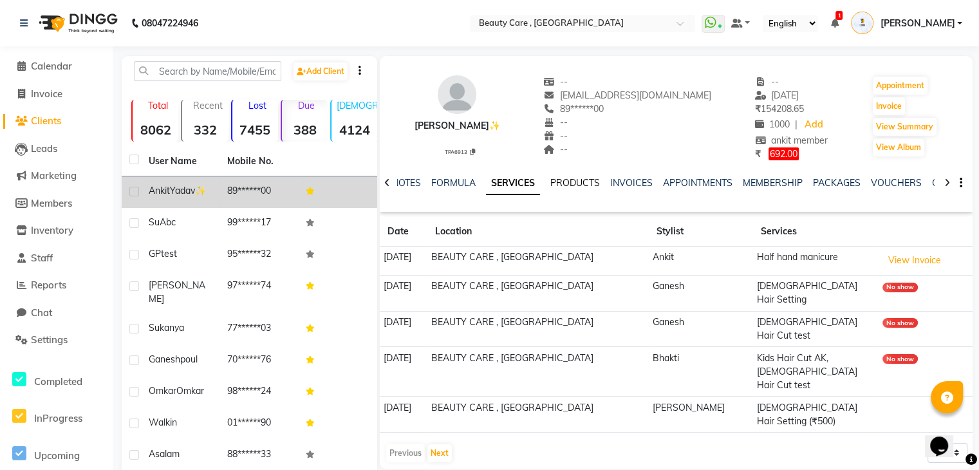
click at [584, 181] on link "PRODUCTS" at bounding box center [575, 183] width 50 height 12
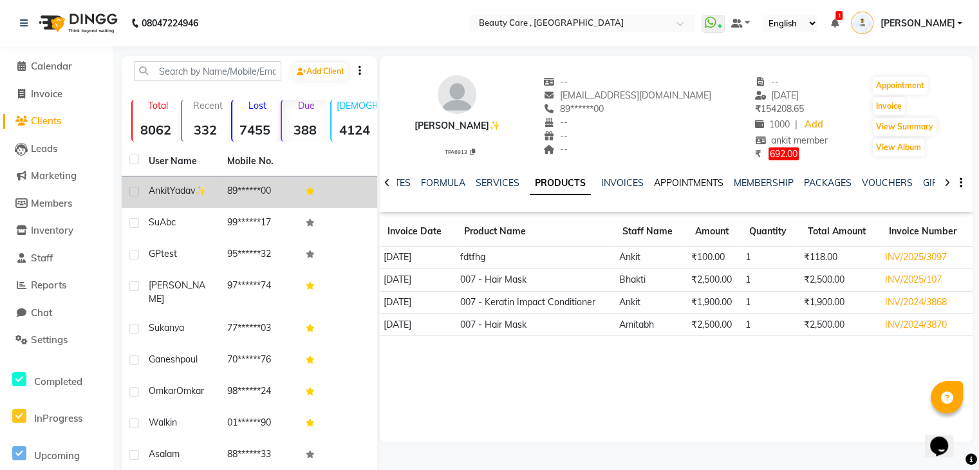
click at [672, 186] on link "APPOINTMENTS" at bounding box center [688, 183] width 69 height 12
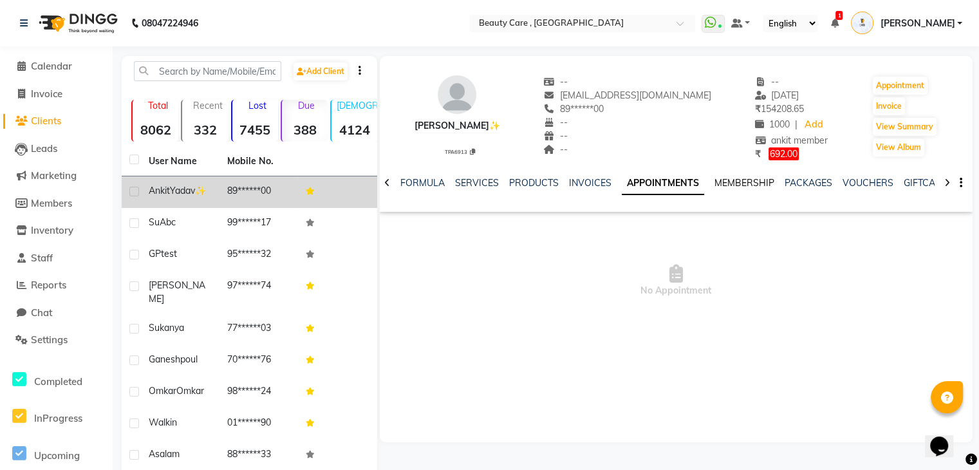
click at [739, 180] on link "MEMBERSHIP" at bounding box center [744, 183] width 60 height 12
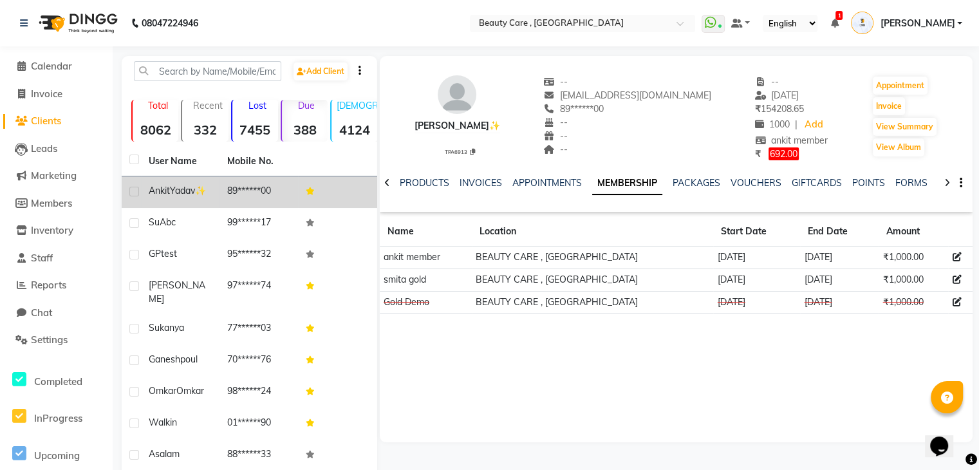
scroll to position [0, 224]
click at [736, 183] on link "POINTS" at bounding box center [743, 183] width 33 height 12
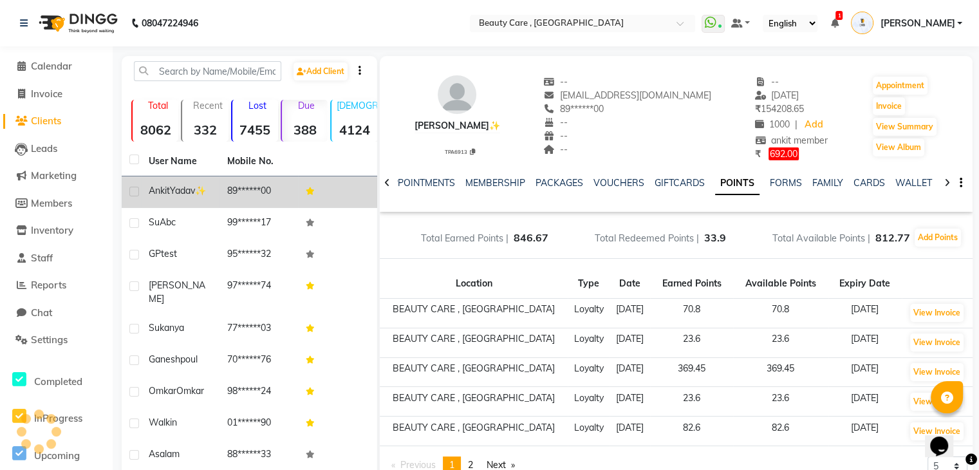
scroll to position [0, 181]
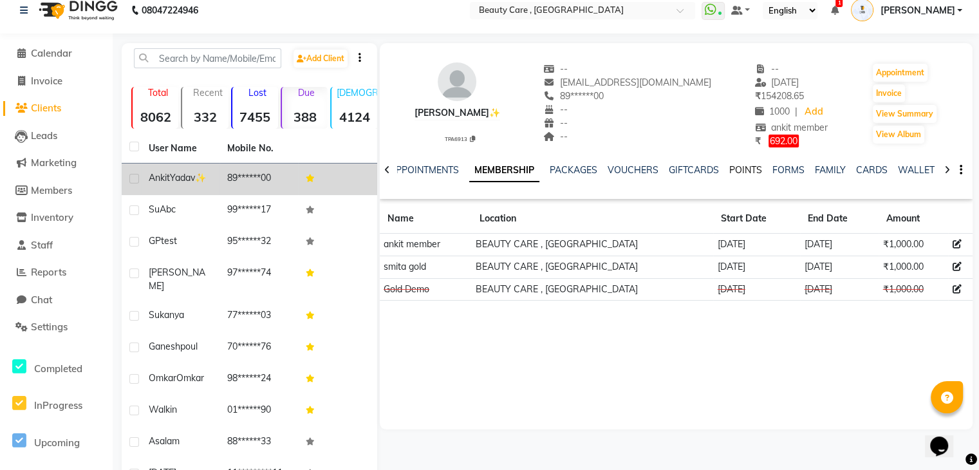
scroll to position [18, 0]
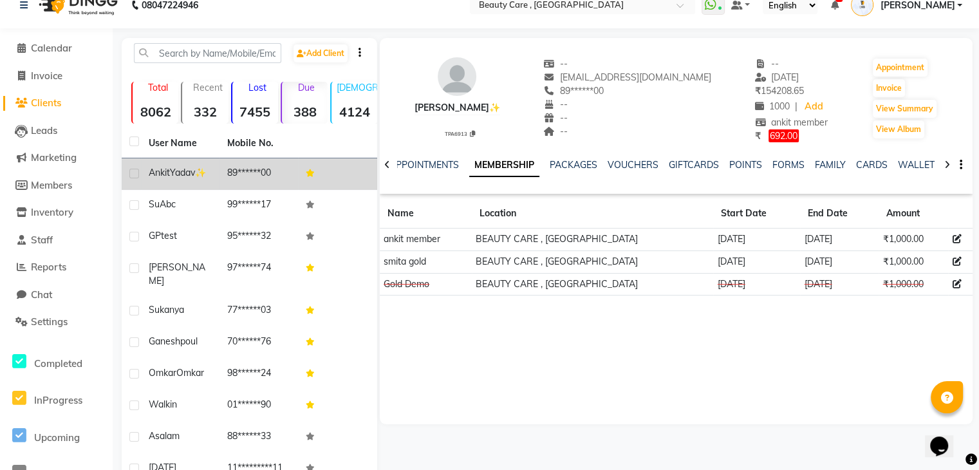
click at [291, 107] on strong "388" at bounding box center [305, 112] width 46 height 16
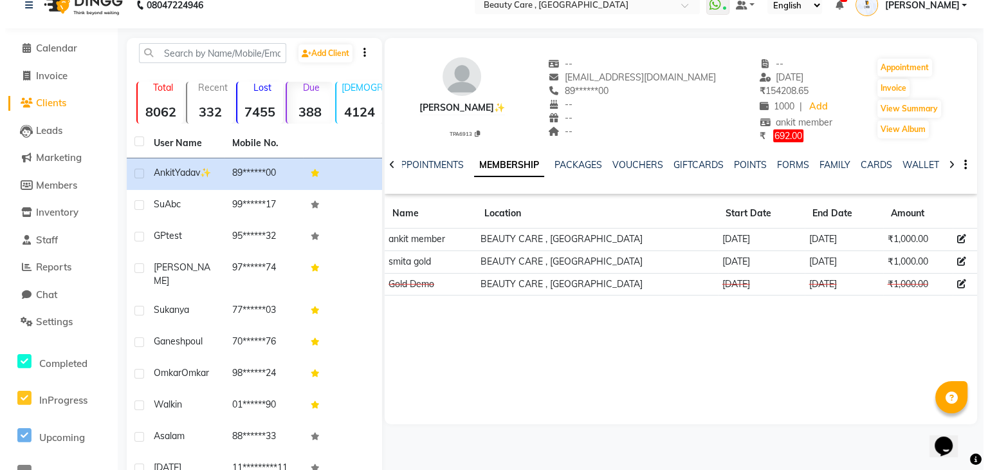
scroll to position [0, 0]
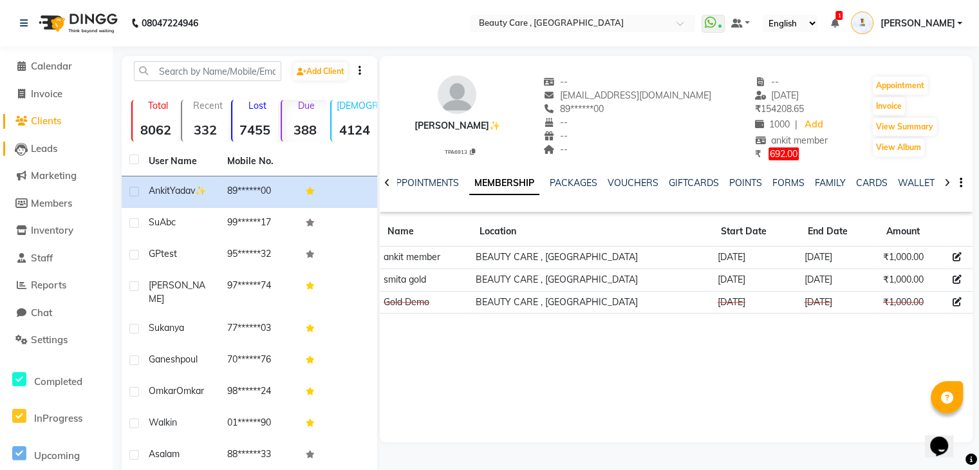
click at [39, 147] on span "Leads" at bounding box center [44, 148] width 26 height 12
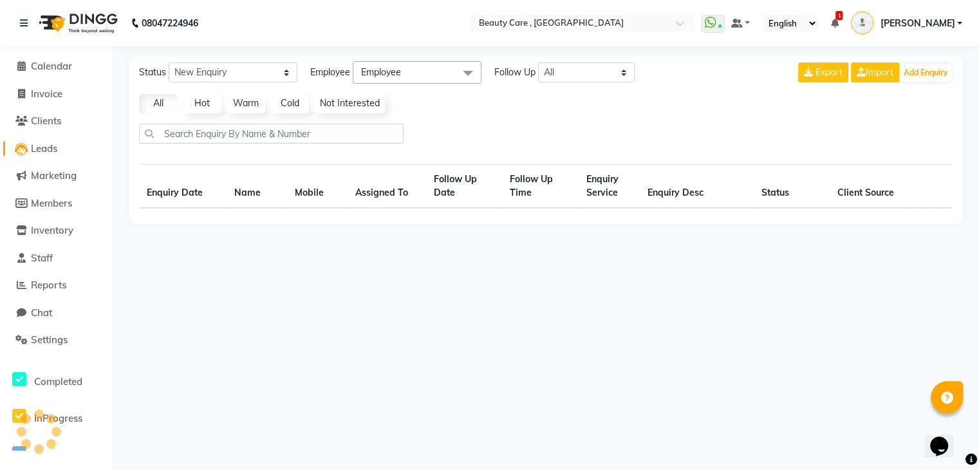
select select "10"
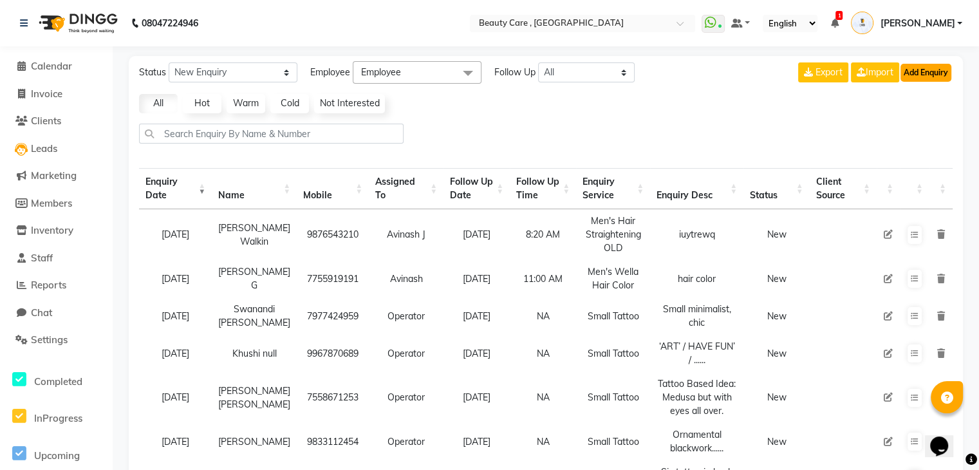
click at [937, 71] on button "Add Enquiry" at bounding box center [925, 73] width 51 height 18
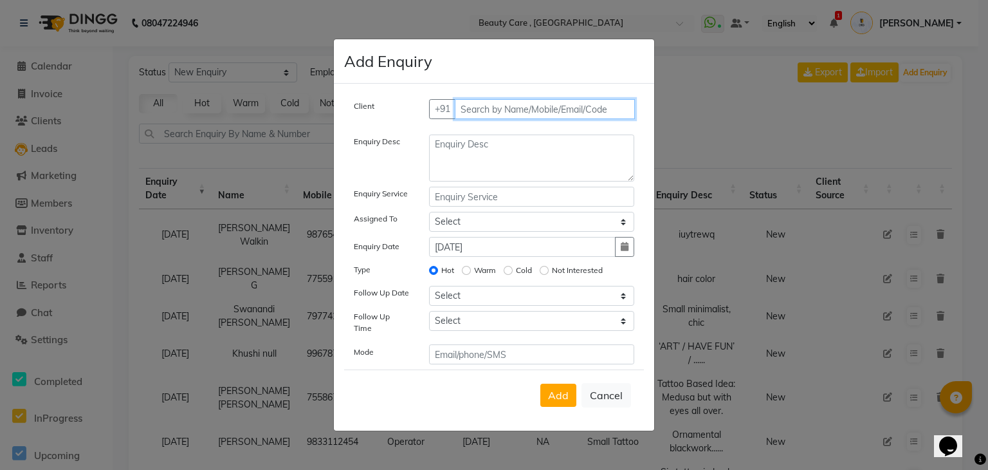
click at [574, 115] on input "text" at bounding box center [545, 109] width 181 height 20
type input "a"
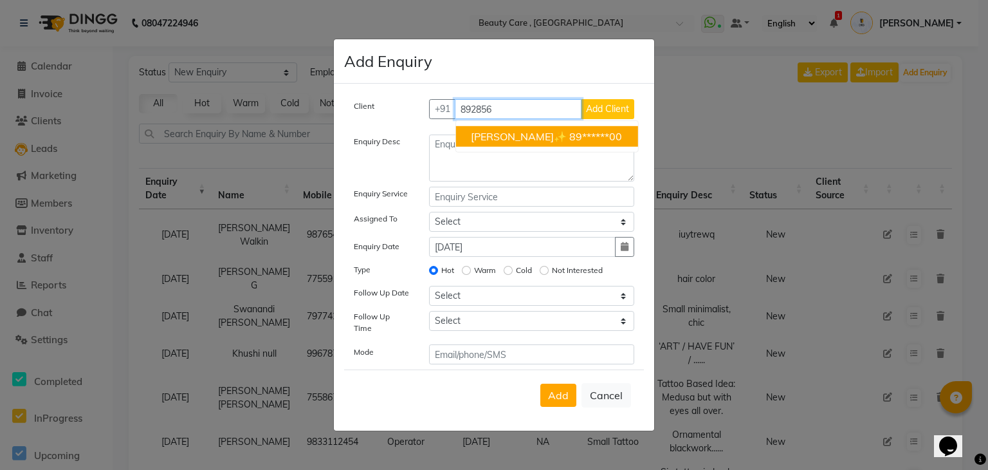
click at [540, 140] on span "[PERSON_NAME]✨" at bounding box center [519, 136] width 96 height 13
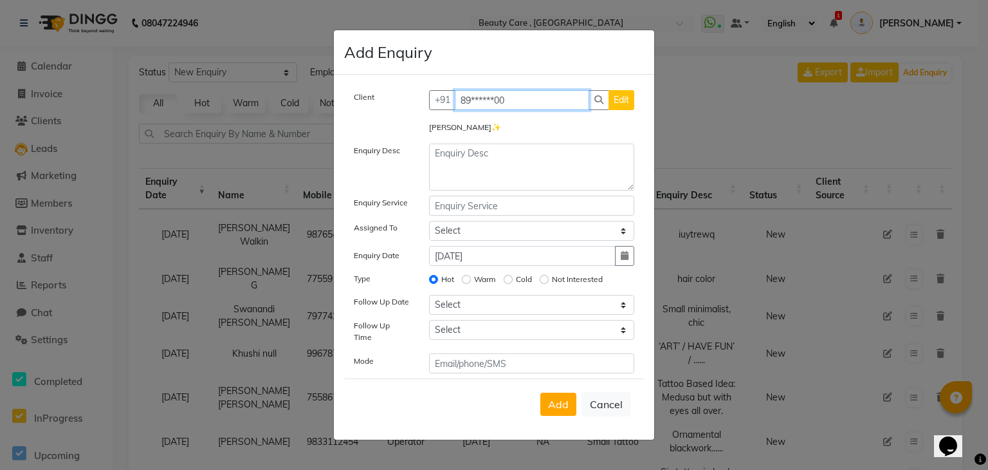
type input "89******00"
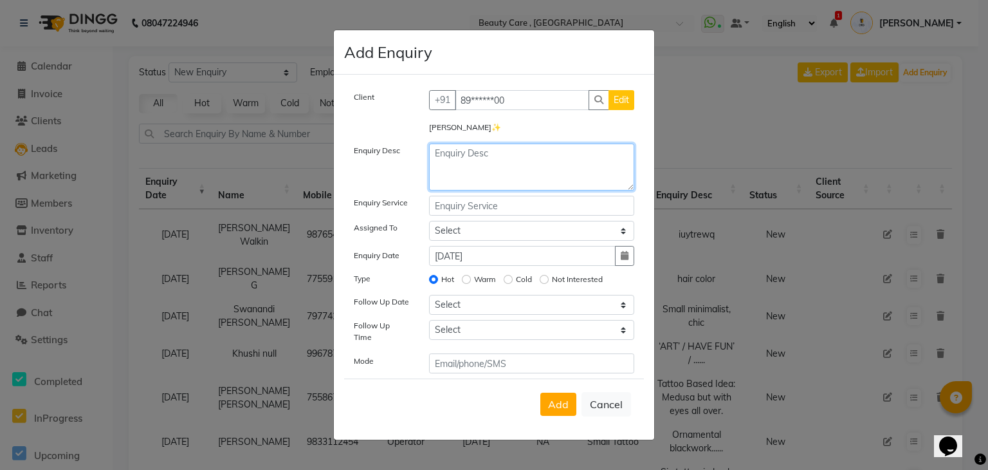
click at [502, 160] on textarea at bounding box center [532, 166] width 206 height 47
type textarea "asadjhhkjbn"
click at [506, 214] on input "text" at bounding box center [532, 206] width 206 height 20
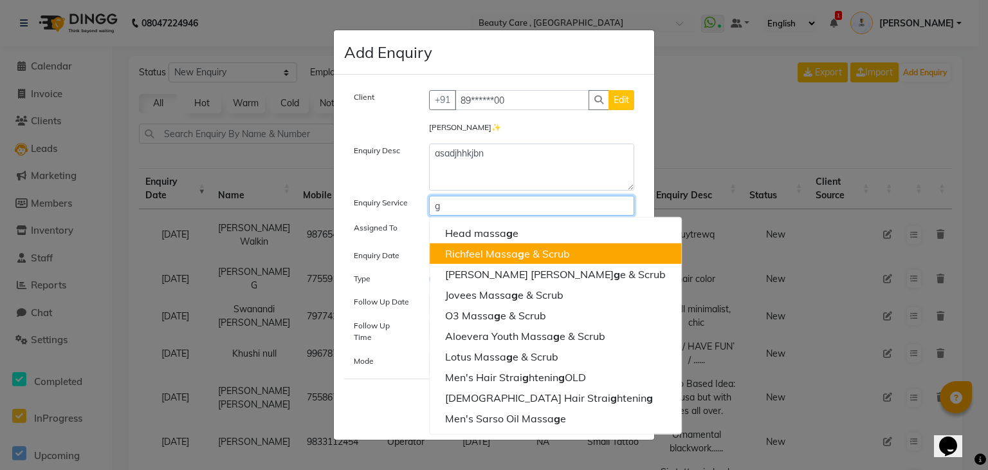
click at [502, 255] on ngb-highlight "Richfeel Massa g e & Scrub" at bounding box center [507, 253] width 125 height 13
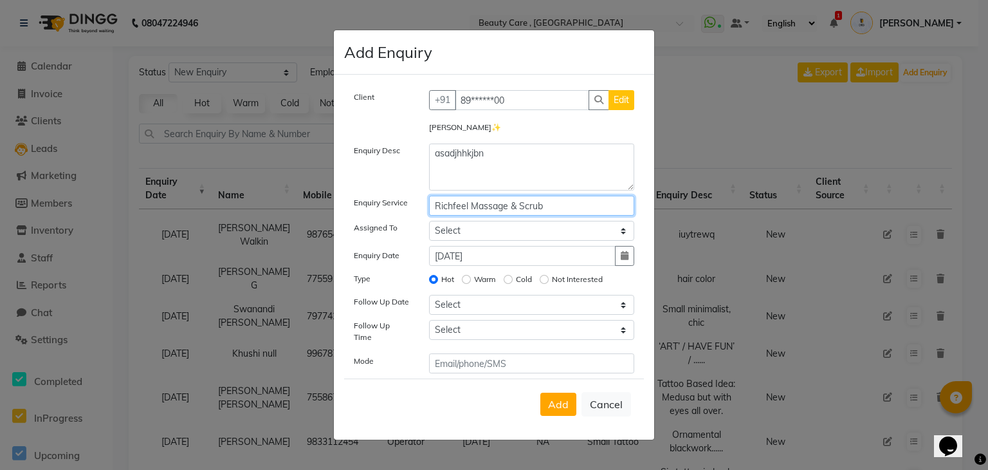
type input "Richfeel Massage & Scrub"
click at [492, 231] on select "Select Aayush Yadav Admin Akshay Anis Ankit Anuja Avinash Avinash J Avneesh Bha…" at bounding box center [532, 231] width 206 height 20
select select "35489"
click at [429, 224] on select "Select Aayush Yadav Admin Akshay Anis Ankit Anuja Avinash Avinash J Avneesh Bha…" at bounding box center [532, 231] width 206 height 20
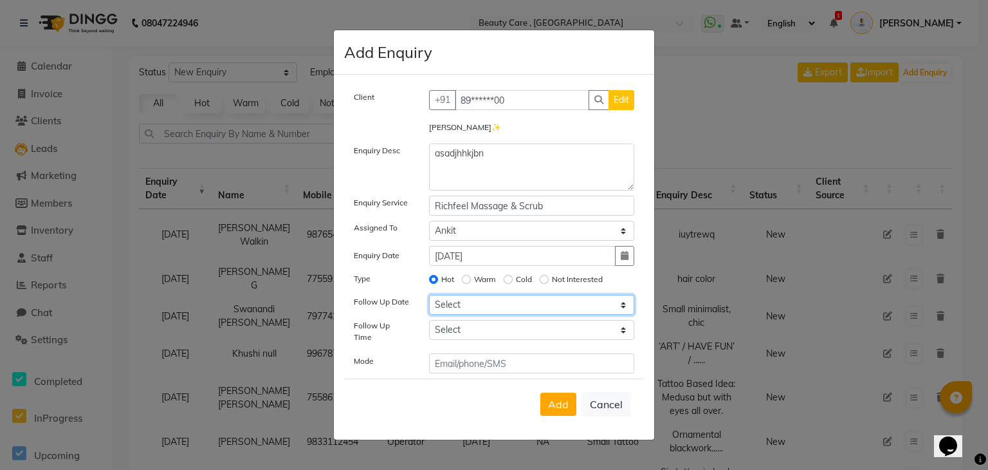
click at [456, 312] on select "Select Today Tomorrow In 2 days (Monday) In 3 days (Tuesday) In 4 days (Wednesd…" at bounding box center [532, 305] width 206 height 20
select select "2025-10-05"
click at [429, 300] on select "Select Today Tomorrow In 2 days (Monday) In 3 days (Tuesday) In 4 days (Wednesd…" at bounding box center [532, 305] width 206 height 20
click at [494, 329] on select "Select 07:00 AM 07:05 AM 07:10 AM 07:15 AM 07:20 AM 07:25 AM 07:30 AM 07:35 AM …" at bounding box center [532, 330] width 206 height 20
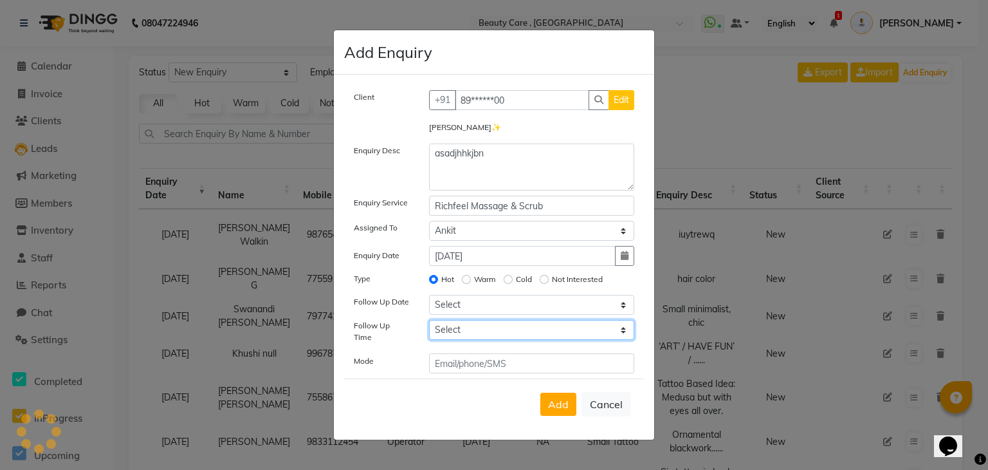
select select "460"
click at [429, 325] on select "Select 07:00 AM 07:05 AM 07:10 AM 07:15 AM 07:20 AM 07:25 AM 07:30 AM 07:35 AM …" at bounding box center [532, 330] width 206 height 20
click at [560, 400] on span "Add" at bounding box center [558, 404] width 21 height 13
select select
radio input "false"
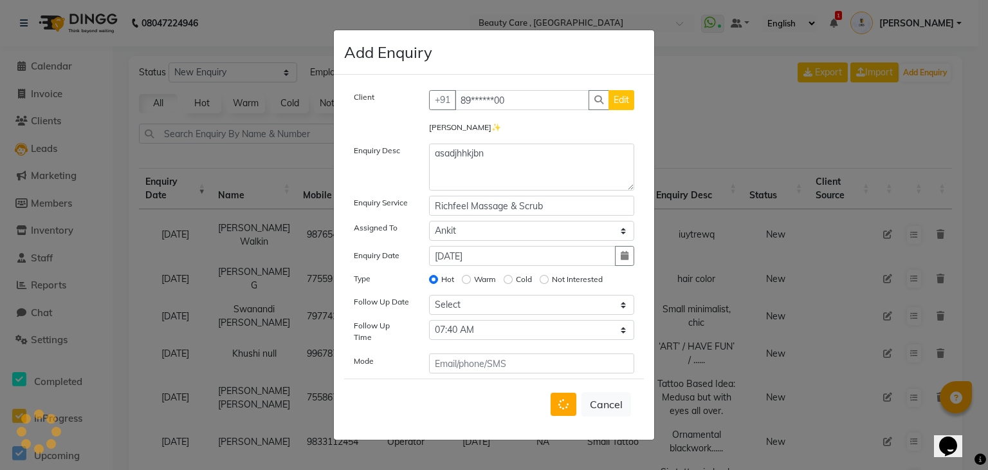
select select
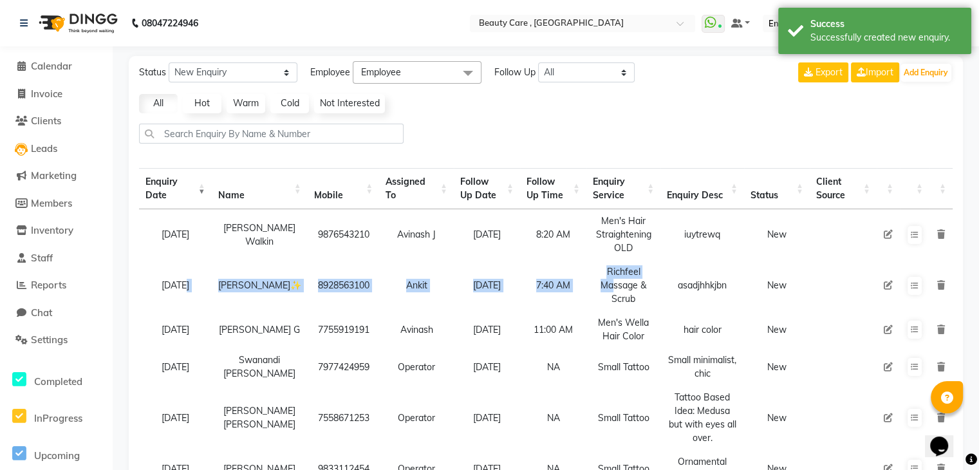
drag, startPoint x: 178, startPoint y: 280, endPoint x: 597, endPoint y: 291, distance: 419.6
click at [597, 291] on tr "04 October 2025 Ankit Yadav✨ 8928563100 Ankit 05 October 2025 7:40 AM Richfeel …" at bounding box center [545, 285] width 813 height 51
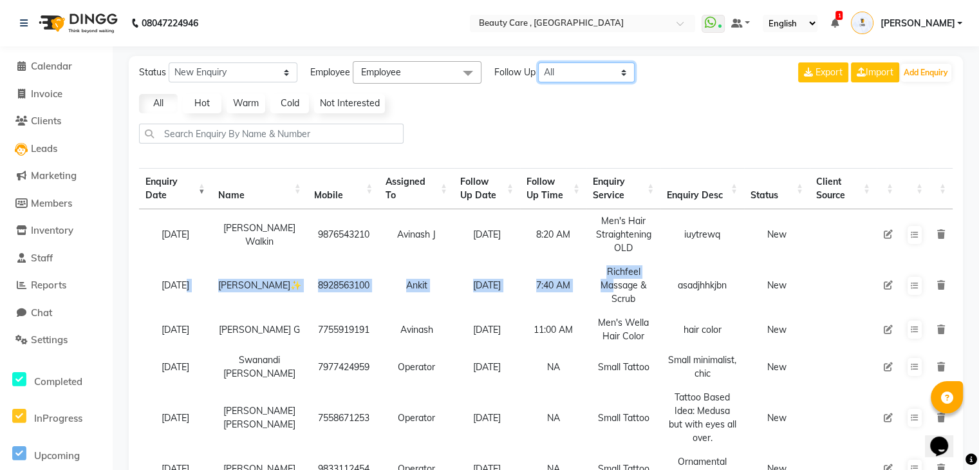
click at [606, 72] on select "All Today Tomorrow This Week This Month Custom" at bounding box center [586, 72] width 97 height 20
click at [539, 62] on select "All Today Tomorrow This Week This Month Custom" at bounding box center [586, 72] width 97 height 20
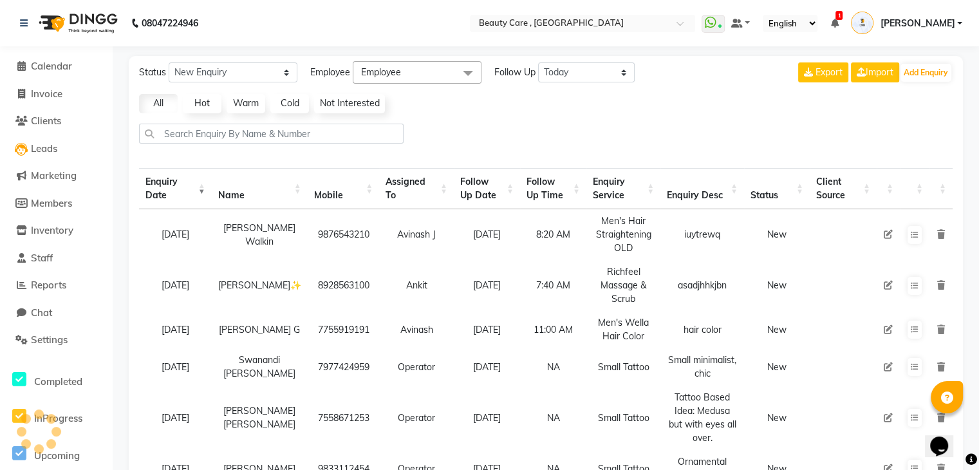
click at [587, 115] on div "Status New Enquiry Open Enquiry Converted Enquiry All All New Open Converted Em…" at bounding box center [546, 395] width 834 height 679
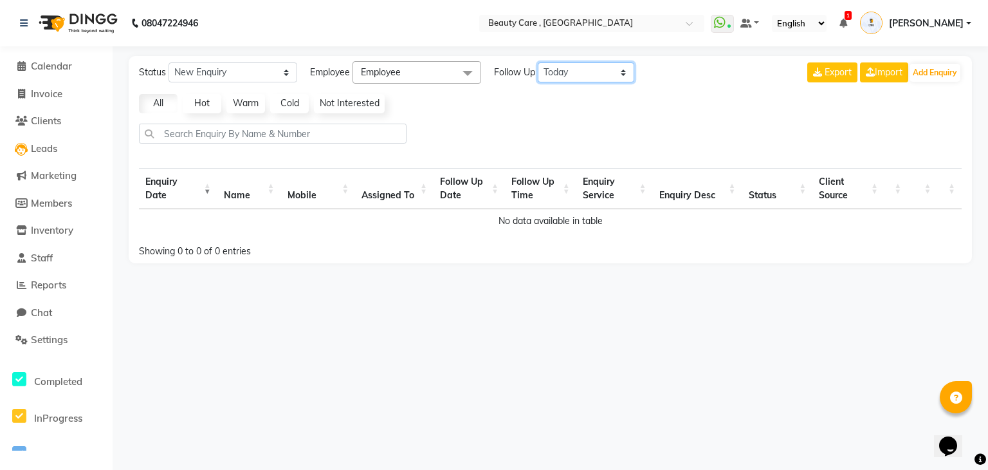
click at [572, 74] on select "All Today Tomorrow This Week This Month Custom" at bounding box center [586, 72] width 97 height 20
select select "tommarow"
click at [539, 62] on select "All Today Tomorrow This Week This Month Custom" at bounding box center [586, 72] width 97 height 20
select select "10"
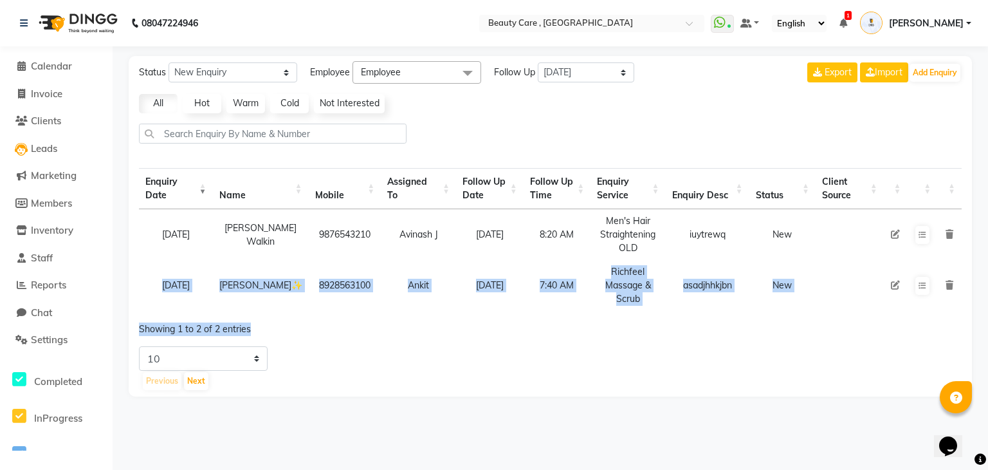
drag, startPoint x: 145, startPoint y: 276, endPoint x: 679, endPoint y: 342, distance: 538.1
click at [679, 336] on div "Enquiry Date Name Mobile Assigned To Follow Up Date Follow Up Time Enquiry Serv…" at bounding box center [550, 250] width 833 height 172
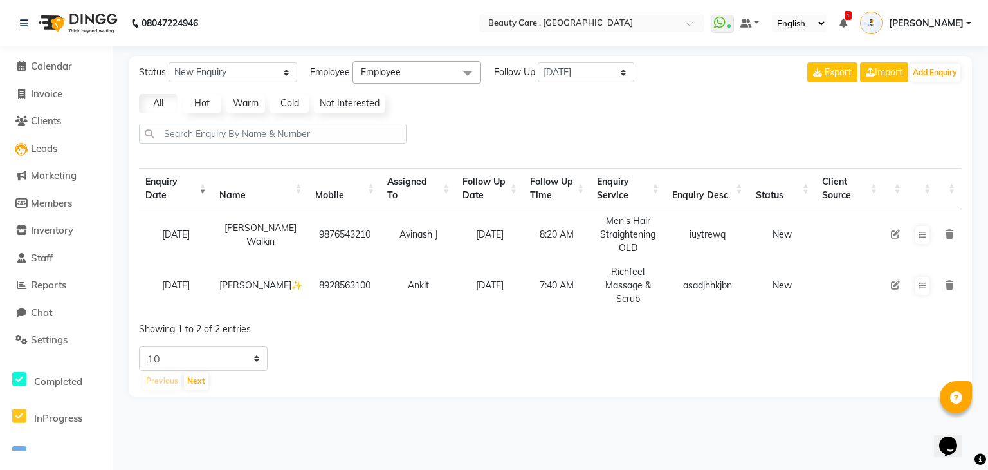
click at [433, 75] on span "Employee" at bounding box center [417, 72] width 129 height 23
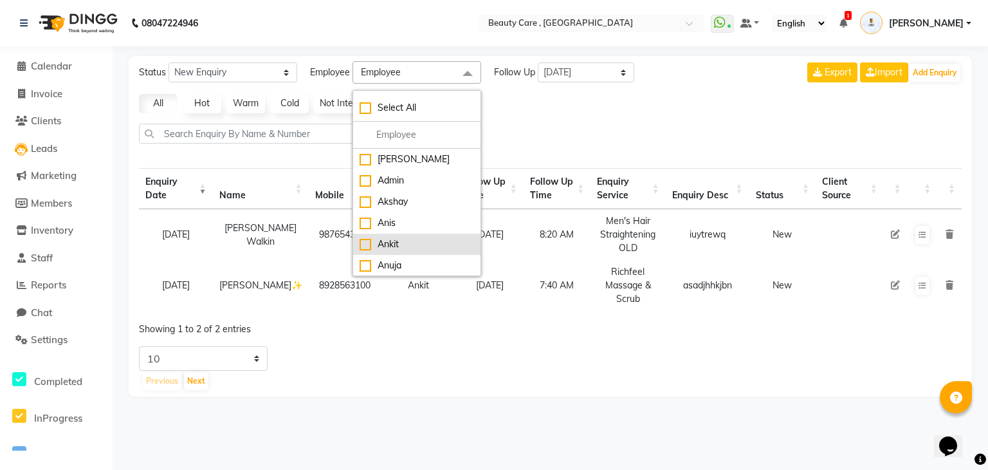
click at [400, 239] on div "Ankit" at bounding box center [417, 244] width 115 height 14
checkbox input "true"
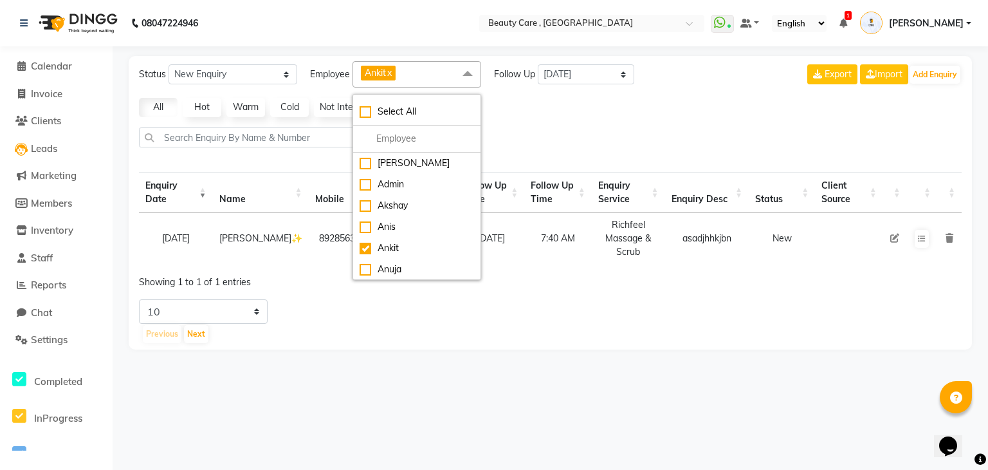
click at [564, 162] on div "Status New Enquiry Open Enquiry Converted Enquiry All All New Open Converted Em…" at bounding box center [550, 202] width 843 height 293
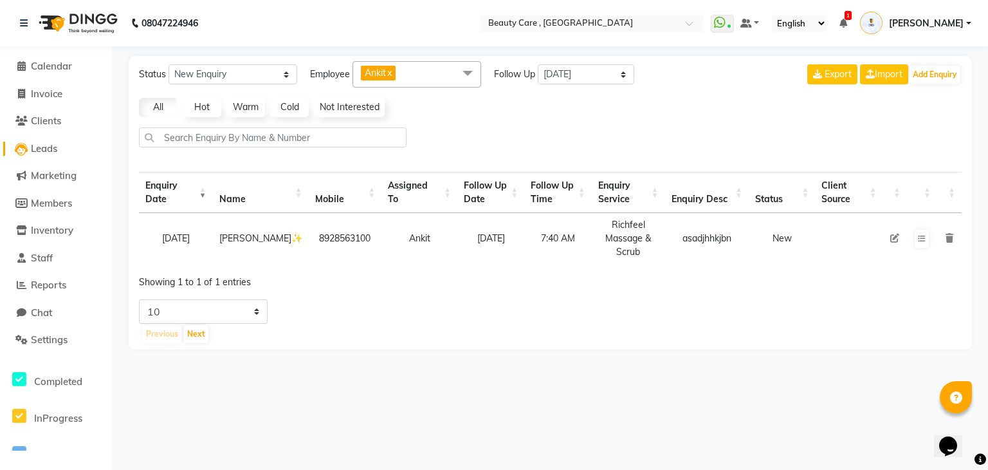
click at [51, 152] on span "Leads" at bounding box center [44, 148] width 26 height 12
click at [57, 178] on span "Marketing" at bounding box center [54, 175] width 46 height 12
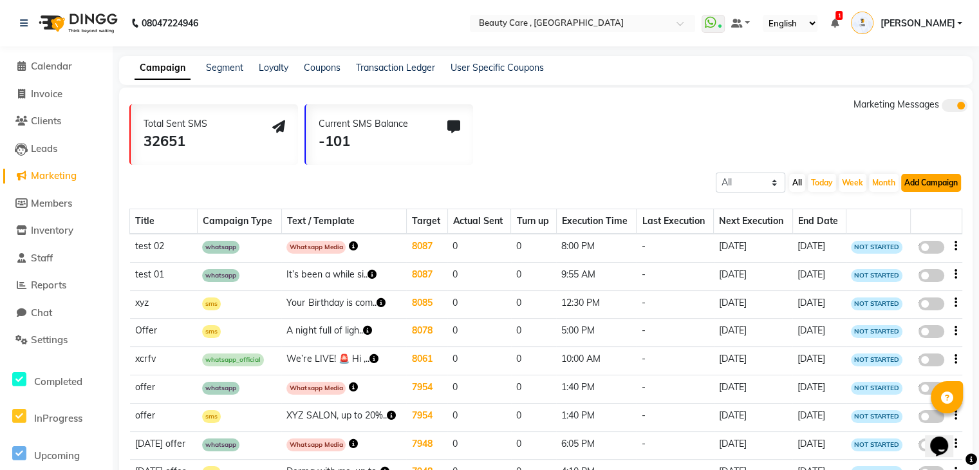
click at [937, 183] on button "Add Campaign" at bounding box center [931, 183] width 60 height 18
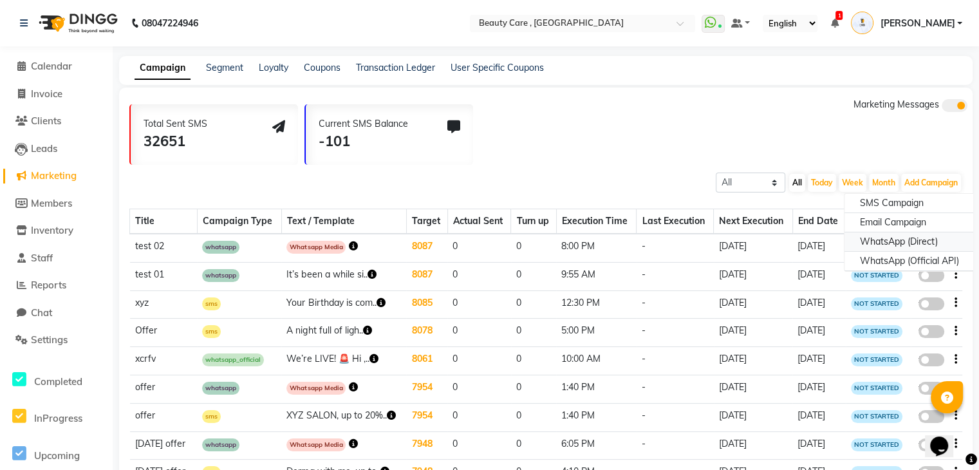
click at [892, 244] on div "WhatsApp (Direct)" at bounding box center [909, 241] width 130 height 19
select select "2"
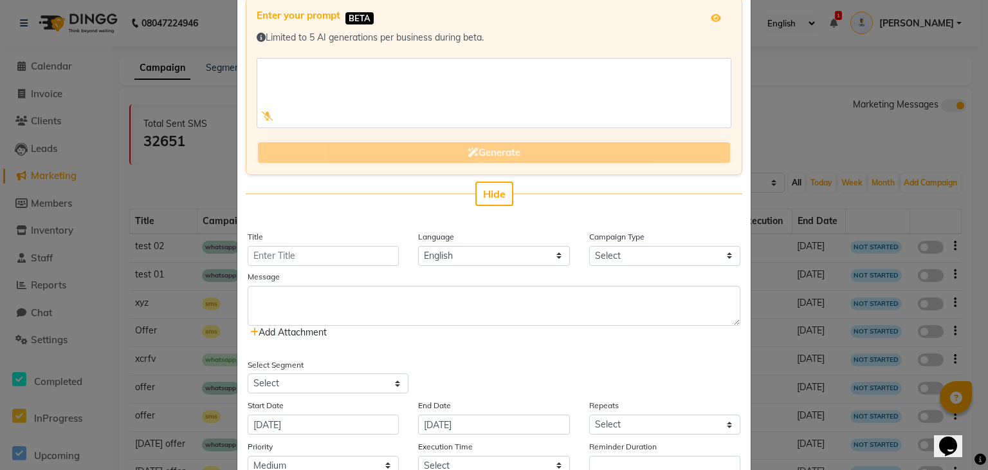
scroll to position [77, 0]
click at [262, 111] on icon at bounding box center [268, 114] width 12 height 9
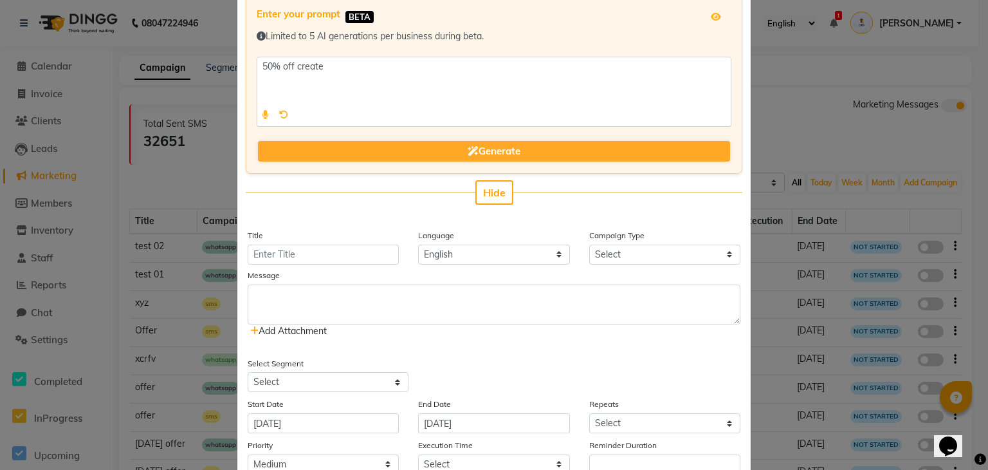
click at [257, 113] on div at bounding box center [275, 115] width 37 height 24
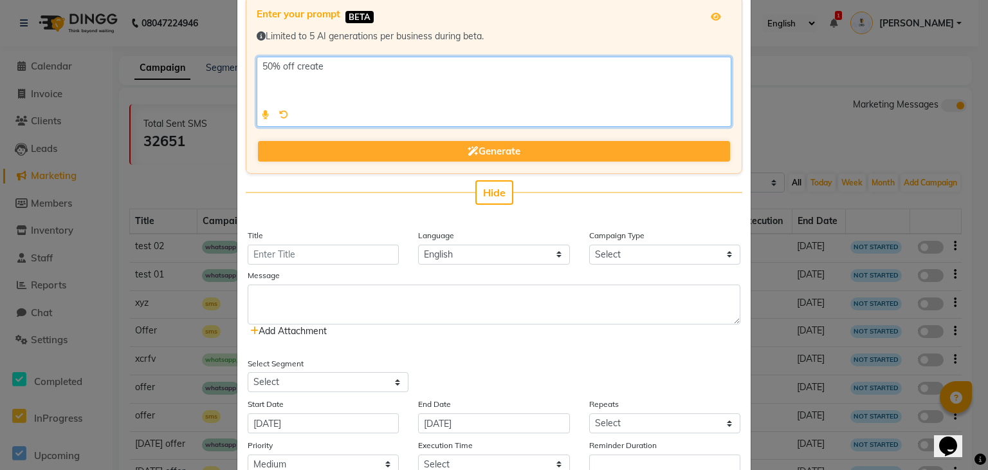
click at [287, 254] on input "Title" at bounding box center [323, 254] width 151 height 20
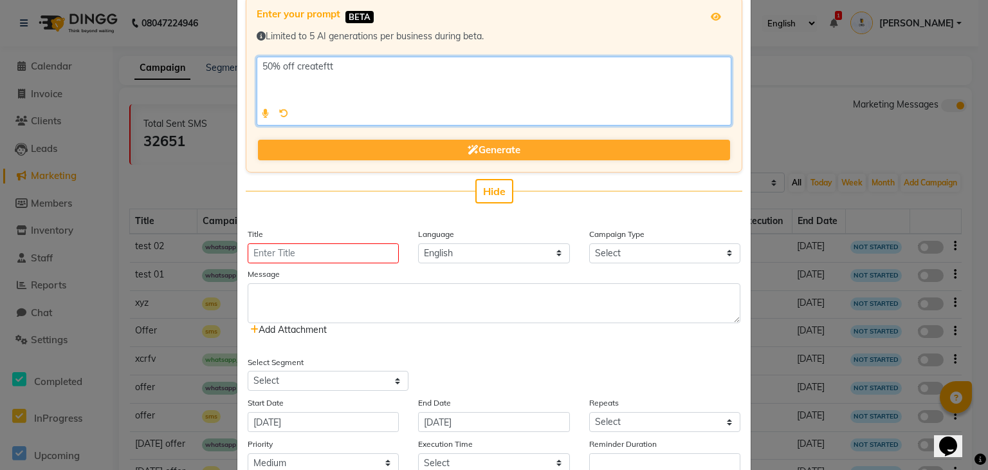
type textarea "50% off createftt"
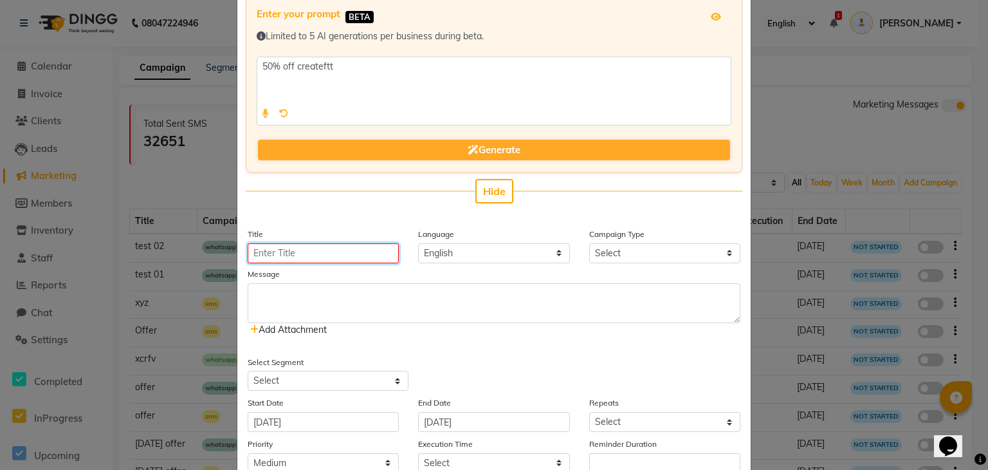
click at [295, 257] on input "Title" at bounding box center [323, 253] width 151 height 20
type input "tret"
click at [598, 248] on select "Select Birthday Anniversary Promotional Service reminder" at bounding box center [664, 253] width 151 height 20
select select "3"
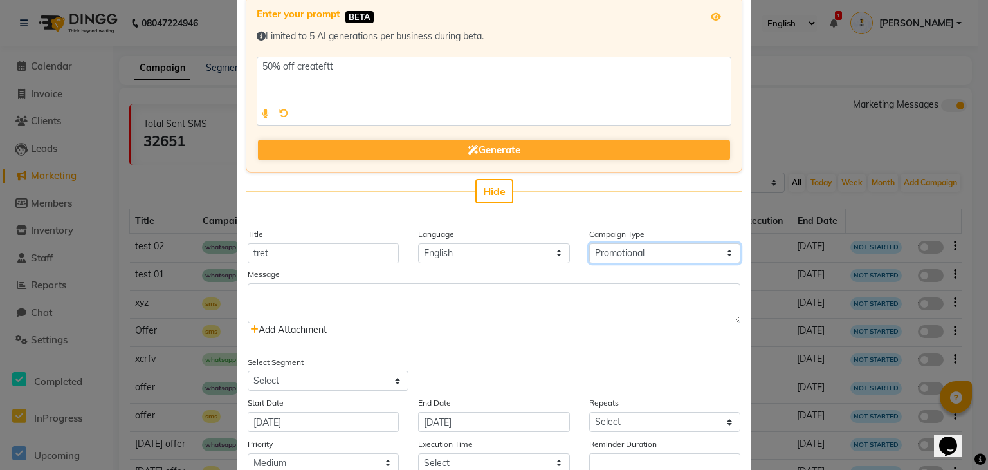
click at [589, 243] on select "Select Birthday Anniversary Promotional Service reminder" at bounding box center [664, 253] width 151 height 20
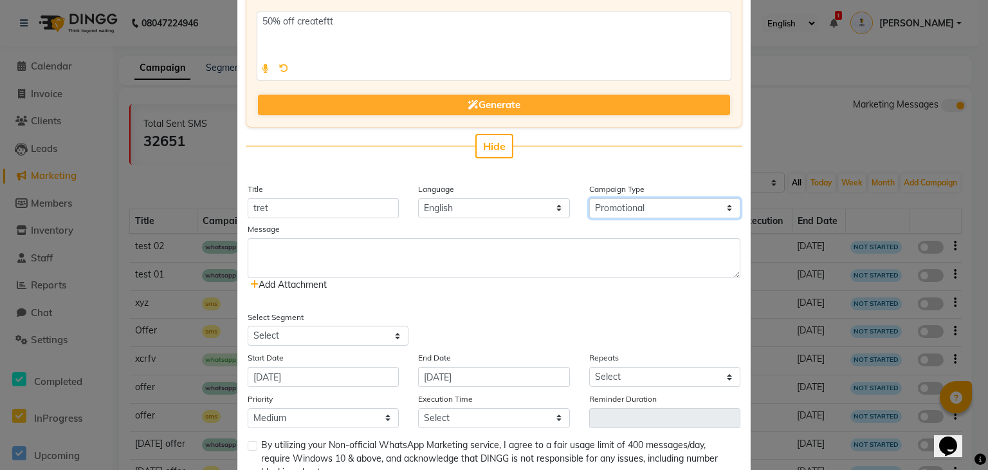
scroll to position [124, 0]
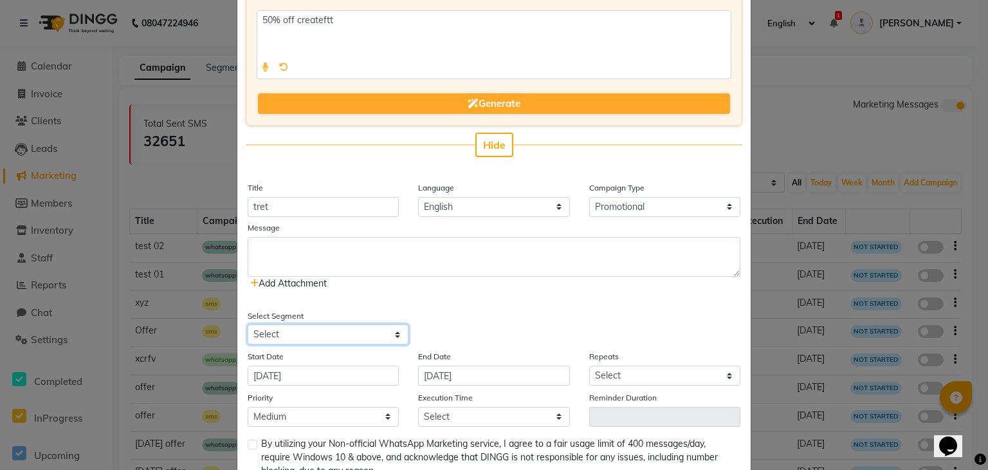
click at [322, 335] on select "Select All Customers All Male Customer All Female Customer All Members All Cust…" at bounding box center [328, 334] width 161 height 20
select select "6"
click at [248, 324] on select "Select All Customers All Male Customer All Female Customer All Members All Cust…" at bounding box center [328, 334] width 161 height 20
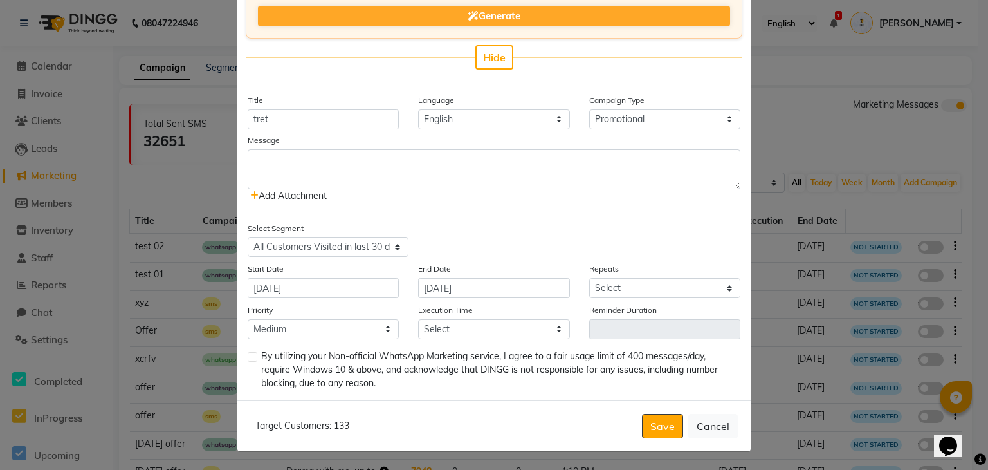
type textarea "50% off create"
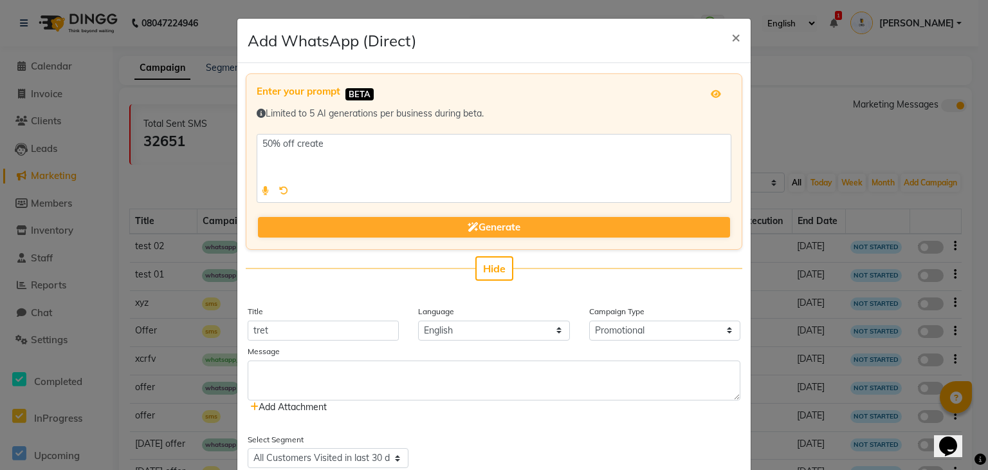
click at [356, 243] on div "Enter your prompt BETA Limited to 5 AI generations per business during beta. Ge…" at bounding box center [494, 161] width 497 height 176
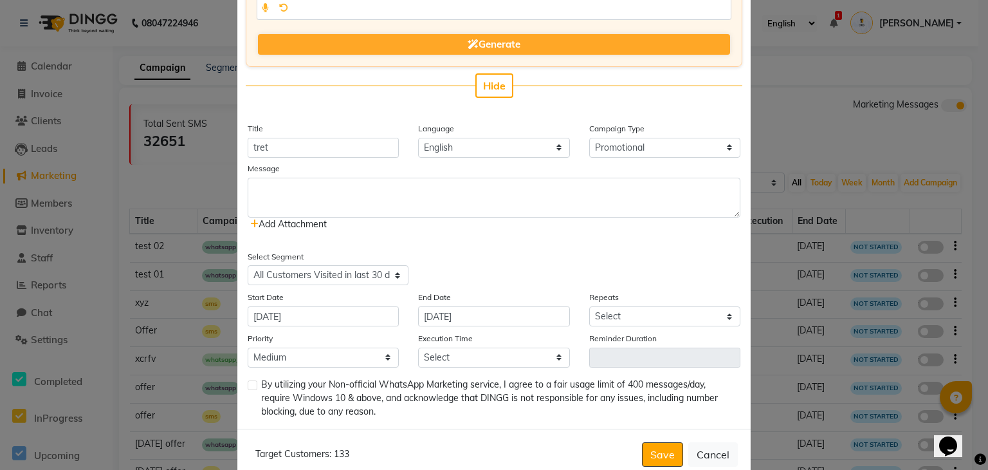
scroll to position [196, 0]
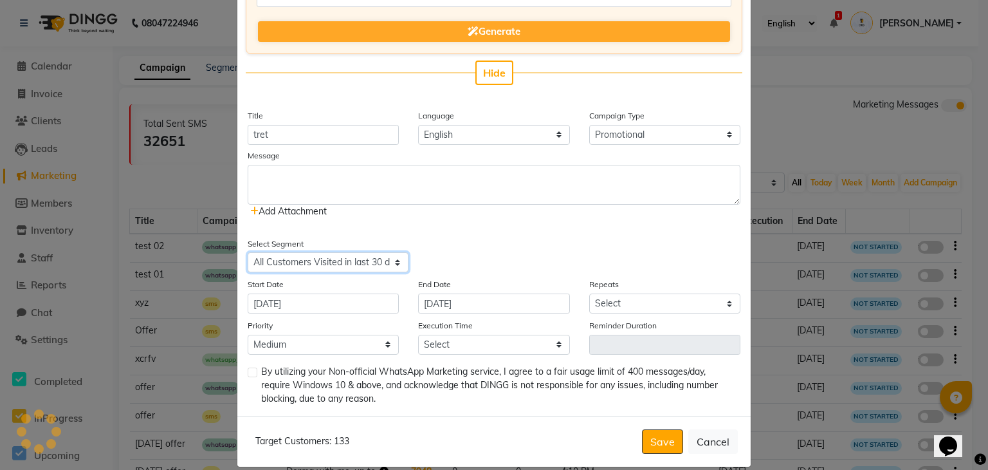
click at [342, 263] on select "Select All Customers All Male Customer All Female Customer All Members All Cust…" at bounding box center [328, 262] width 161 height 20
click at [248, 252] on select "Select All Customers All Male Customer All Female Customer All Members All Cust…" at bounding box center [328, 262] width 161 height 20
click at [345, 273] on div "Enter your prompt BETA Limited to 5 AI generations per business during beta. Ge…" at bounding box center [493, 141] width 513 height 548
click at [347, 253] on select "Select All Customers All Male Customer All Female Customer All Members All Cust…" at bounding box center [328, 262] width 161 height 20
select select "4"
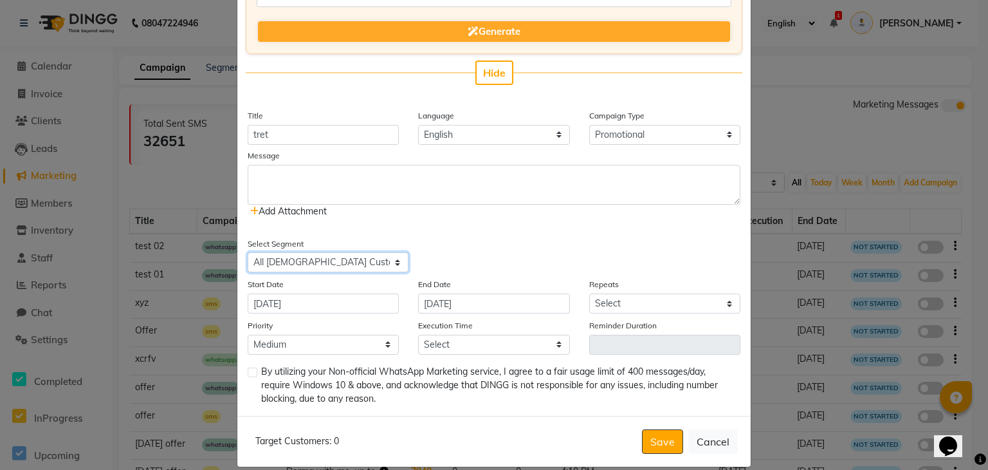
click at [248, 252] on select "Select All Customers All Male Customer All Female Customer All Members All Cust…" at bounding box center [328, 262] width 161 height 20
click at [349, 264] on select "Select All Customers All Male Customer All Female Customer All Members All Cust…" at bounding box center [328, 262] width 161 height 20
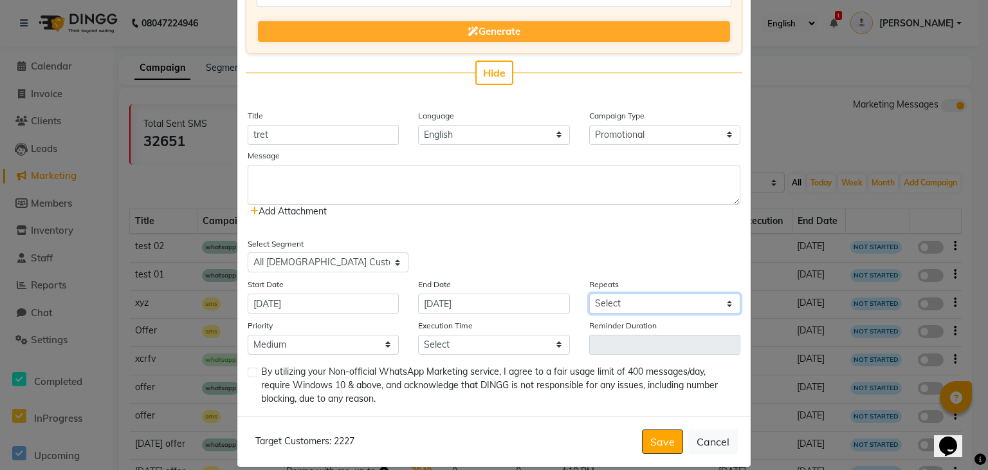
click at [654, 304] on select "Select Once Daily Alternate Day Weekly Monthly Yearly" at bounding box center [664, 303] width 151 height 20
click at [690, 119] on div "Campaign Type Select Birthday Anniversary Promotional Service reminder" at bounding box center [665, 127] width 170 height 36
click at [687, 131] on select "Select Birthday Anniversary Promotional Service reminder" at bounding box center [664, 135] width 151 height 20
select select "4"
click at [589, 125] on select "Select Birthday Anniversary Promotional Service reminder" at bounding box center [664, 135] width 151 height 20
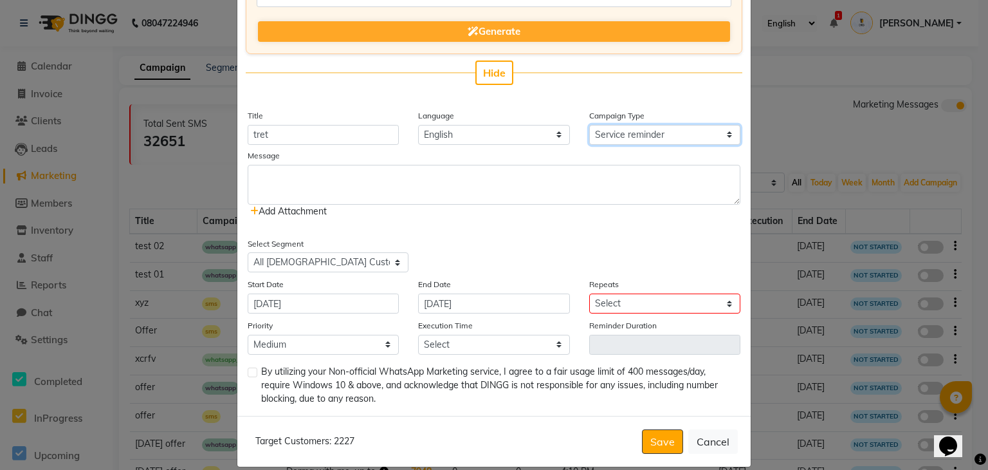
select select "2"
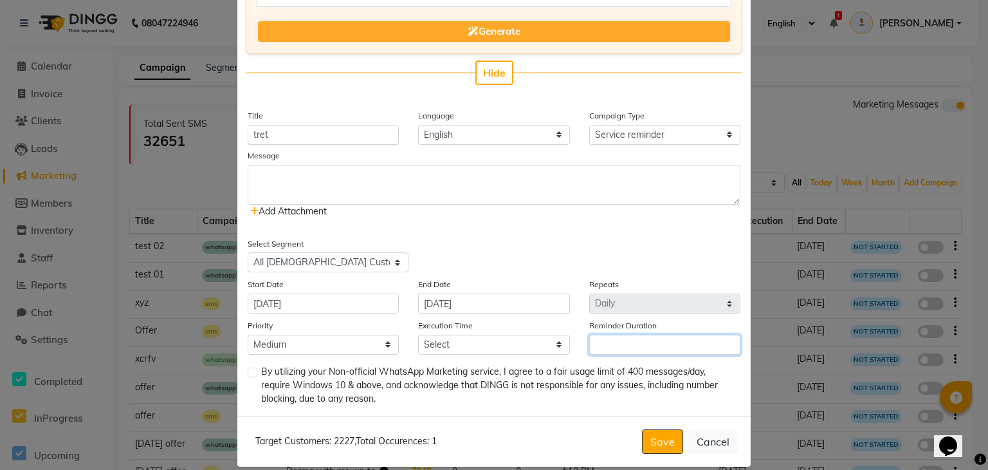
click at [642, 351] on input "Reminder Duration" at bounding box center [664, 345] width 151 height 20
click at [661, 347] on input "Reminder Duration" at bounding box center [664, 345] width 151 height 20
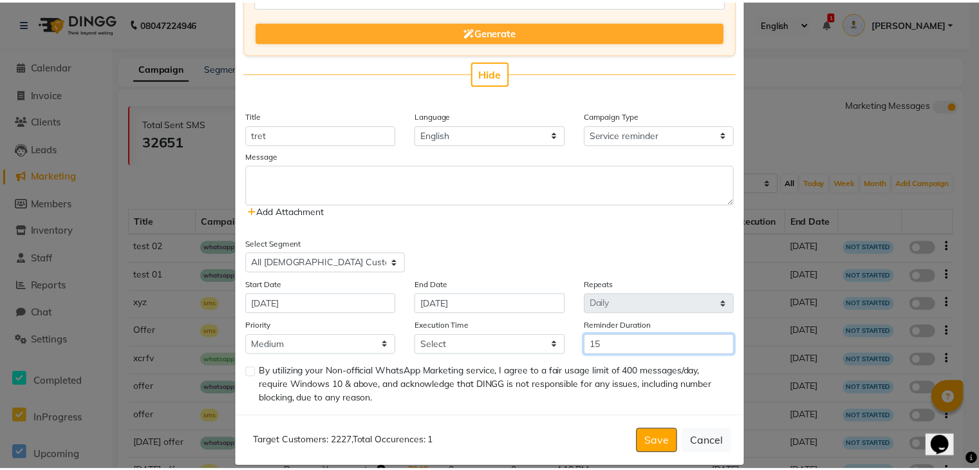
scroll to position [0, 0]
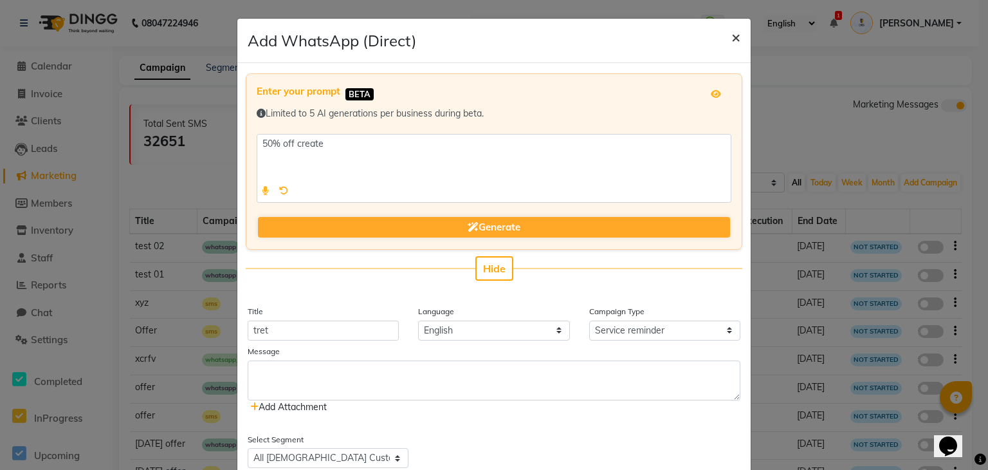
type input "15"
click at [739, 33] on button "×" at bounding box center [736, 37] width 30 height 36
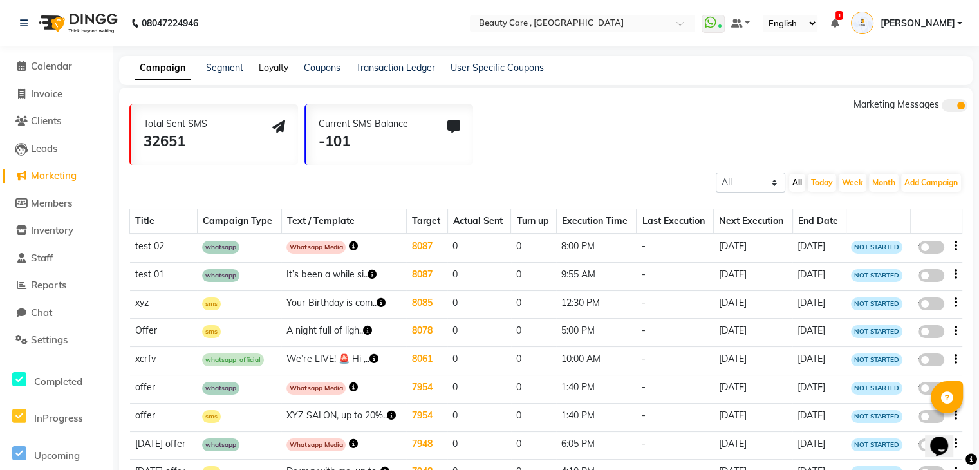
click at [264, 66] on link "Loyalty" at bounding box center [274, 68] width 30 height 12
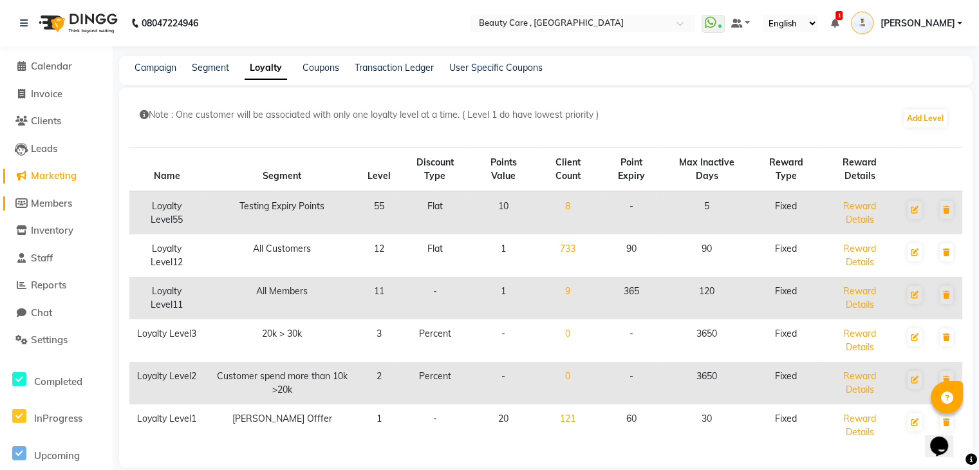
click at [56, 207] on span "Members" at bounding box center [51, 203] width 41 height 12
select select
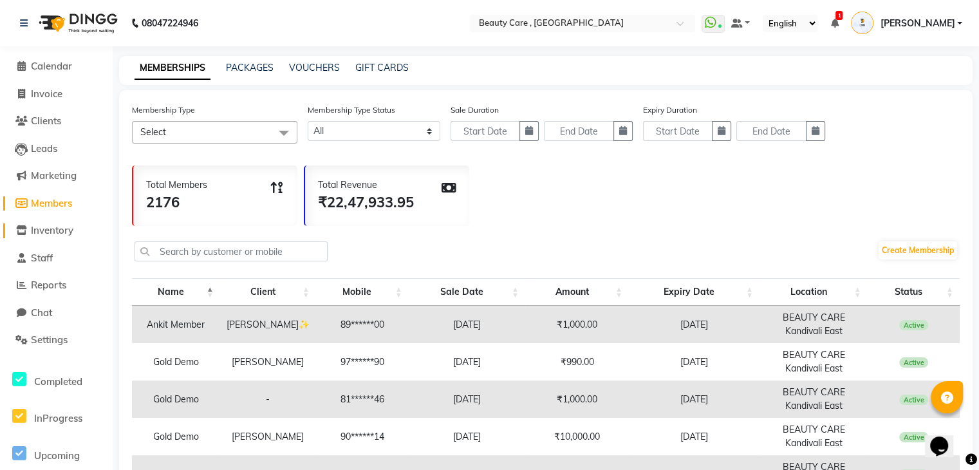
click at [63, 230] on span "Inventory" at bounding box center [52, 230] width 42 height 12
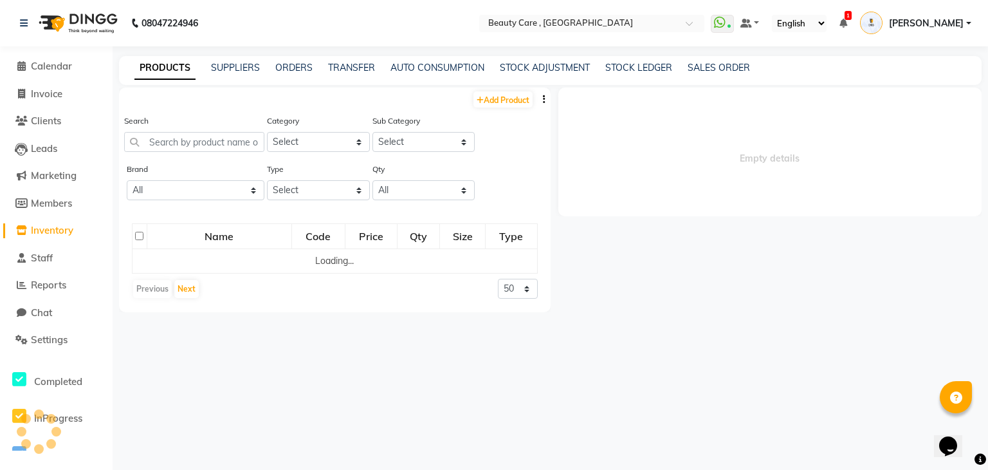
select select
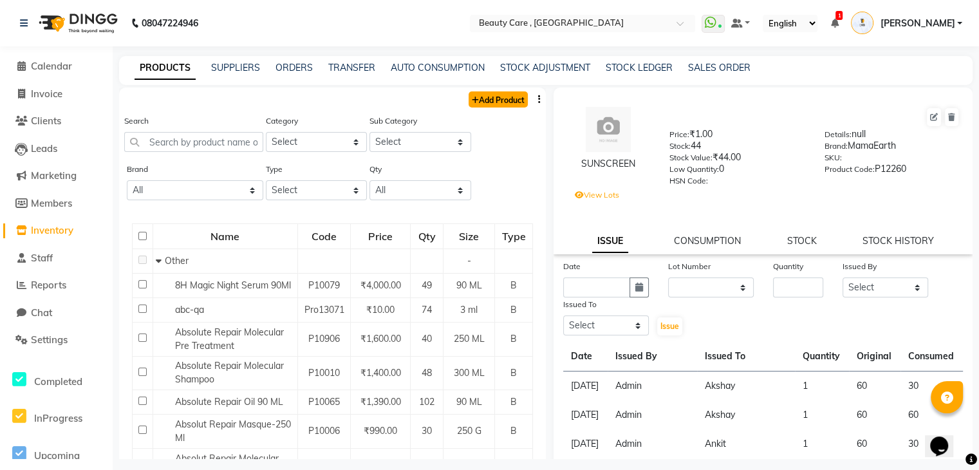
click at [491, 100] on link "Add Product" at bounding box center [497, 99] width 59 height 16
select select "true"
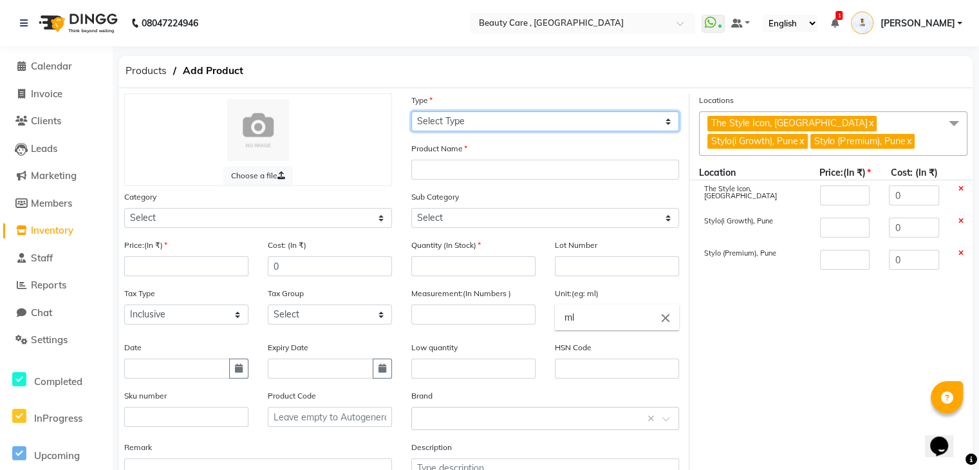
click at [490, 120] on select "Select Type Both Retail Consumable" at bounding box center [545, 121] width 268 height 20
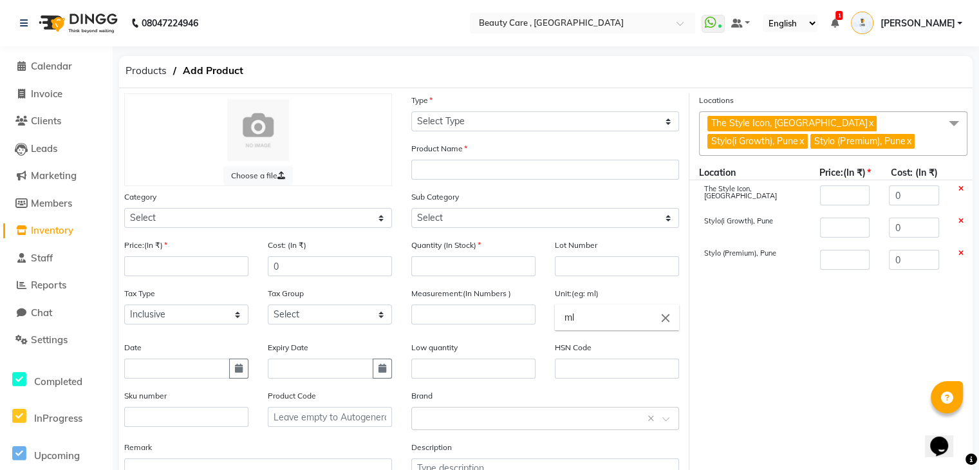
drag, startPoint x: 472, startPoint y: 235, endPoint x: 456, endPoint y: 302, distance: 68.7
click at [456, 302] on div "Choose a file Type Select Type Both Retail Consumable Product Name Category Sel…" at bounding box center [402, 297] width 575 height 409
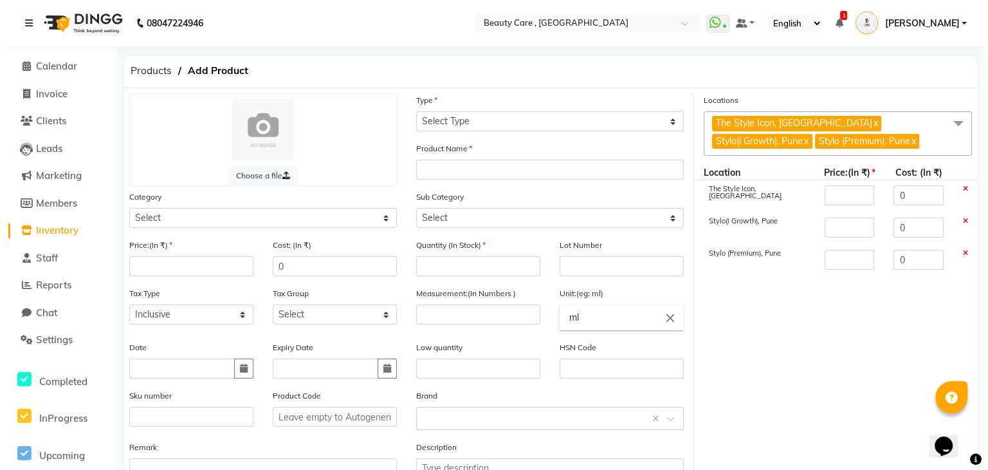
scroll to position [100, 0]
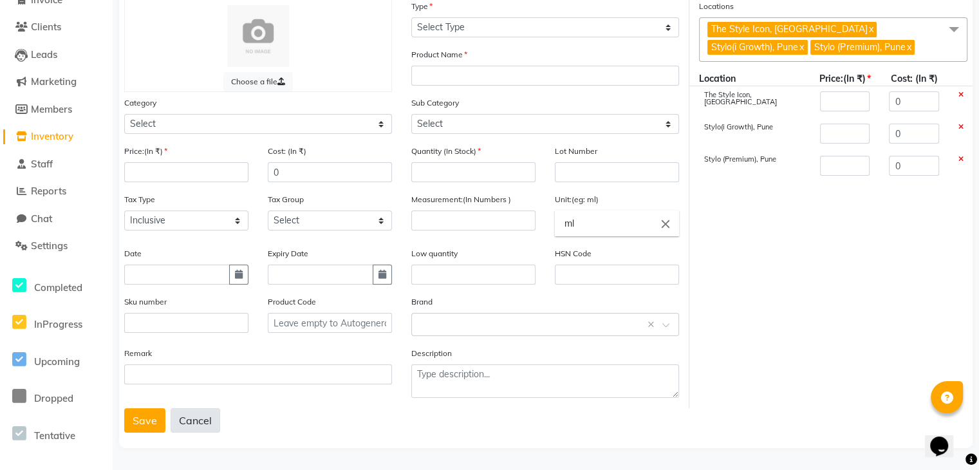
click at [193, 418] on button "Cancel" at bounding box center [195, 420] width 50 height 24
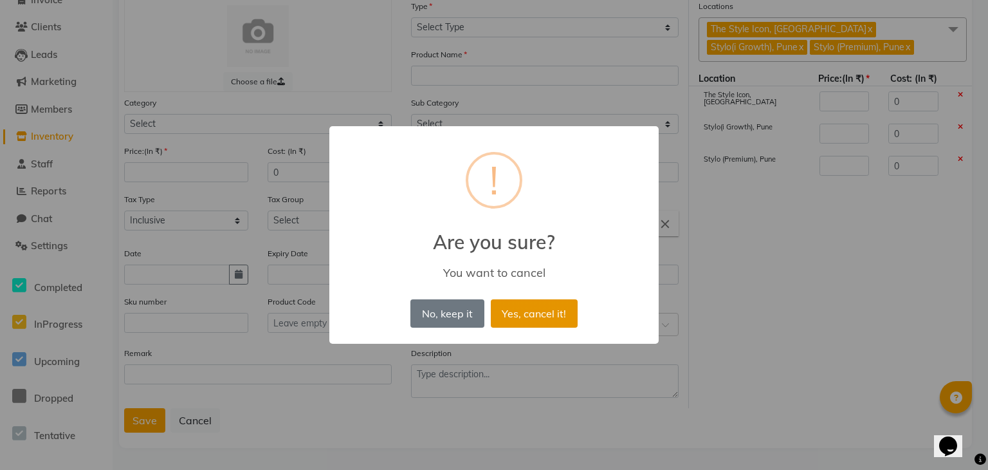
click at [552, 315] on button "Yes, cancel it!" at bounding box center [534, 313] width 87 height 28
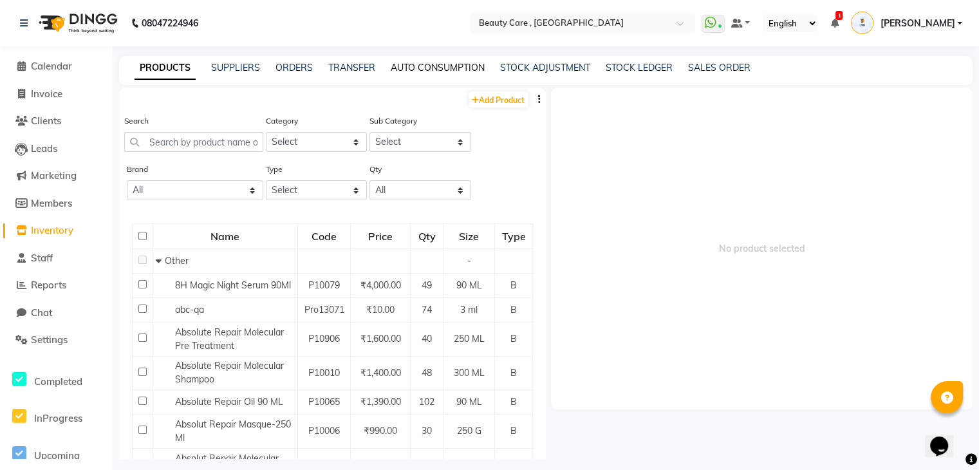
click at [427, 64] on link "AUTO CONSUMPTION" at bounding box center [438, 68] width 94 height 12
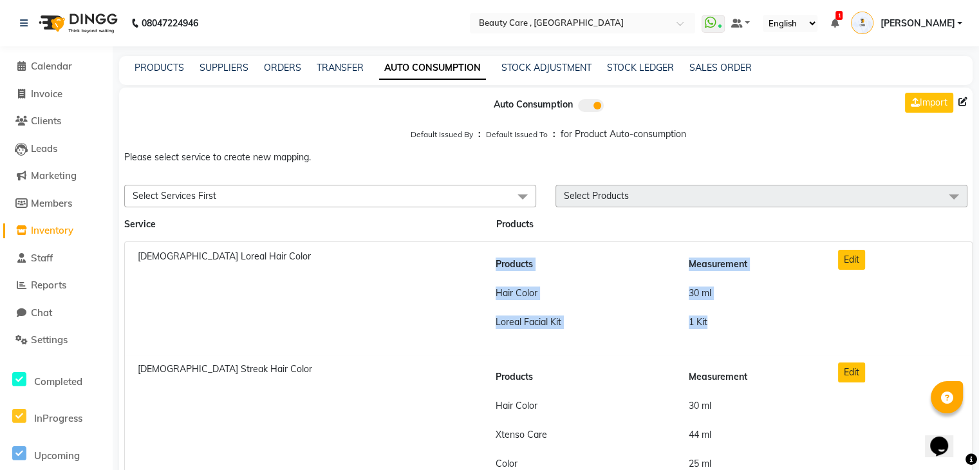
drag, startPoint x: 484, startPoint y: 292, endPoint x: 728, endPoint y: 313, distance: 244.7
click at [728, 313] on div "Products Measurement Hair Color 30 ml Loreal Facial Kit 1 Kit" at bounding box center [653, 298] width 350 height 97
click at [57, 62] on span "Calendar" at bounding box center [51, 66] width 41 height 12
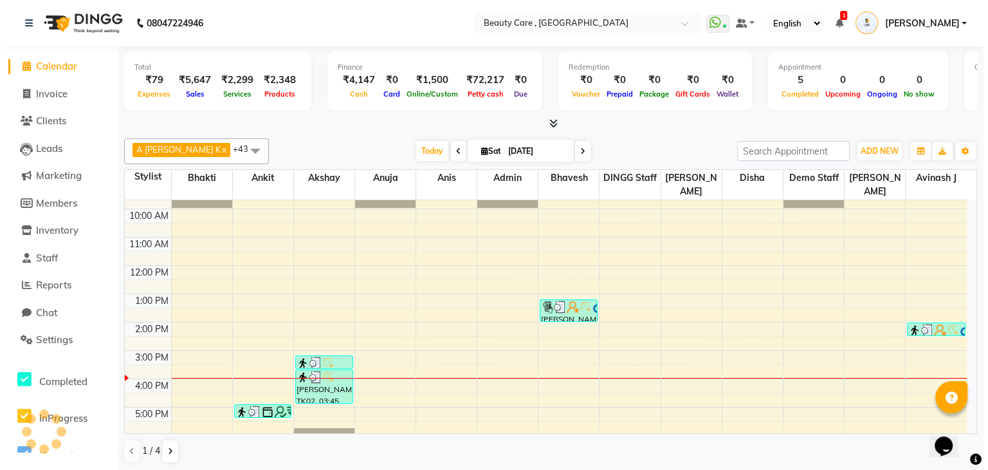
scroll to position [105, 0]
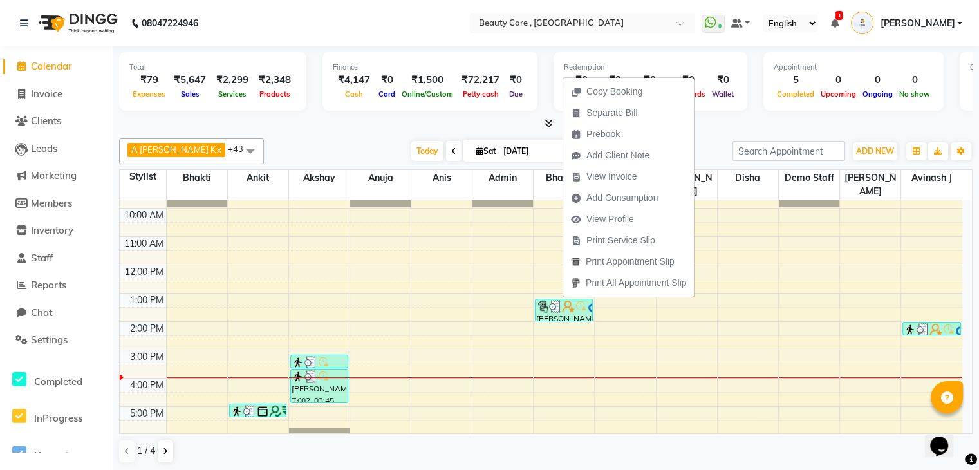
click at [358, 109] on div "Finance ₹4,147 Cash ₹0 Card ₹1,500 Online/Custom ₹72,217 Petty cash ₹0 Due" at bounding box center [429, 80] width 215 height 59
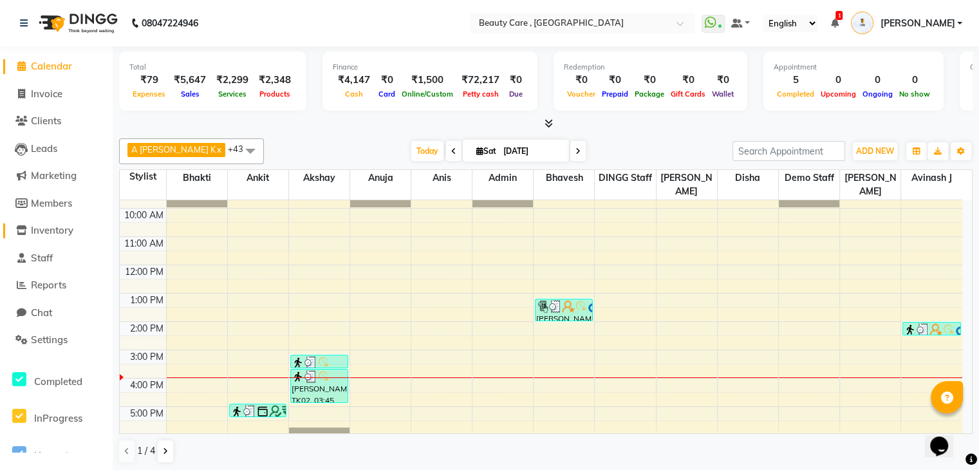
click at [56, 234] on span "Inventory" at bounding box center [52, 230] width 42 height 12
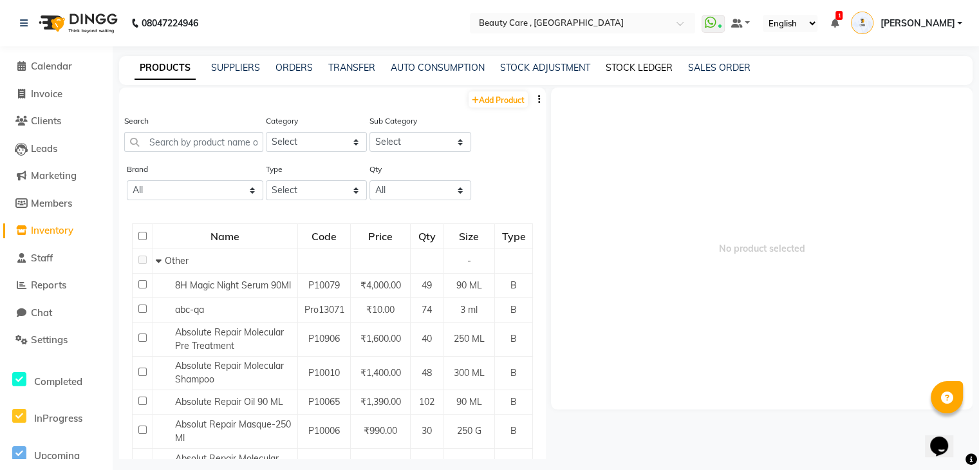
click at [644, 70] on link "STOCK LEDGER" at bounding box center [638, 68] width 67 height 12
select select "all"
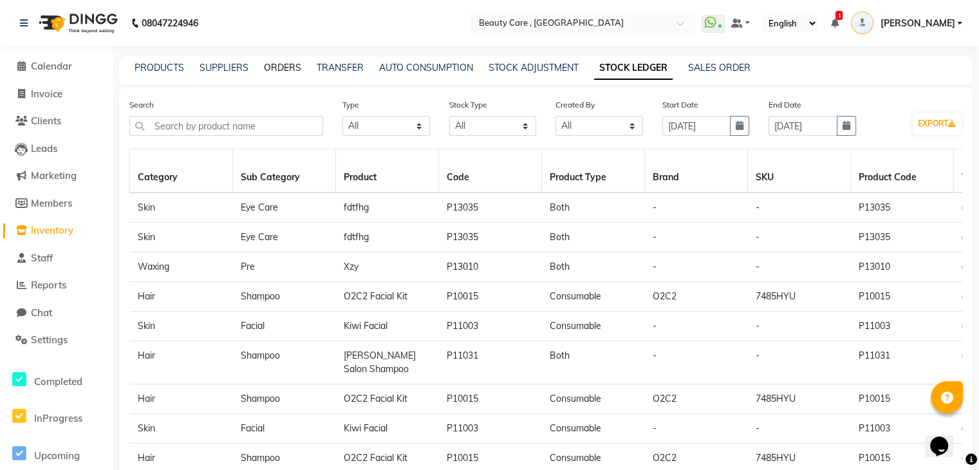
click at [280, 70] on link "ORDERS" at bounding box center [282, 68] width 37 height 12
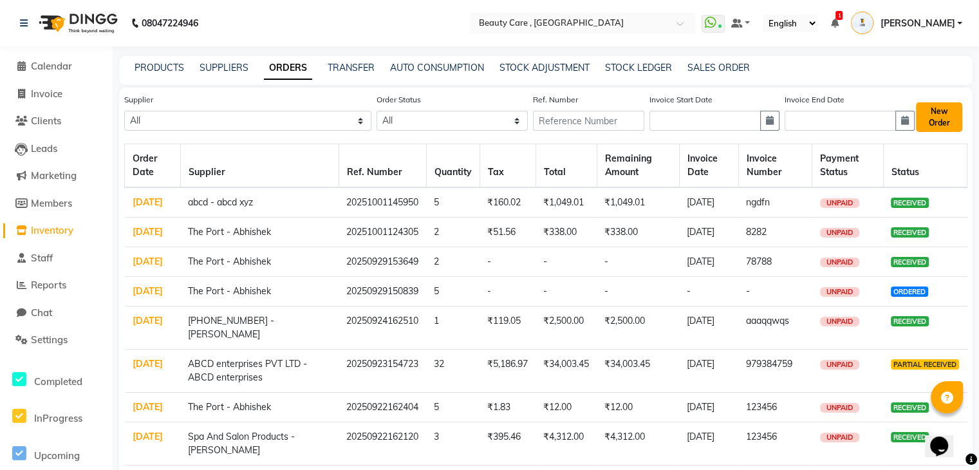
click at [946, 128] on button "New Order" at bounding box center [939, 117] width 46 height 30
select select "true"
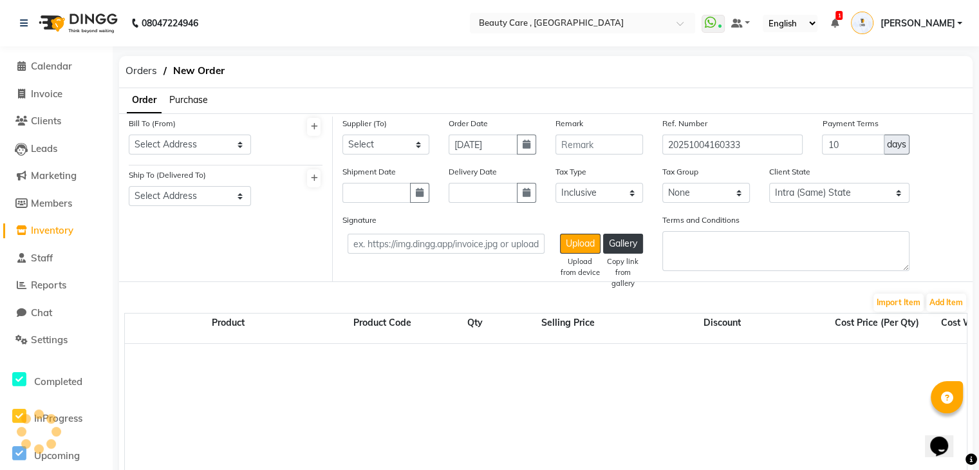
select select "793"
click at [46, 254] on span "Staff" at bounding box center [42, 258] width 22 height 12
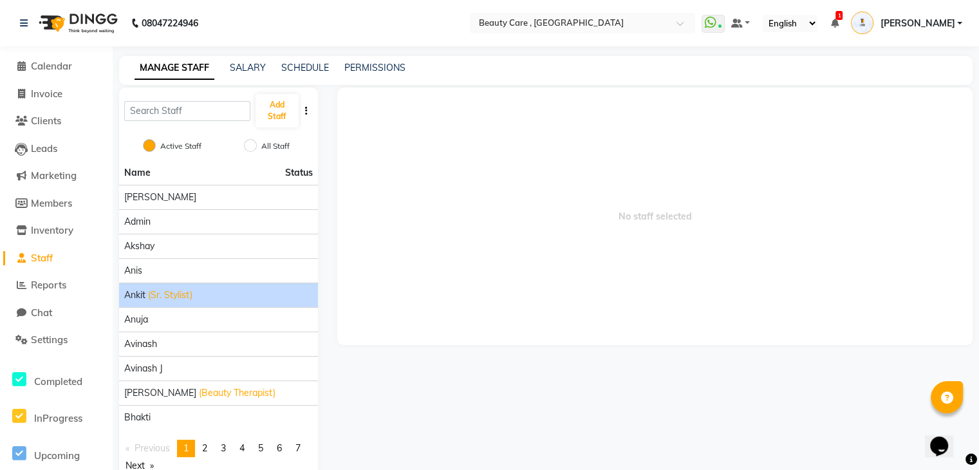
click at [214, 292] on div "Ankit (Sr. Stylist)" at bounding box center [218, 295] width 189 height 14
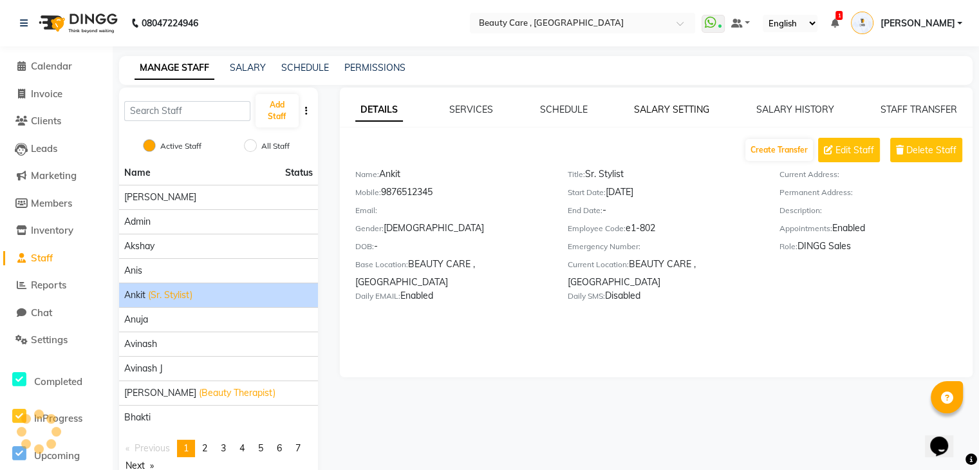
click at [652, 106] on link "SALARY SETTING" at bounding box center [671, 110] width 75 height 12
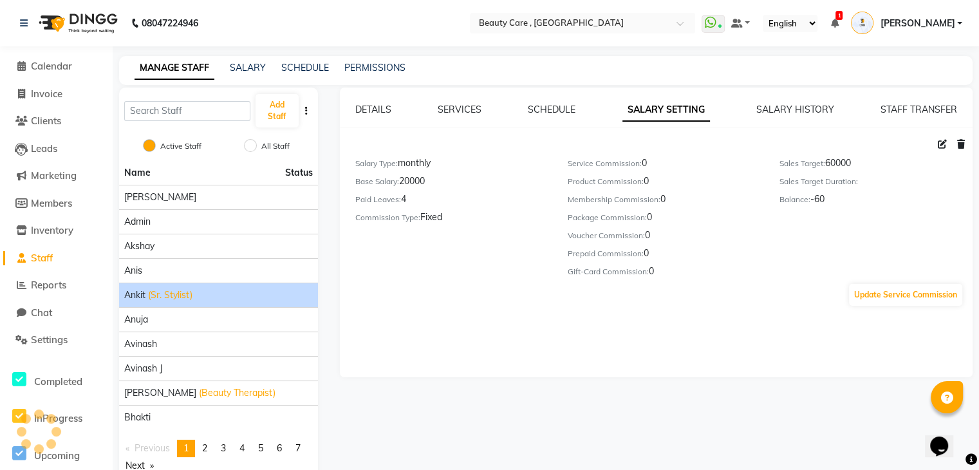
click at [941, 145] on icon at bounding box center [941, 144] width 9 height 9
select select "monthly"
select select "flat"
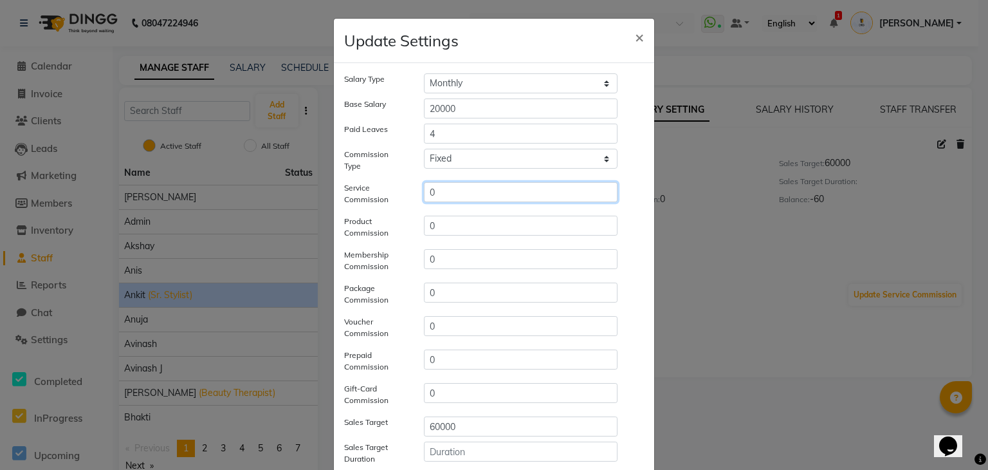
drag, startPoint x: 425, startPoint y: 193, endPoint x: 439, endPoint y: 194, distance: 14.2
click at [439, 194] on input "0" at bounding box center [521, 192] width 194 height 20
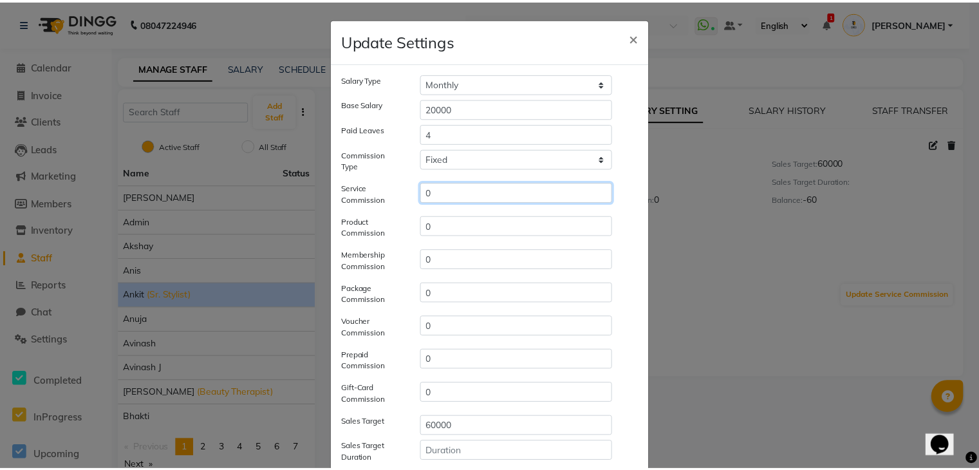
scroll to position [160, 0]
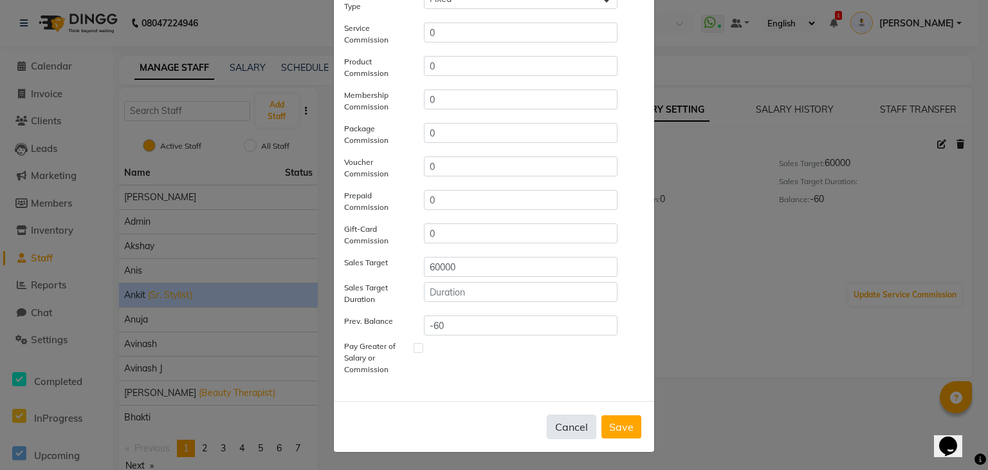
click at [566, 432] on button "Cancel" at bounding box center [572, 426] width 50 height 24
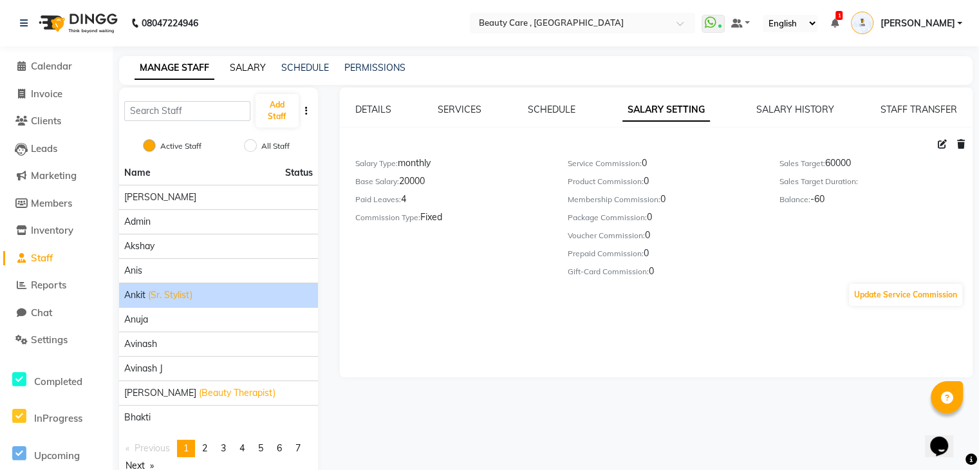
click at [247, 71] on link "SALARY" at bounding box center [248, 68] width 36 height 12
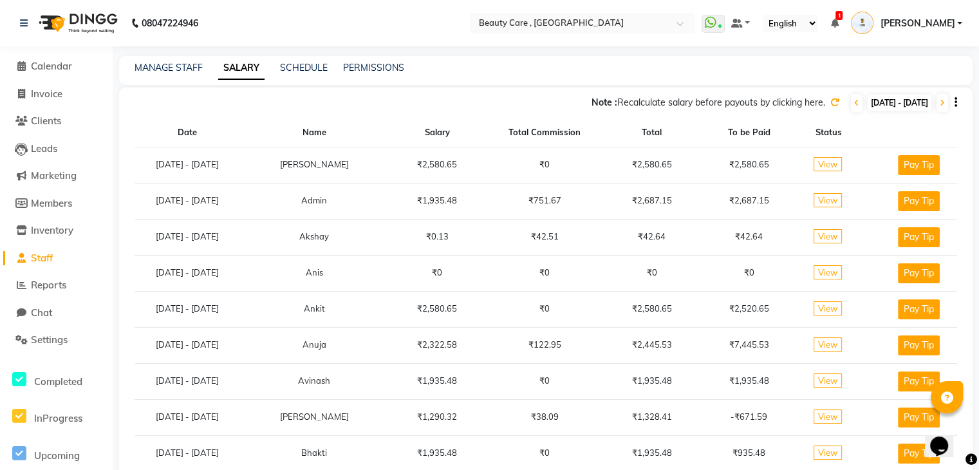
drag, startPoint x: 585, startPoint y: 158, endPoint x: 567, endPoint y: 318, distance: 161.8
click at [535, 185] on td "₹751.67" at bounding box center [544, 201] width 117 height 36
drag, startPoint x: 542, startPoint y: 200, endPoint x: 589, endPoint y: 206, distance: 46.7
click at [589, 206] on td "₹751.67" at bounding box center [544, 201] width 117 height 36
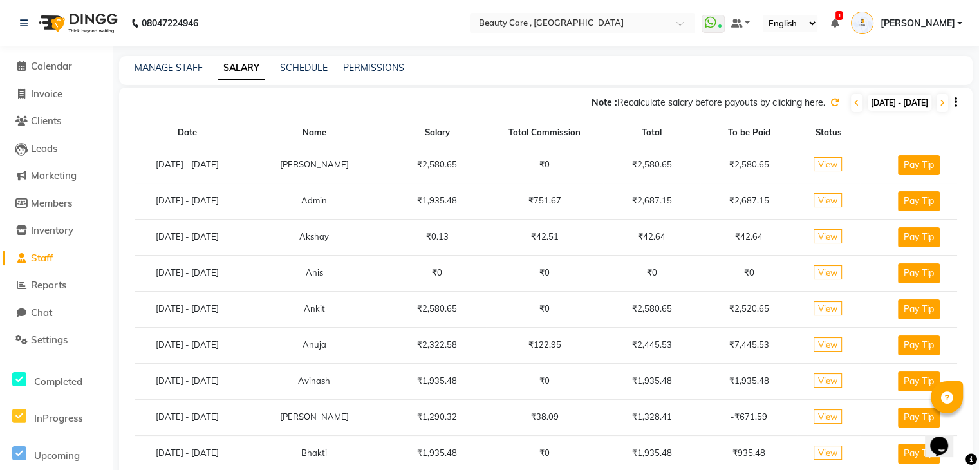
drag, startPoint x: 551, startPoint y: 233, endPoint x: 600, endPoint y: 254, distance: 52.7
click at [561, 331] on td "₹122.95" at bounding box center [544, 345] width 117 height 36
click at [836, 164] on span "View" at bounding box center [827, 164] width 28 height 14
click at [371, 69] on link "PERMISSIONS" at bounding box center [373, 68] width 61 height 12
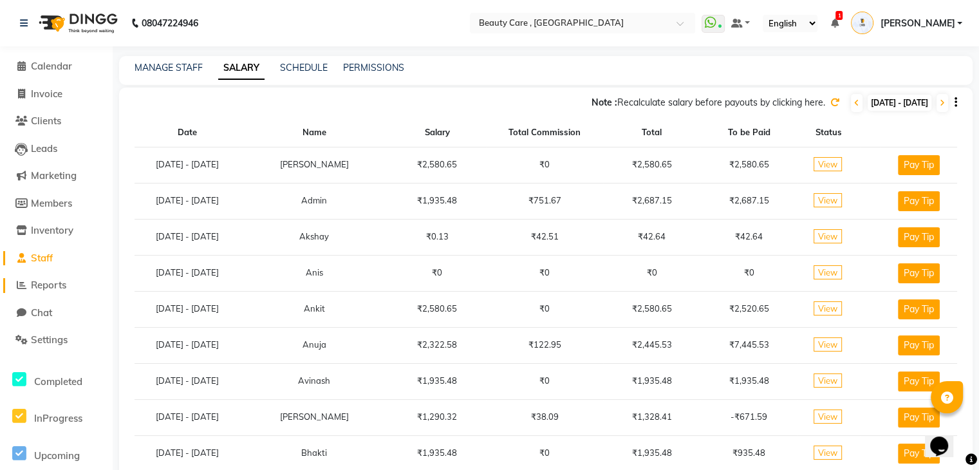
click at [50, 286] on span "Reports" at bounding box center [48, 285] width 35 height 12
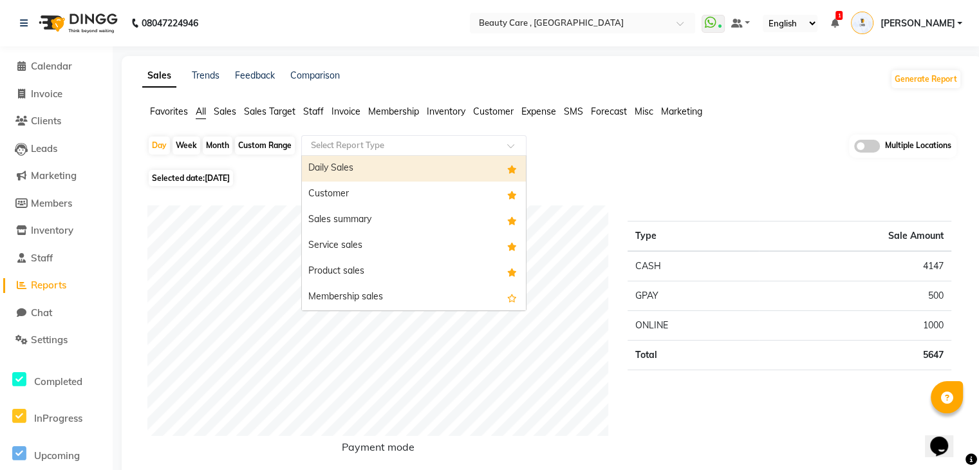
click at [394, 136] on div "Select Report Type" at bounding box center [413, 145] width 225 height 21
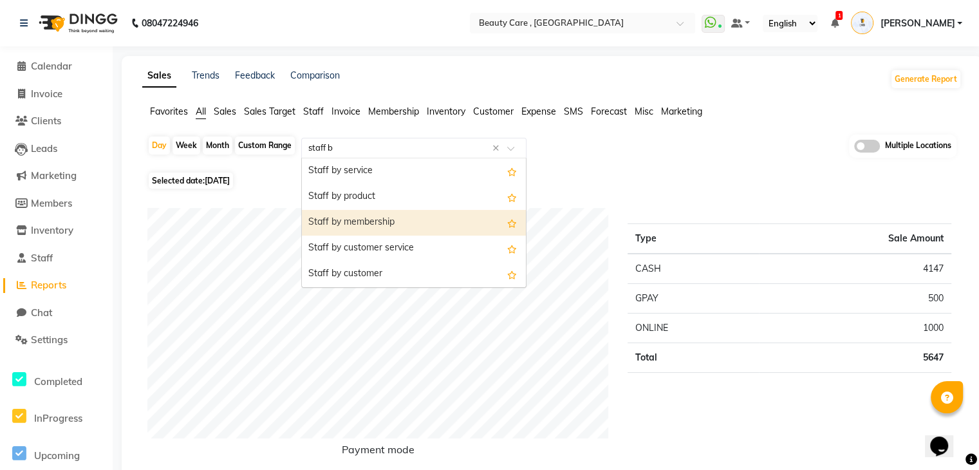
type input "staff by"
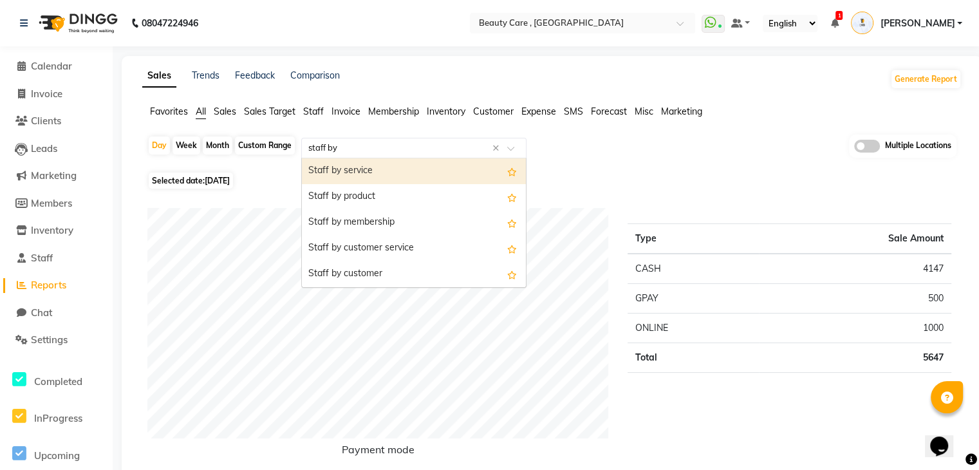
click at [391, 172] on div "Staff by service" at bounding box center [414, 171] width 224 height 26
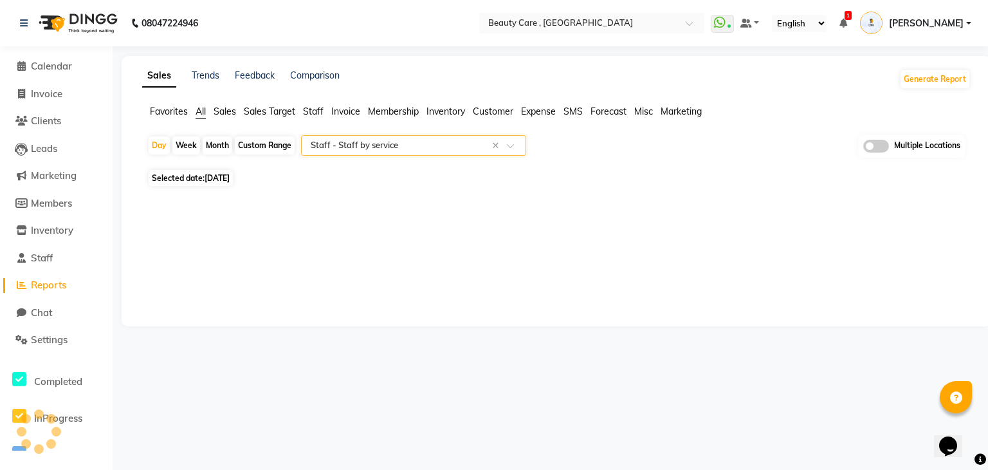
select select "csv"
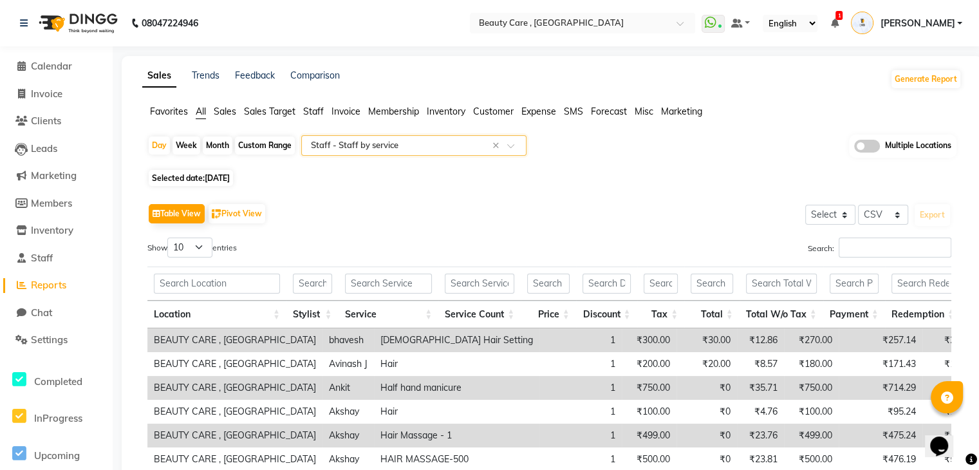
scroll to position [116, 0]
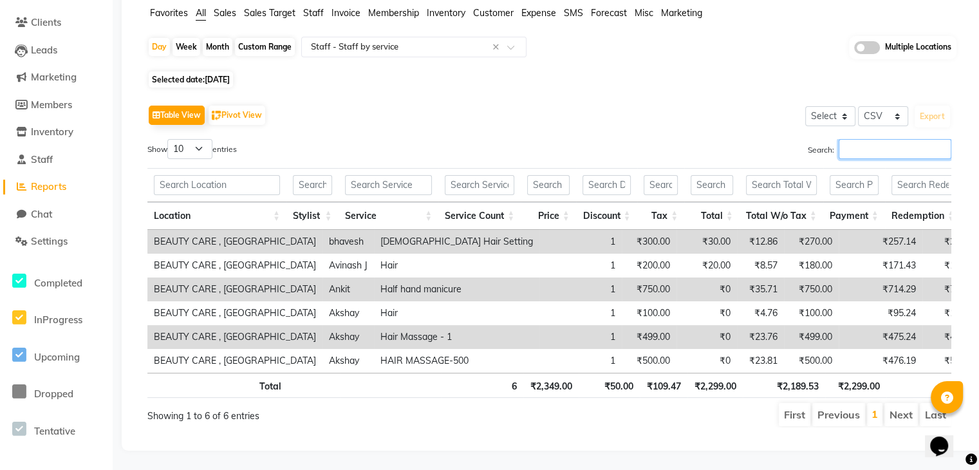
click at [897, 139] on input "Search:" at bounding box center [894, 149] width 113 height 20
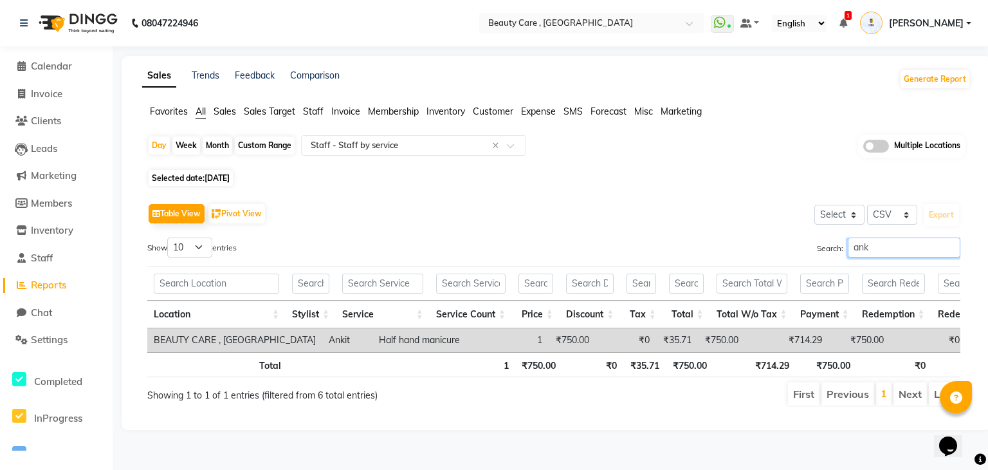
type input "anki"
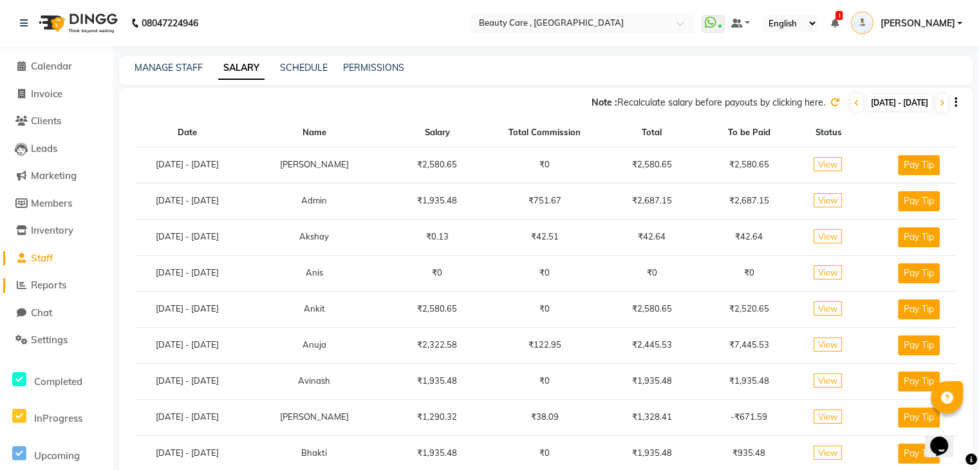
click at [59, 288] on span "Reports" at bounding box center [48, 285] width 35 height 12
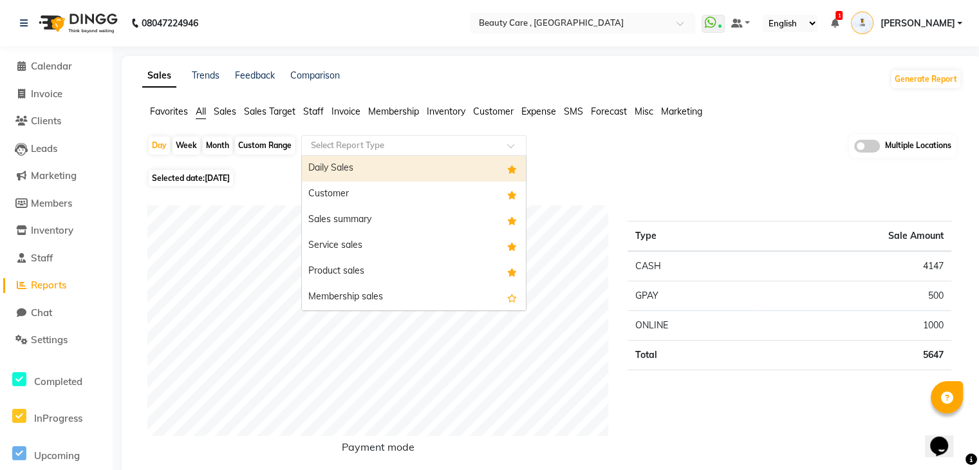
click at [439, 145] on input "text" at bounding box center [400, 145] width 185 height 13
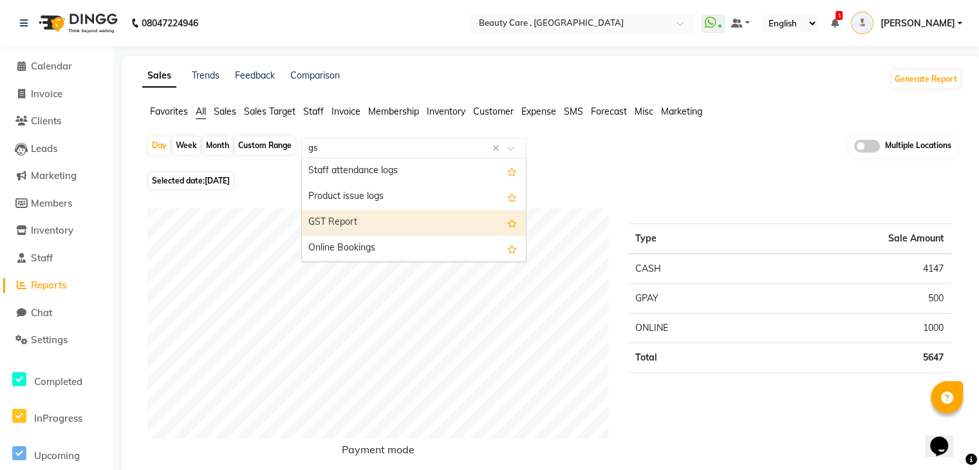
type input "gst"
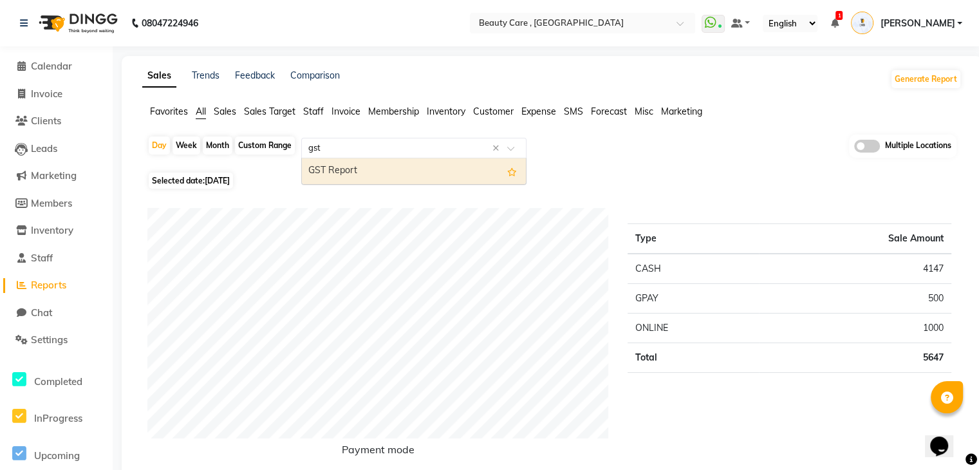
click at [418, 176] on div "GST Report" at bounding box center [414, 171] width 224 height 26
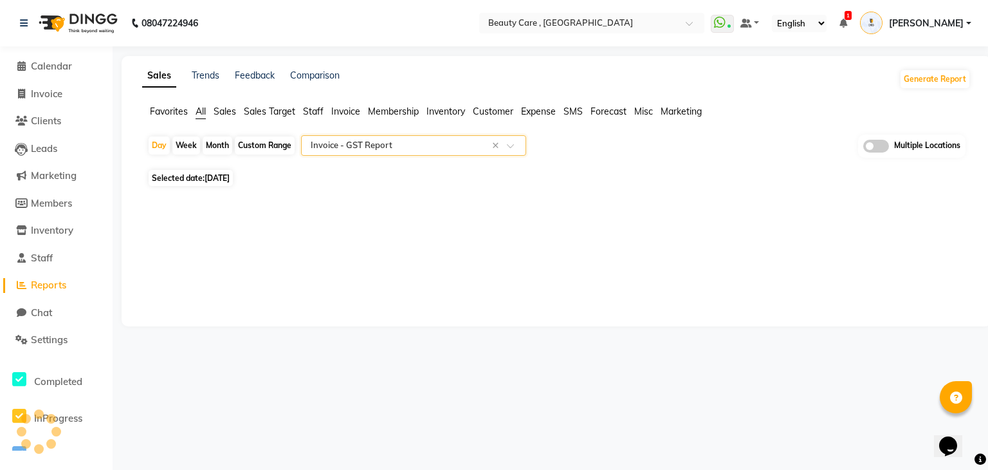
select select "csv"
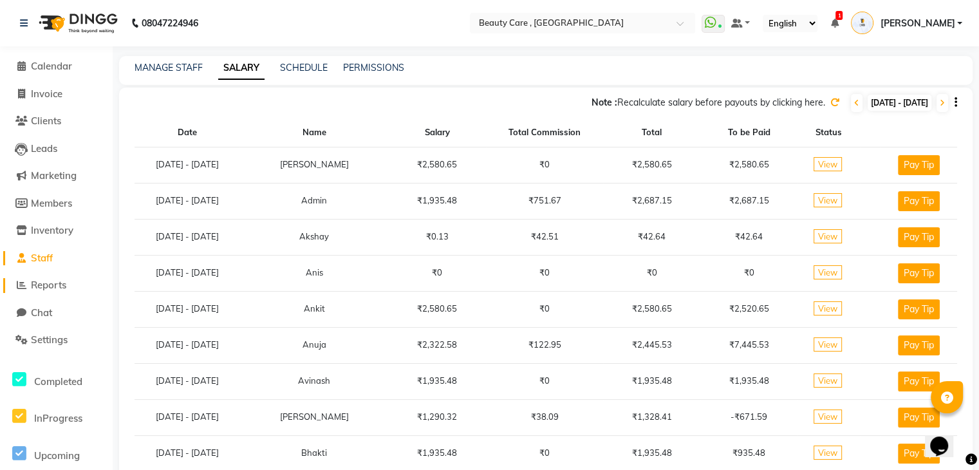
click at [37, 284] on span "Reports" at bounding box center [48, 285] width 35 height 12
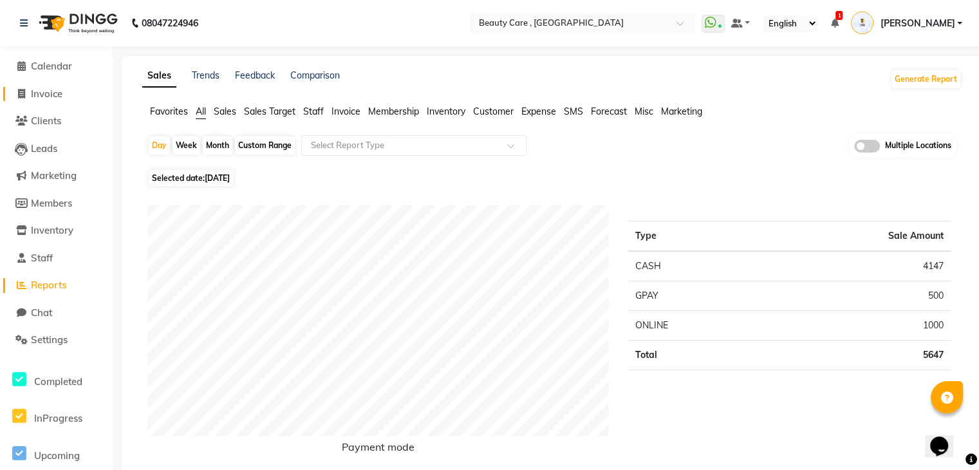
click at [53, 91] on span "Invoice" at bounding box center [47, 94] width 32 height 12
select select "service"
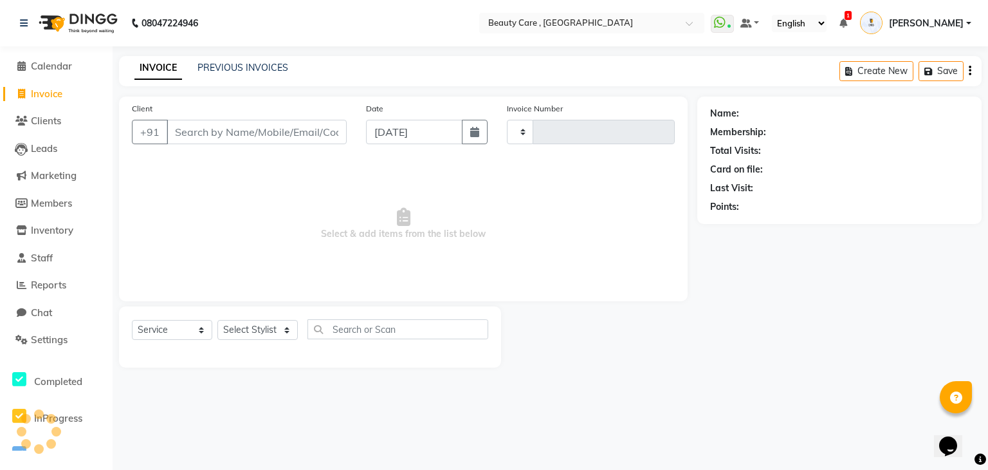
type input "3099"
select select "5646"
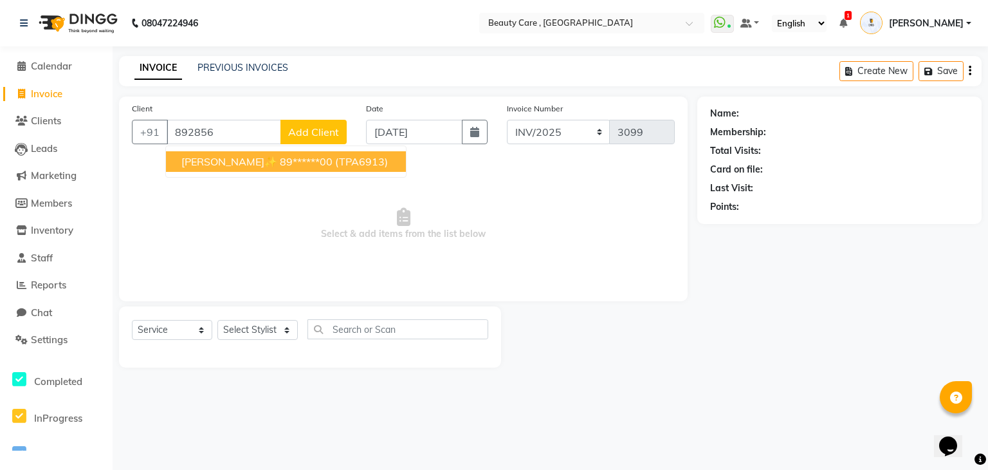
click at [335, 163] on span "(TPA6913)" at bounding box center [361, 161] width 53 height 13
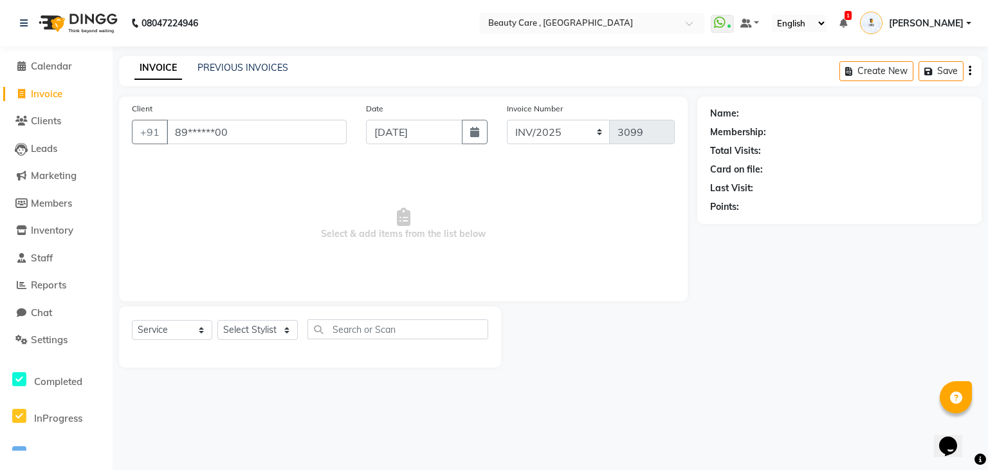
type input "89******00"
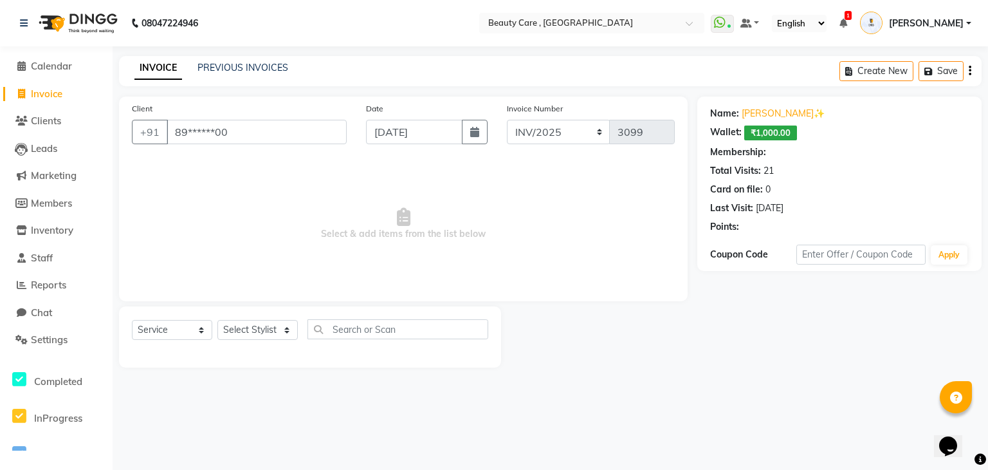
select select "2: Object"
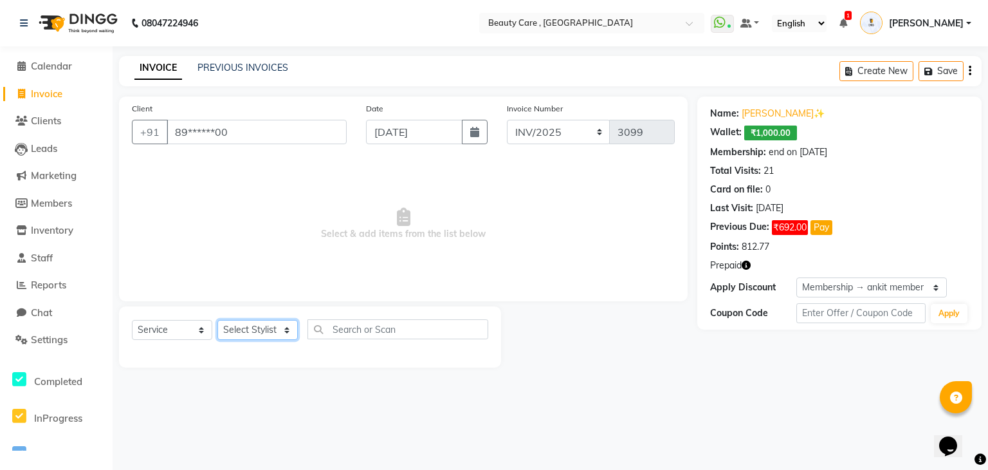
click at [268, 327] on select "Select Stylist Admin Akshay Anis Ankit Anuja Avinash Avinash J Avneesh Bhakti b…" at bounding box center [257, 330] width 80 height 20
select select "41773"
click at [217, 320] on select "Select Stylist Admin Akshay Anis Ankit Anuja Avinash Avinash J Avneesh Bhakti b…" at bounding box center [257, 330] width 80 height 20
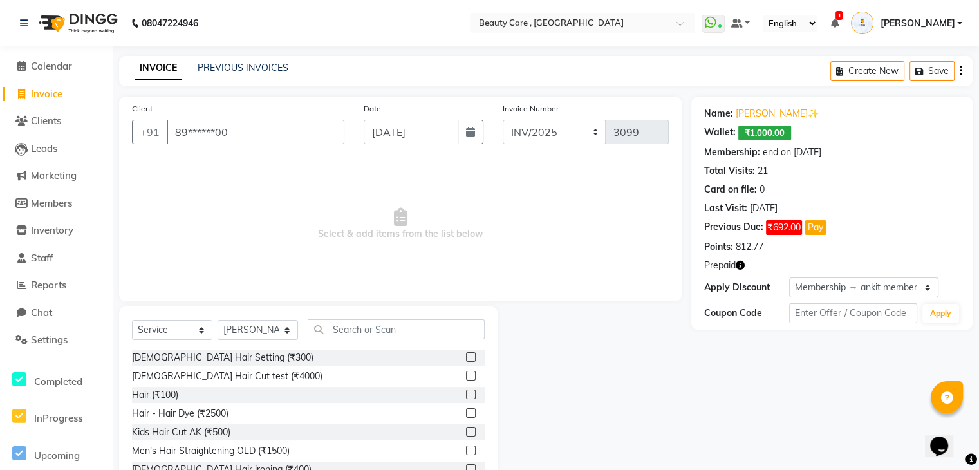
click at [466, 356] on label at bounding box center [471, 357] width 10 height 10
click at [466, 356] on input "checkbox" at bounding box center [470, 357] width 8 height 8
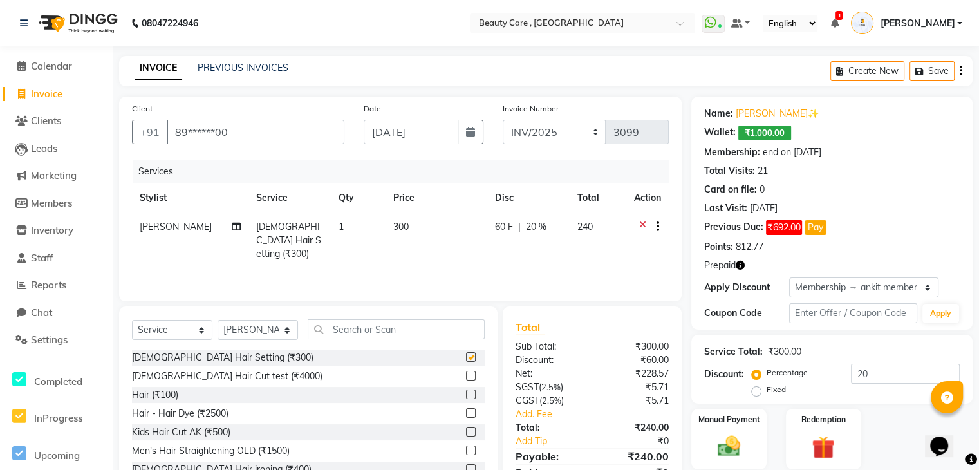
checkbox input "false"
click at [961, 71] on icon "button" at bounding box center [960, 71] width 3 height 1
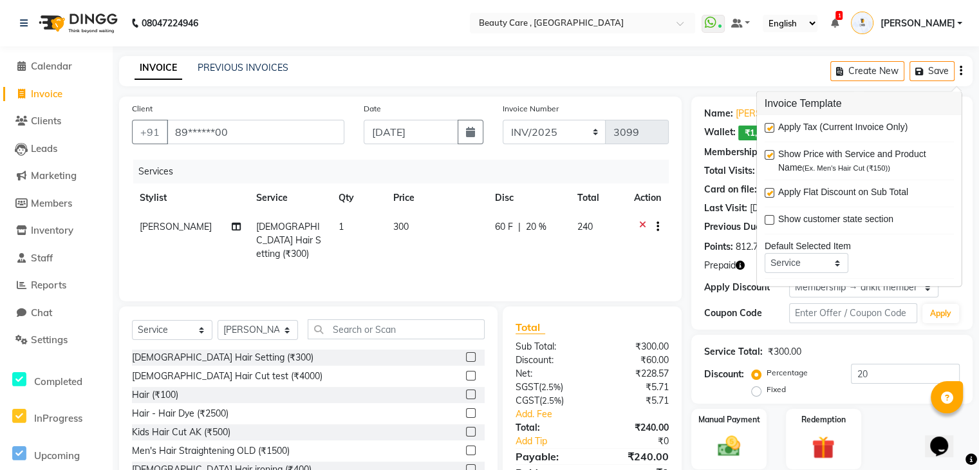
click at [768, 130] on label at bounding box center [769, 128] width 10 height 10
click at [768, 130] on input "checkbox" at bounding box center [768, 128] width 8 height 8
checkbox input "false"
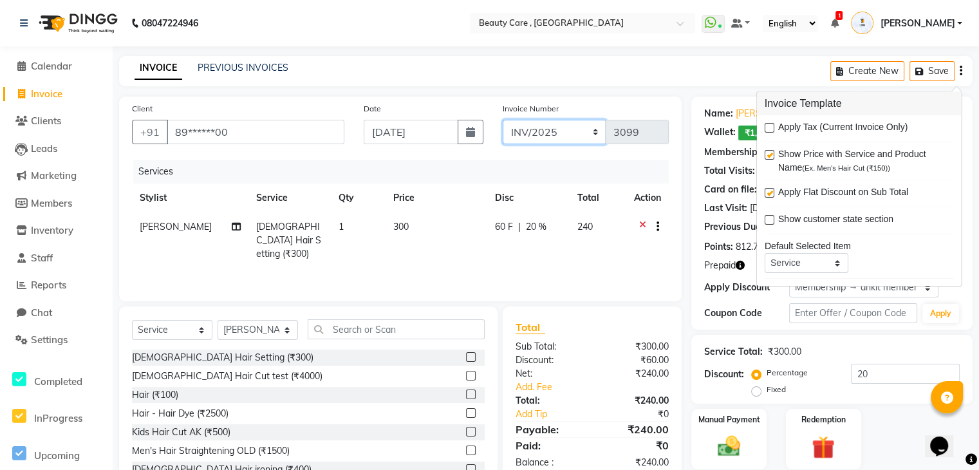
click at [567, 123] on select "INV/2025 SER-25 INV/2025-2026" at bounding box center [554, 132] width 104 height 24
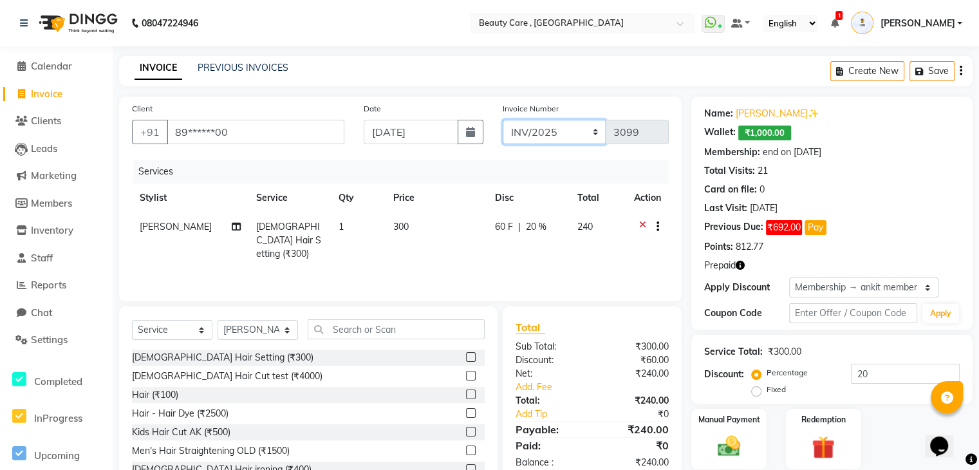
select select "4111"
click at [502, 120] on select "INV/2025 SER-25 INV/2025-2026" at bounding box center [554, 132] width 104 height 24
type input "0002"
click at [560, 139] on select "INV/2025 SER-25 INV/2025-2026" at bounding box center [554, 132] width 104 height 24
select select "5646"
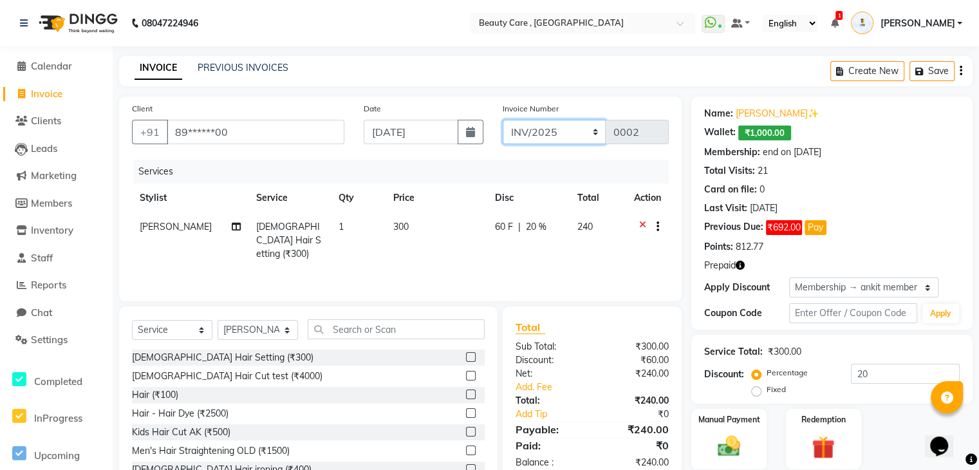
click at [502, 120] on select "INV/2025 SER-25 INV/2025-2026" at bounding box center [554, 132] width 104 height 24
type input "3099"
click at [957, 70] on div "Create New Save" at bounding box center [901, 71] width 142 height 30
click at [960, 71] on icon "button" at bounding box center [960, 71] width 3 height 1
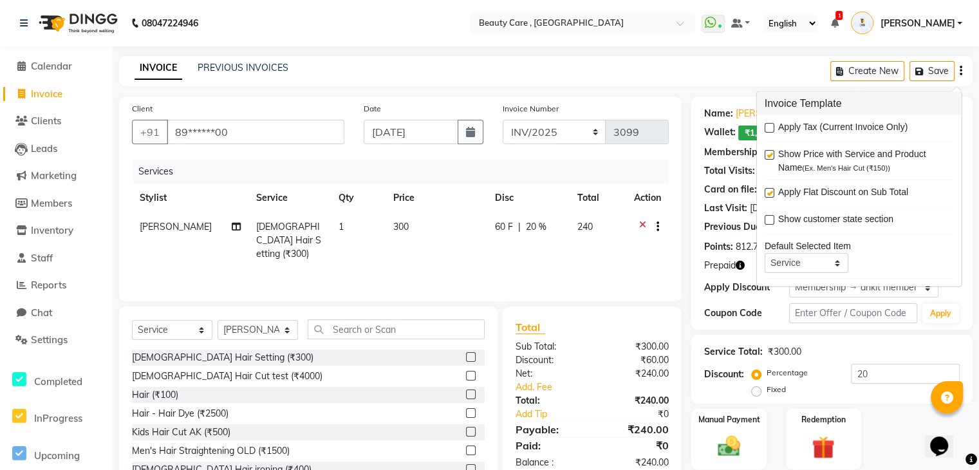
click at [772, 129] on label at bounding box center [769, 128] width 10 height 10
click at [772, 129] on input "checkbox" at bounding box center [768, 128] width 8 height 8
click at [771, 127] on label at bounding box center [769, 128] width 10 height 10
click at [771, 127] on input "checkbox" at bounding box center [768, 128] width 8 height 8
checkbox input "false"
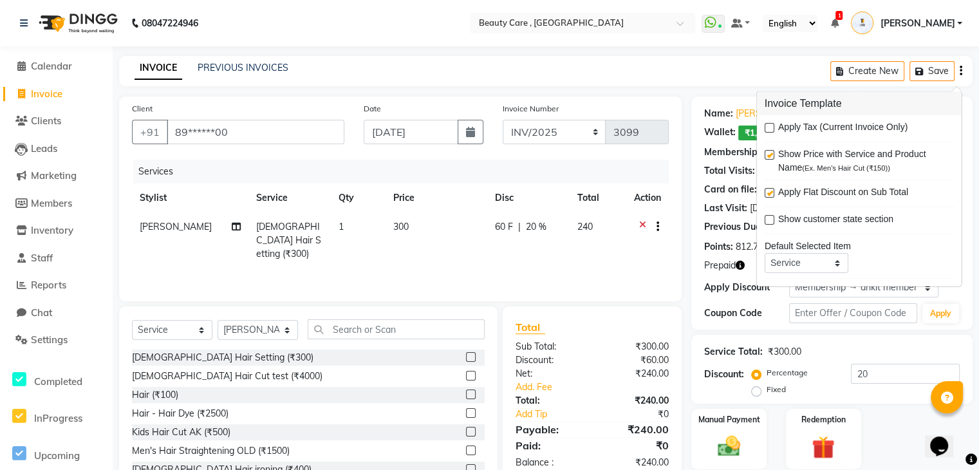
click at [401, 219] on td "300" at bounding box center [436, 240] width 102 height 56
select select "41773"
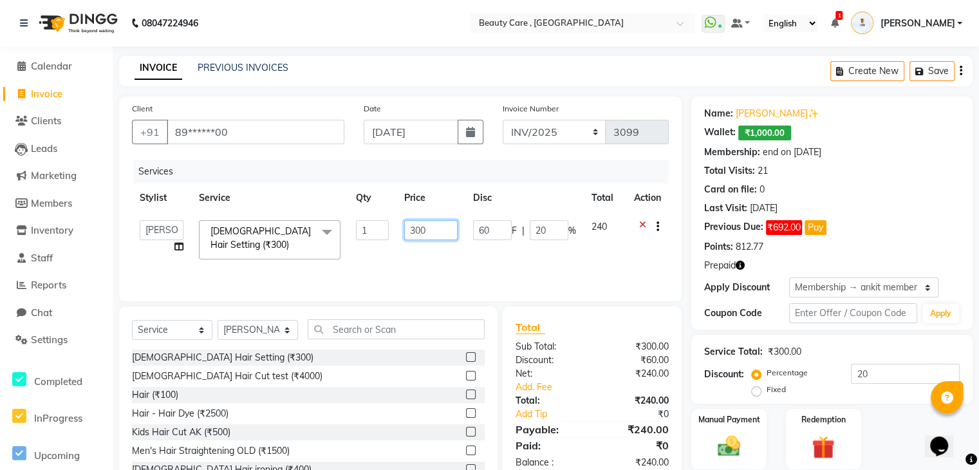
click at [432, 235] on input "300" at bounding box center [430, 230] width 53 height 20
click at [924, 78] on button "Save" at bounding box center [931, 71] width 45 height 20
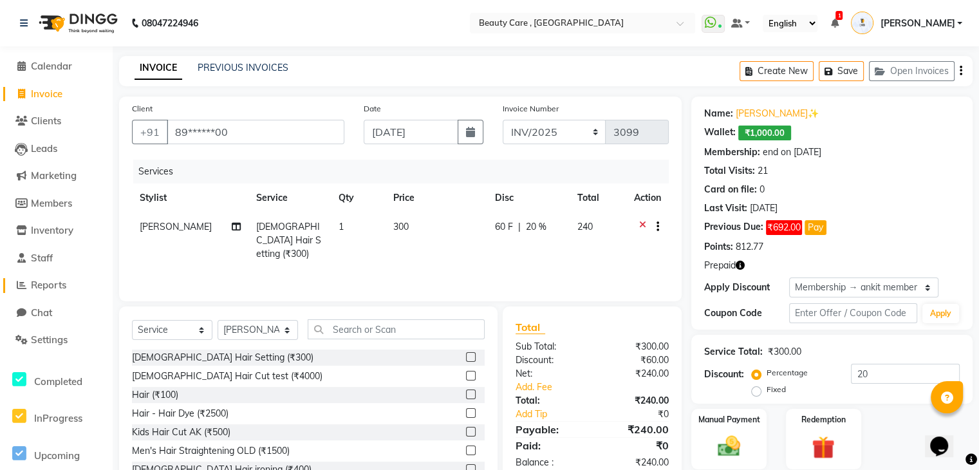
click at [54, 284] on span "Reports" at bounding box center [48, 285] width 35 height 12
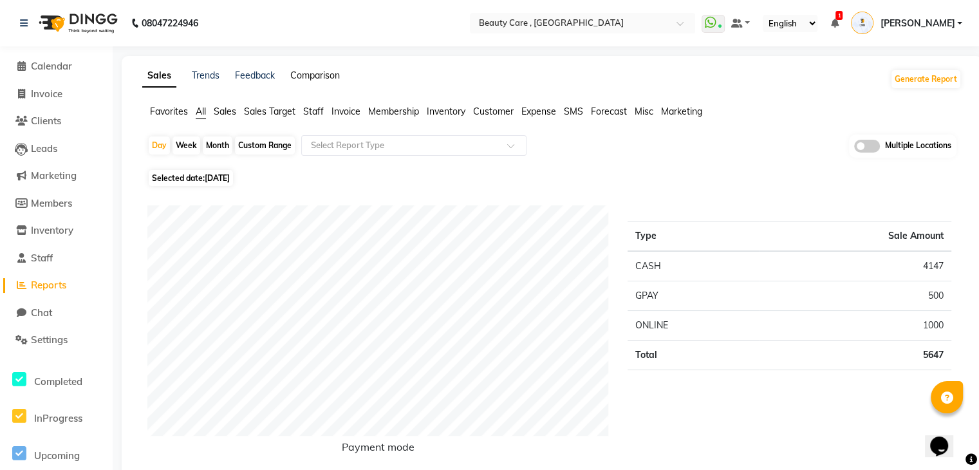
click at [308, 75] on link "Comparison" at bounding box center [315, 75] width 50 height 12
select select "single_date"
select select "single_date_dash"
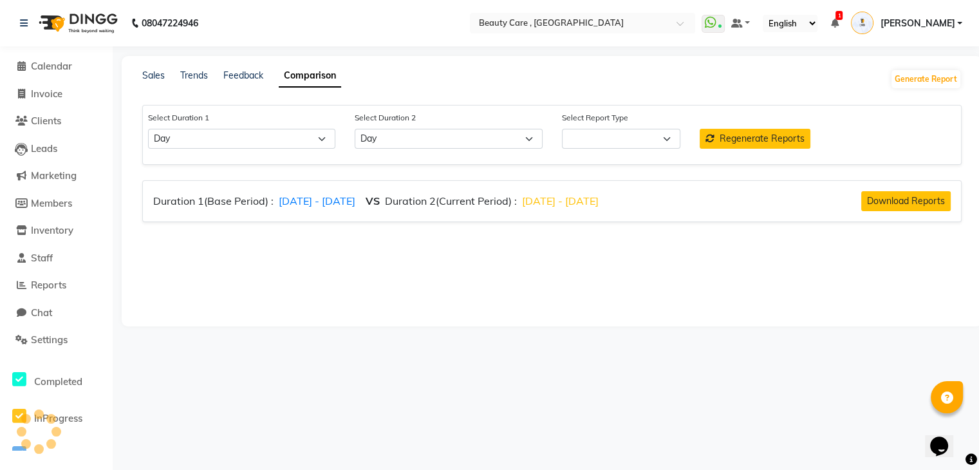
select select "comparison_report"
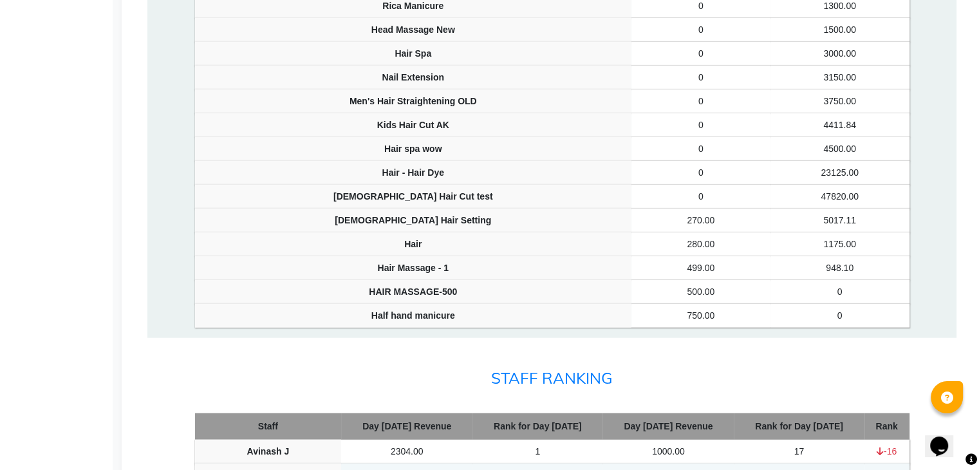
scroll to position [2976, 0]
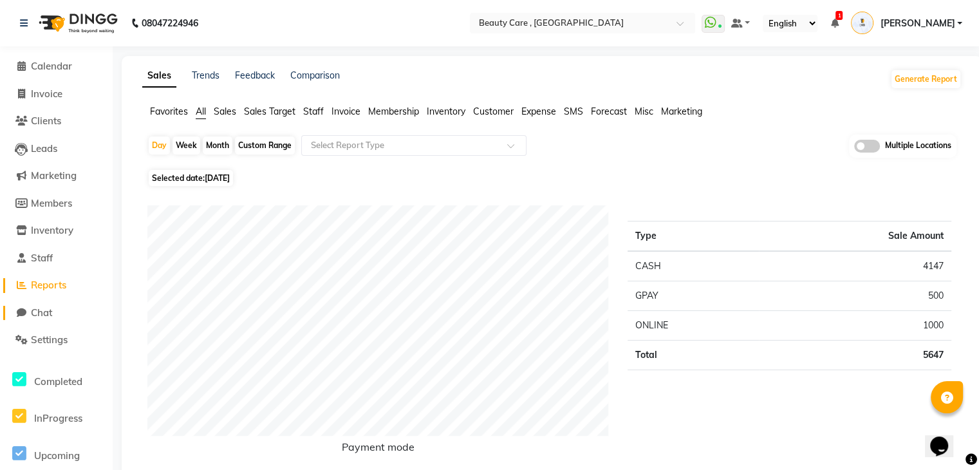
click at [44, 312] on span "Chat" at bounding box center [41, 312] width 21 height 12
select select "100"
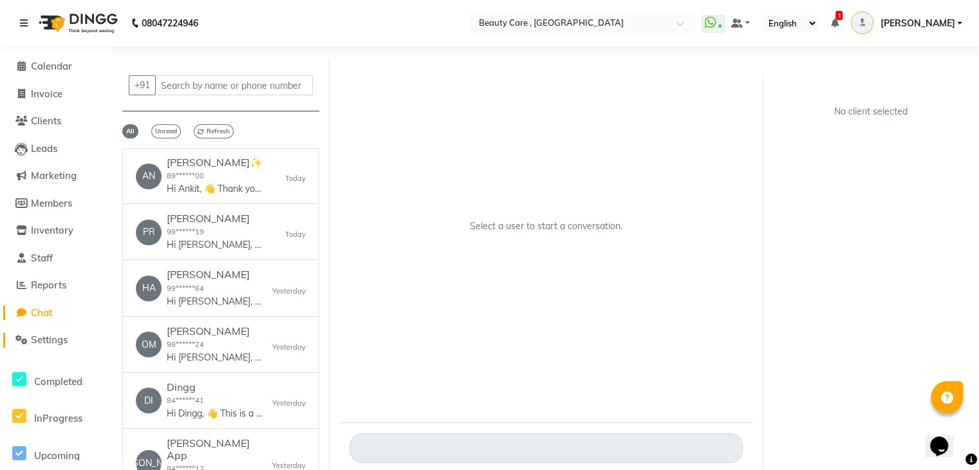
click at [58, 338] on span "Settings" at bounding box center [49, 339] width 37 height 12
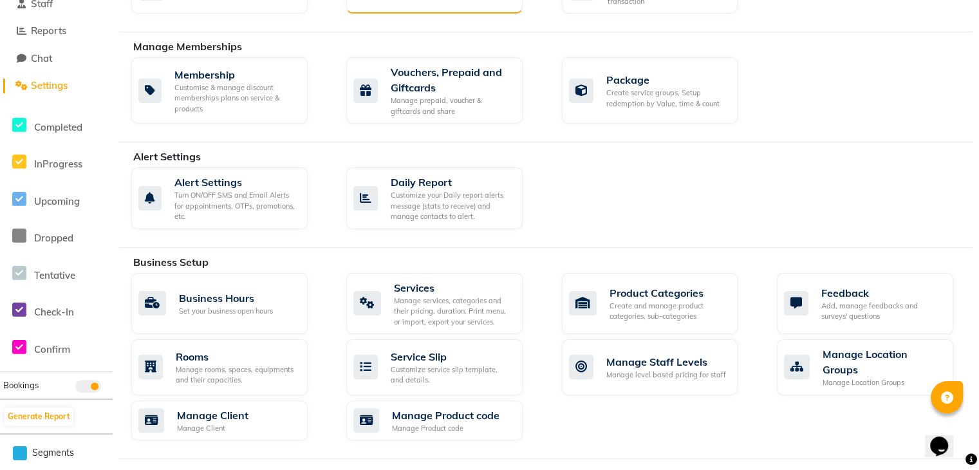
scroll to position [282, 0]
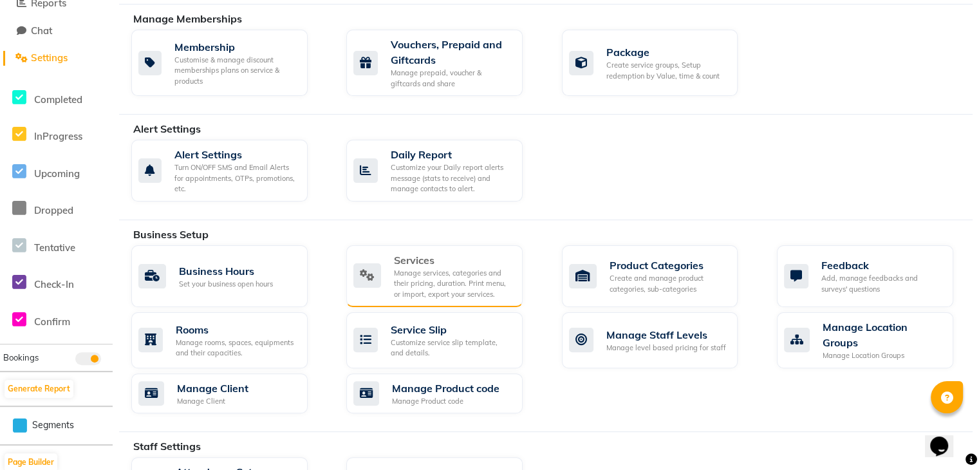
click at [434, 276] on div "Manage services, categories and their pricing, duration. Print menu, or import,…" at bounding box center [453, 284] width 118 height 32
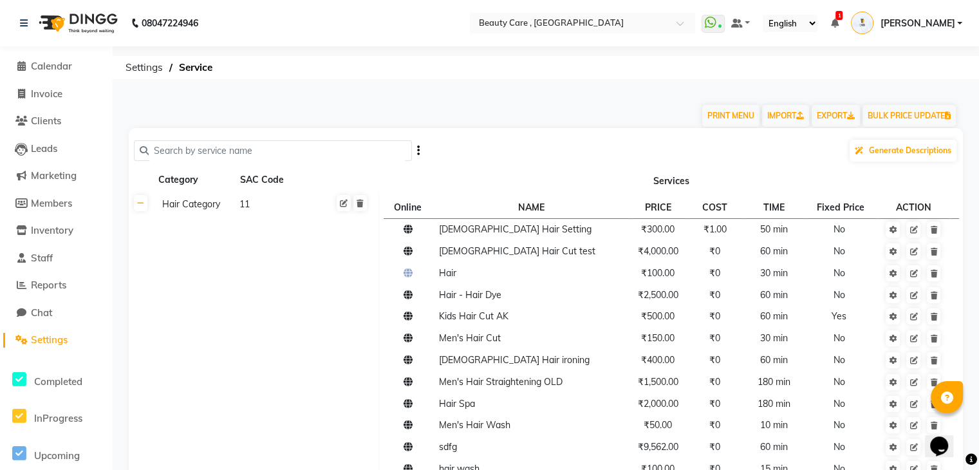
click at [61, 339] on span "Settings" at bounding box center [49, 339] width 37 height 12
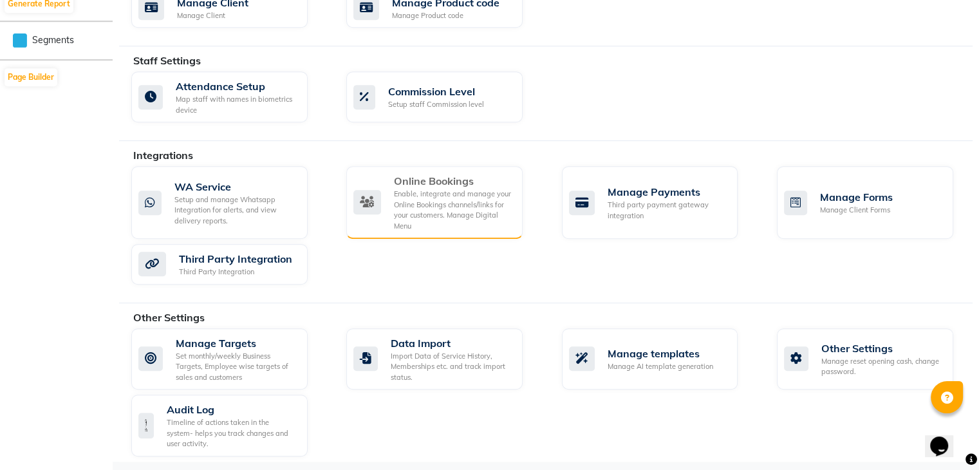
scroll to position [667, 0]
click at [449, 197] on div "Enable, integrate and manage your Online Bookings channels/links for your custo…" at bounding box center [453, 210] width 118 height 42
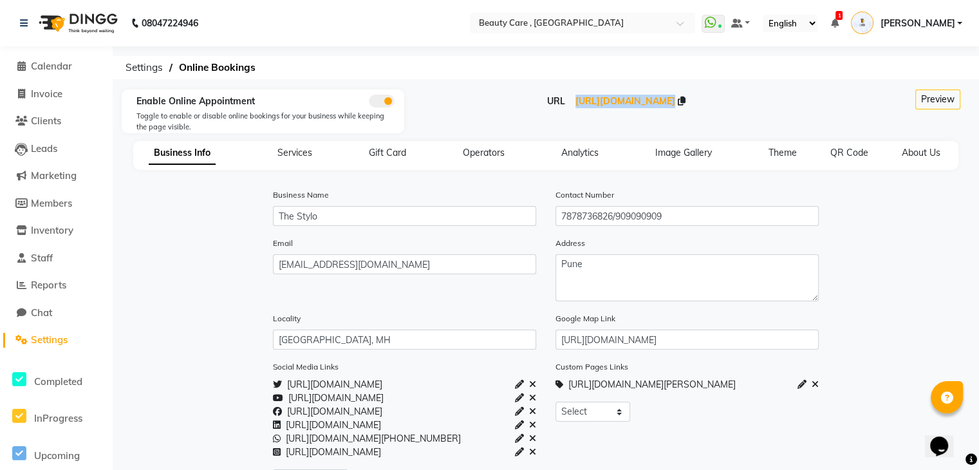
drag, startPoint x: 518, startPoint y: 100, endPoint x: 732, endPoint y: 124, distance: 214.9
click at [732, 124] on div "URL https://dingg.app/booking/the-stylo-park-street" at bounding box center [616, 117] width 424 height 44
click at [574, 127] on div "URL https://dingg.app/booking/the-stylo-park-street" at bounding box center [616, 117] width 424 height 44
click at [589, 105] on span "https://dingg.app/booking/the-stylo-park-street" at bounding box center [625, 101] width 100 height 12
